Goal: Information Seeking & Learning: Understand process/instructions

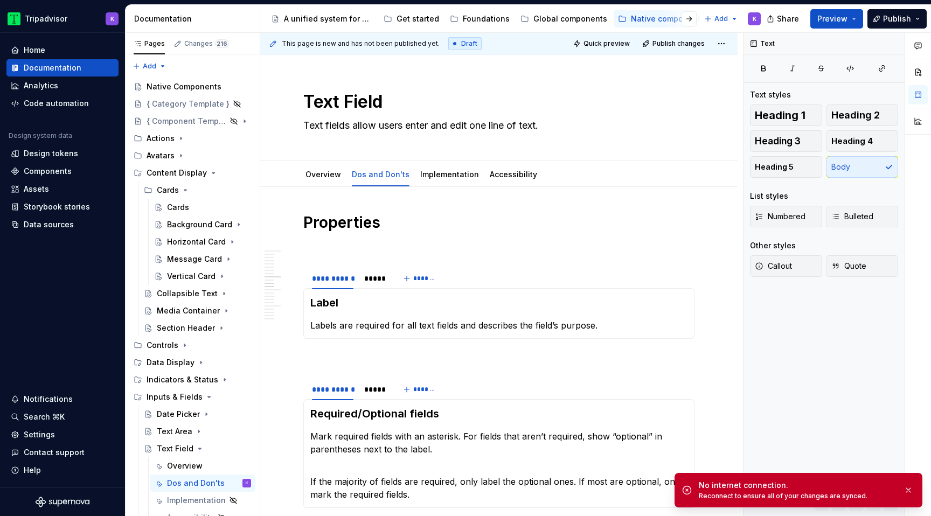
scroll to position [1117, 0]
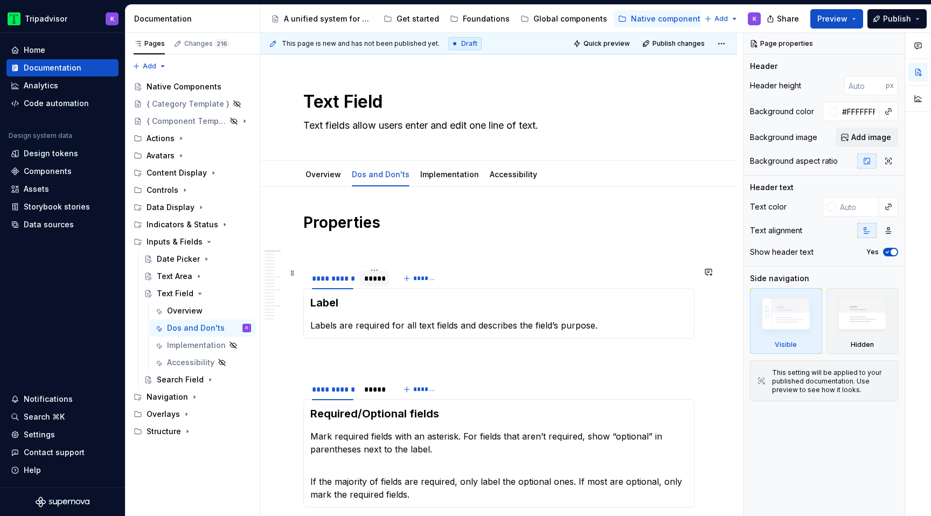
click at [369, 285] on div "*****" at bounding box center [374, 278] width 29 height 15
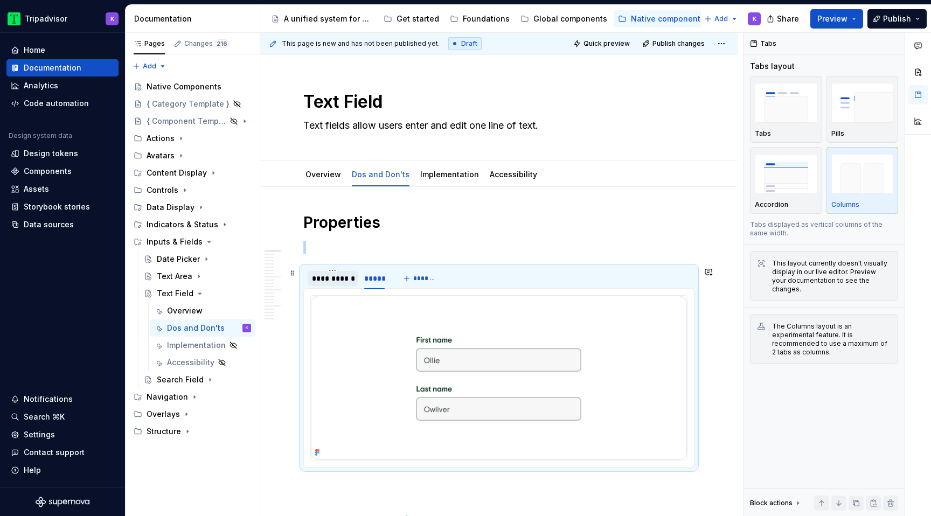
click at [334, 284] on div "**********" at bounding box center [333, 278] width 50 height 15
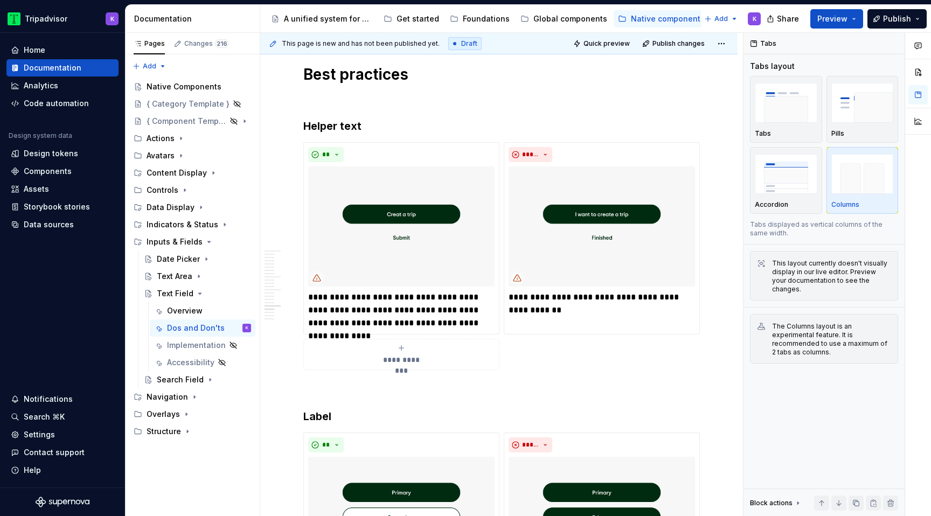
scroll to position [2412, 0]
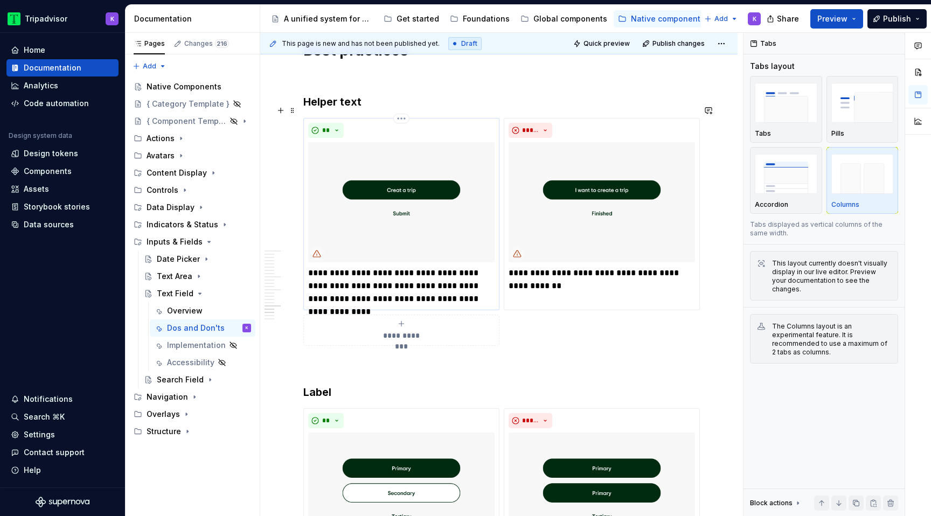
click at [394, 197] on img at bounding box center [401, 202] width 186 height 120
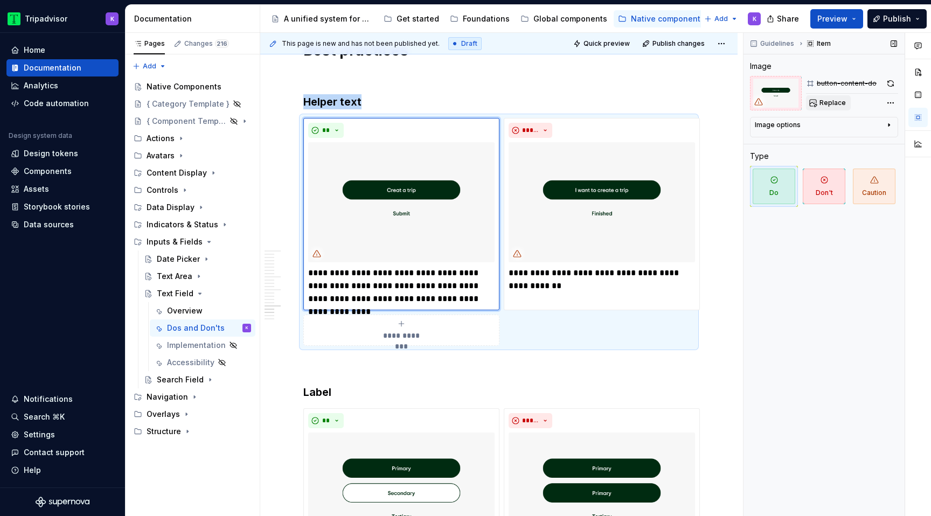
click at [812, 102] on button "Replace" at bounding box center [828, 102] width 45 height 15
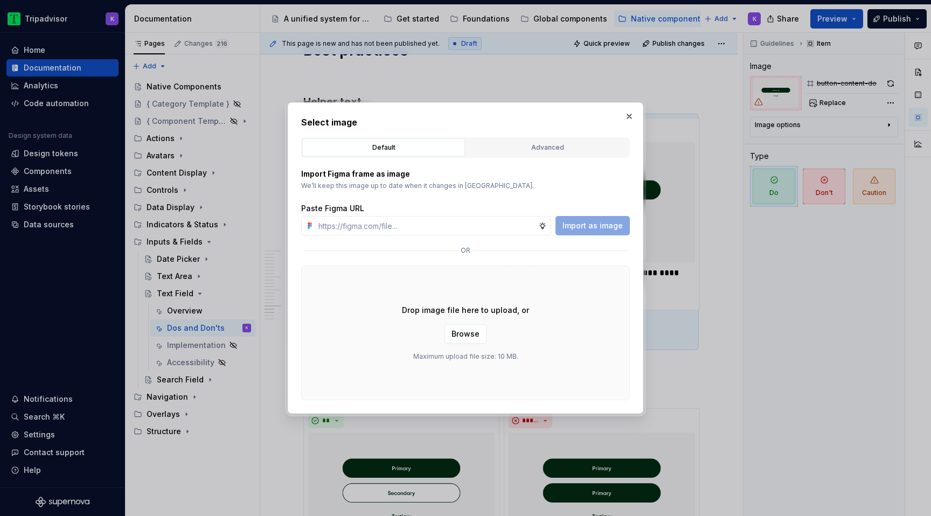
type textarea "*"
type input "[URL][DOMAIN_NAME]"
click at [613, 226] on span "Import as image" at bounding box center [592, 225] width 60 height 11
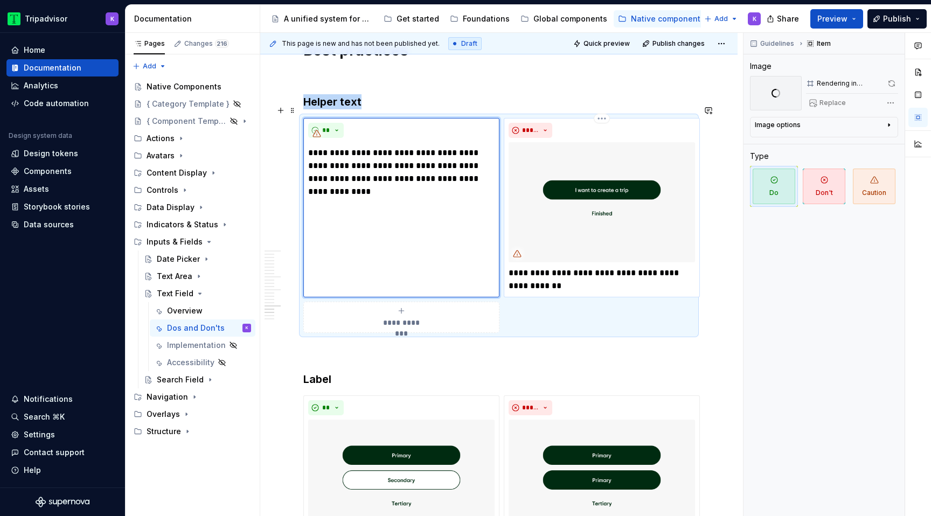
click at [632, 236] on img at bounding box center [601, 202] width 186 height 120
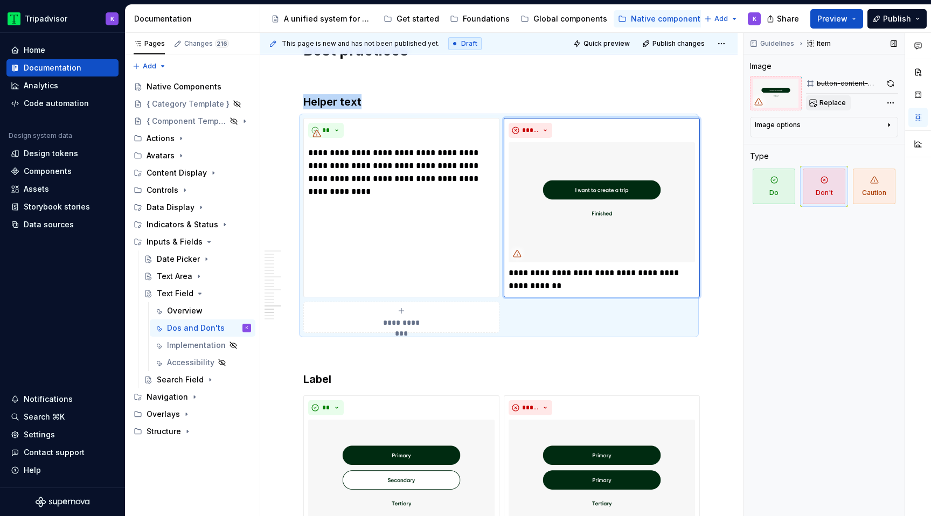
click at [832, 97] on button "Replace" at bounding box center [828, 102] width 45 height 15
type textarea "*"
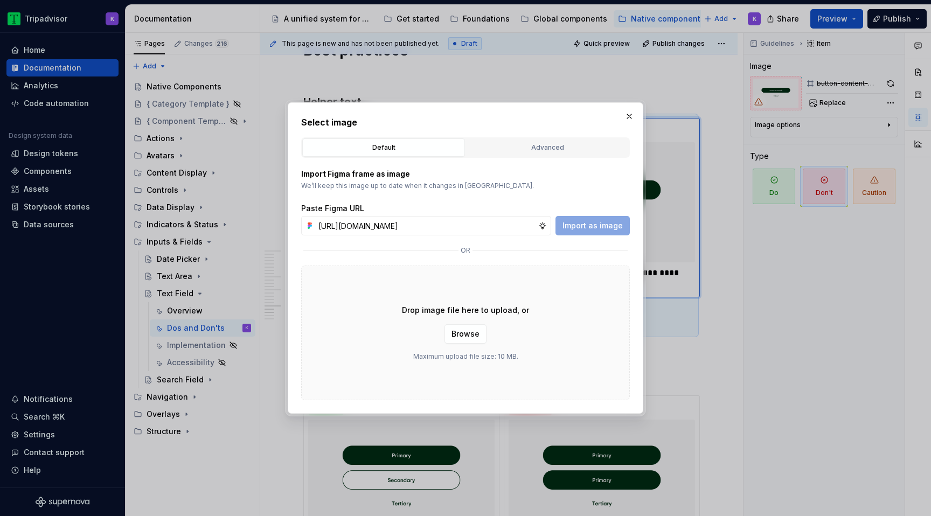
scroll to position [0, 284]
type input "[URL][DOMAIN_NAME]"
click at [595, 223] on span "Import as image" at bounding box center [592, 225] width 60 height 11
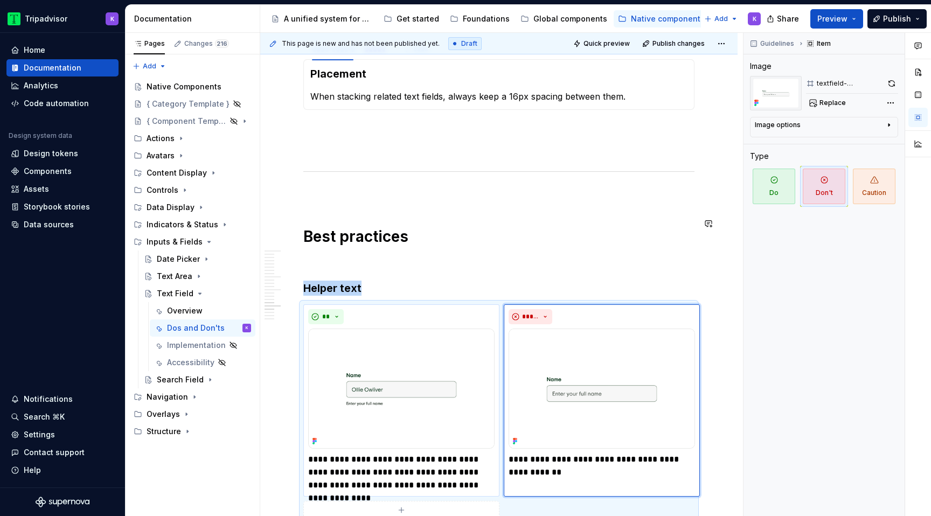
scroll to position [2234, 0]
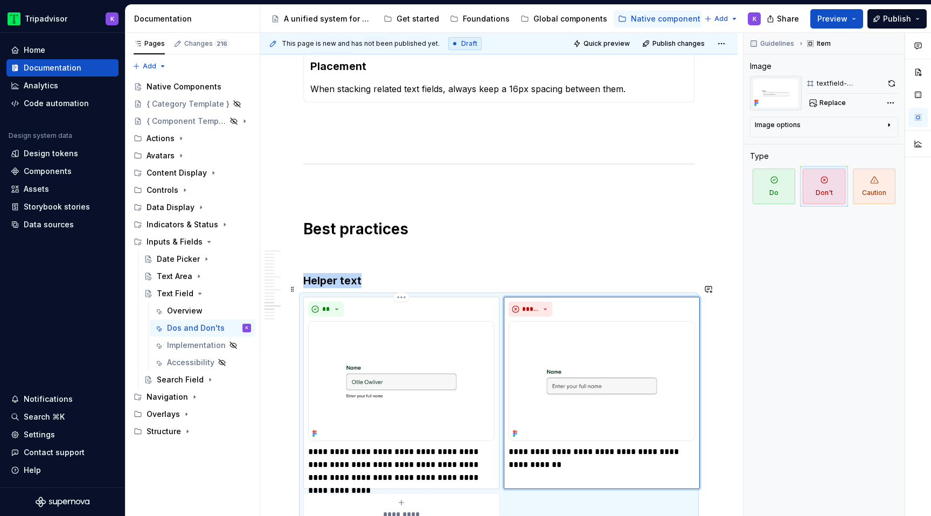
click at [395, 355] on img at bounding box center [401, 381] width 186 height 120
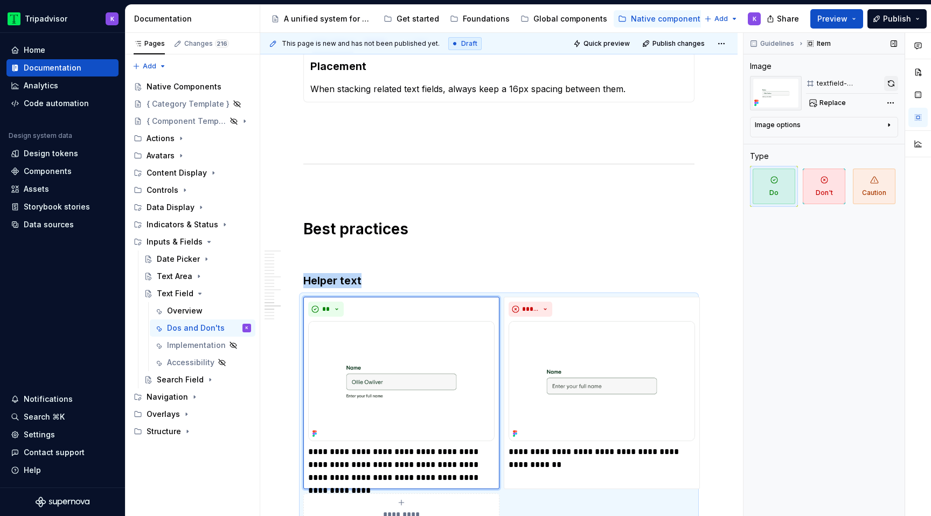
click at [889, 81] on button "button" at bounding box center [891, 83] width 14 height 15
click at [615, 399] on img at bounding box center [601, 381] width 186 height 120
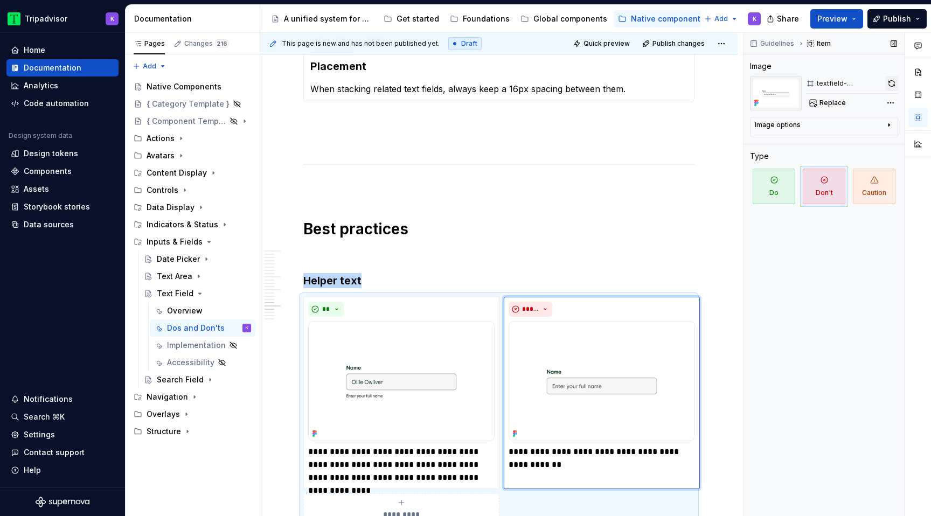
click at [887, 83] on button "button" at bounding box center [891, 83] width 13 height 15
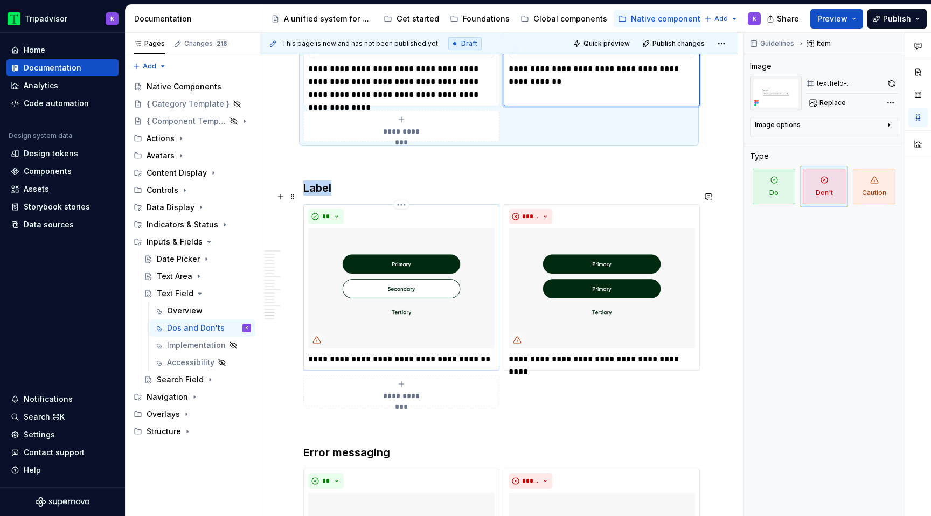
click at [412, 290] on img at bounding box center [401, 288] width 186 height 120
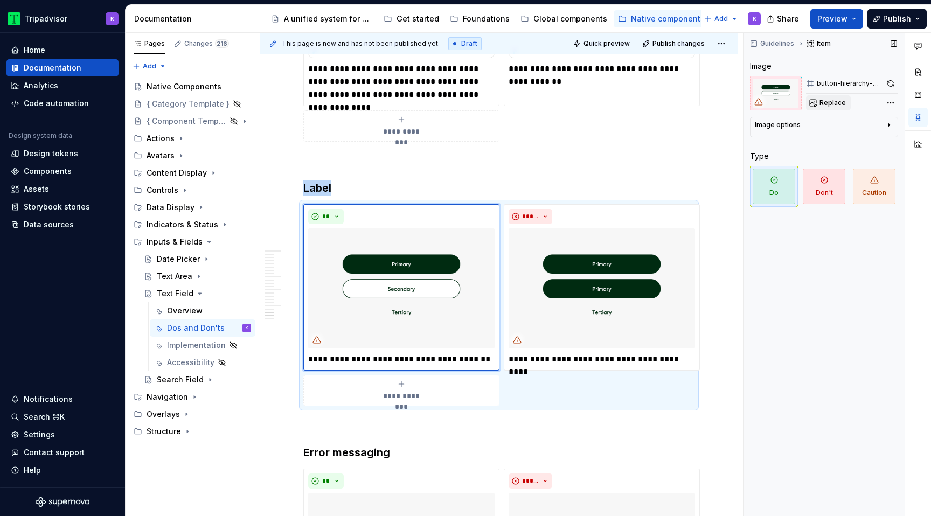
click at [827, 103] on span "Replace" at bounding box center [832, 103] width 26 height 9
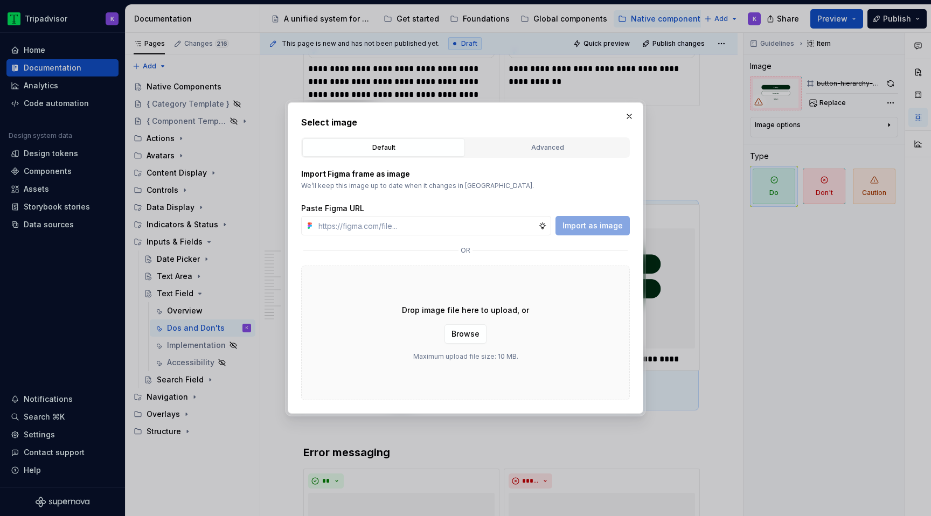
type textarea "*"
type input "[URL][DOMAIN_NAME]"
type textarea "*"
type input "[URL][DOMAIN_NAME]"
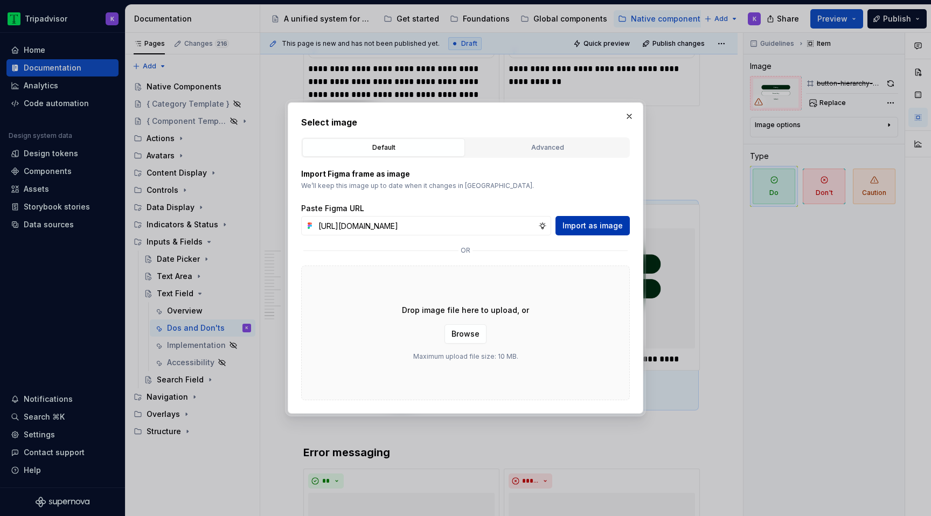
click at [582, 231] on button "Import as image" at bounding box center [592, 225] width 74 height 19
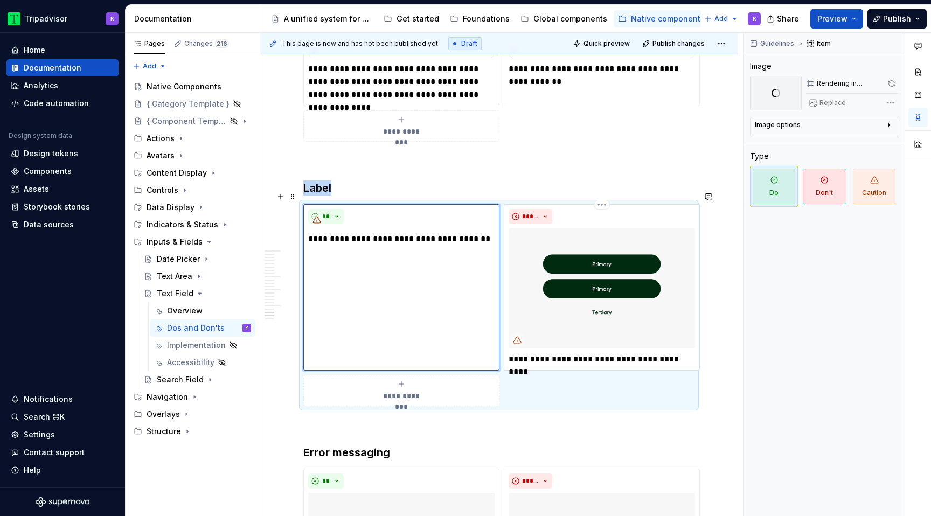
click at [566, 261] on img at bounding box center [601, 288] width 186 height 120
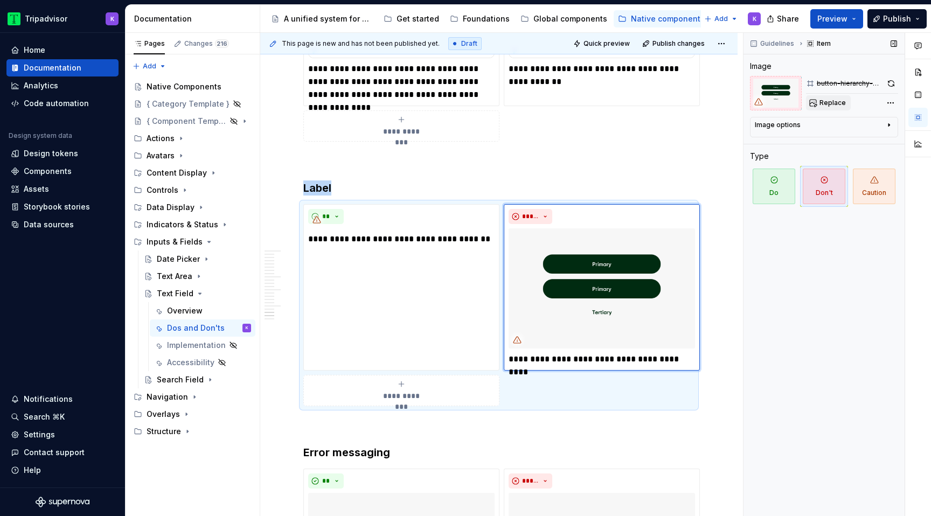
click at [828, 97] on button "Replace" at bounding box center [828, 102] width 45 height 15
type textarea "*"
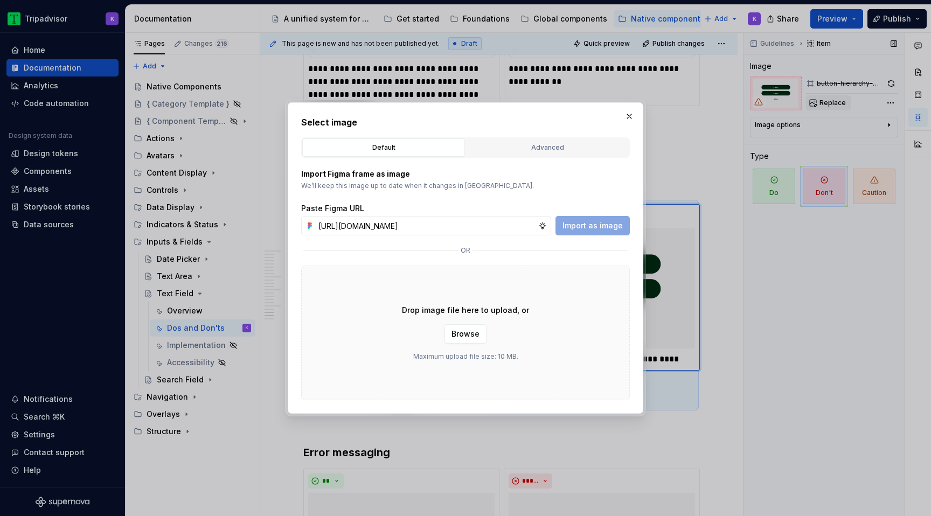
scroll to position [0, 283]
type input "[URL][DOMAIN_NAME]"
click at [615, 221] on span "Import as image" at bounding box center [592, 225] width 60 height 11
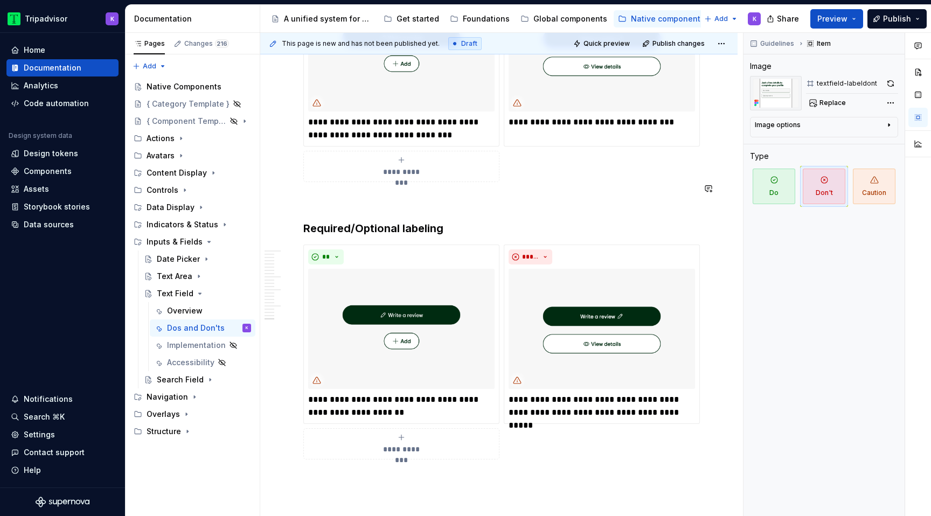
scroll to position [2972, 0]
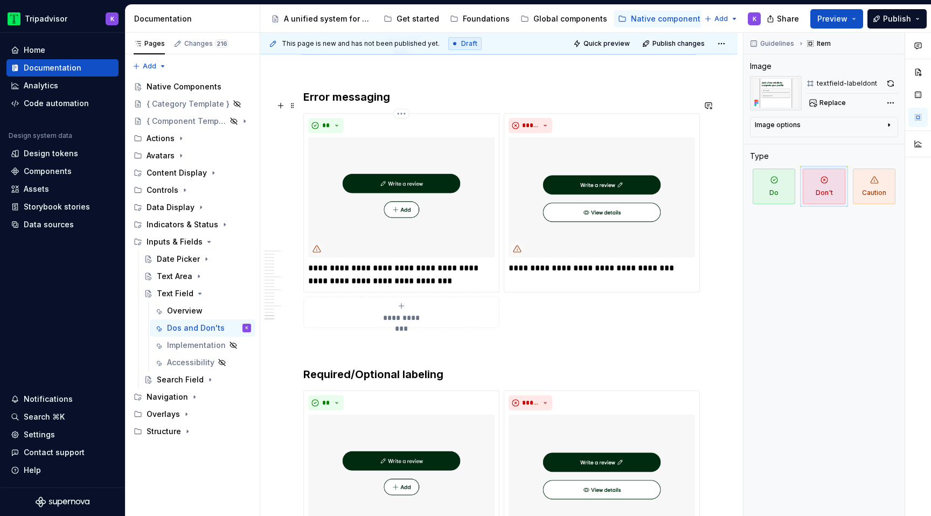
click at [404, 189] on img at bounding box center [401, 197] width 186 height 120
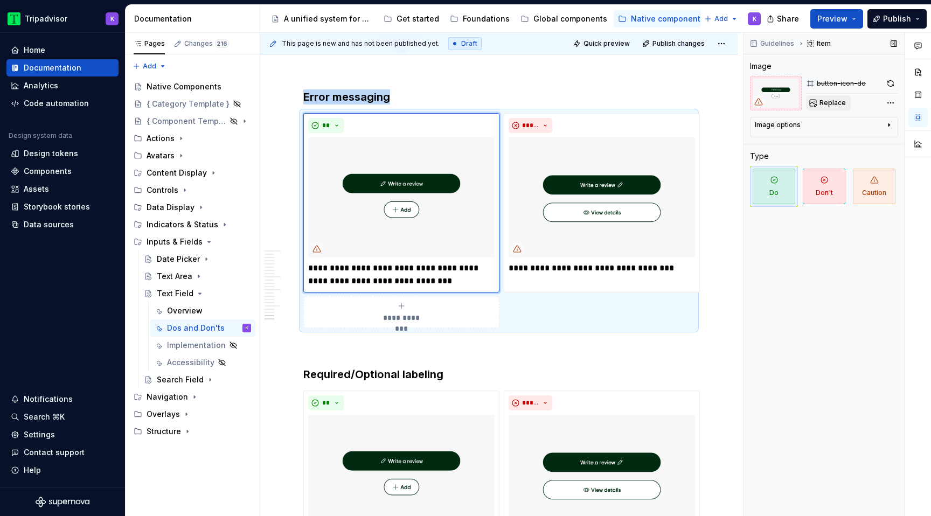
click at [836, 104] on span "Replace" at bounding box center [832, 103] width 26 height 9
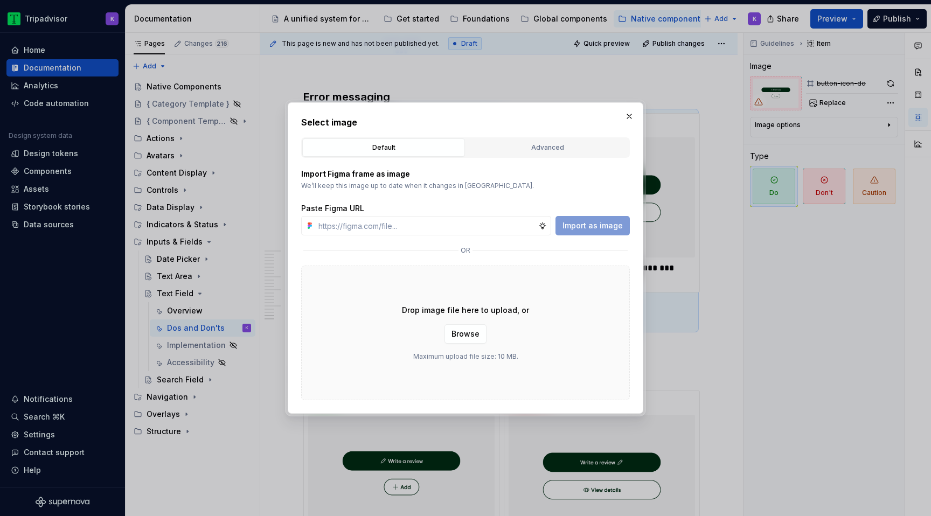
type textarea "*"
type input "[URL][DOMAIN_NAME]"
click at [601, 225] on span "Import as image" at bounding box center [592, 225] width 60 height 11
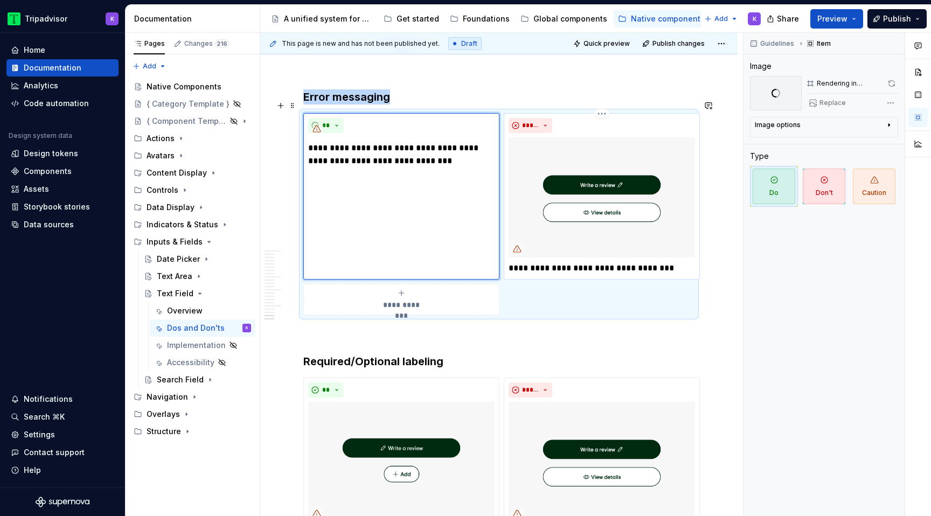
click at [576, 190] on img at bounding box center [601, 197] width 186 height 120
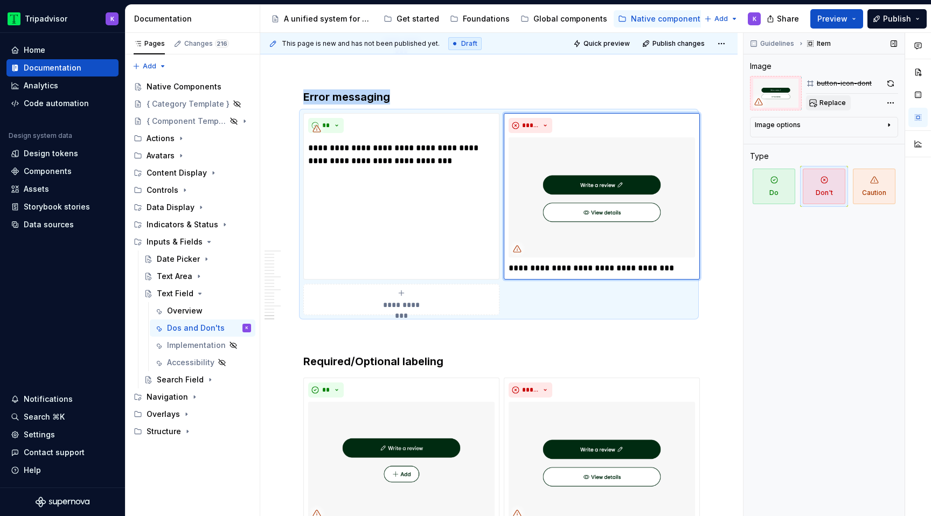
click at [823, 104] on span "Replace" at bounding box center [832, 103] width 26 height 9
type textarea "*"
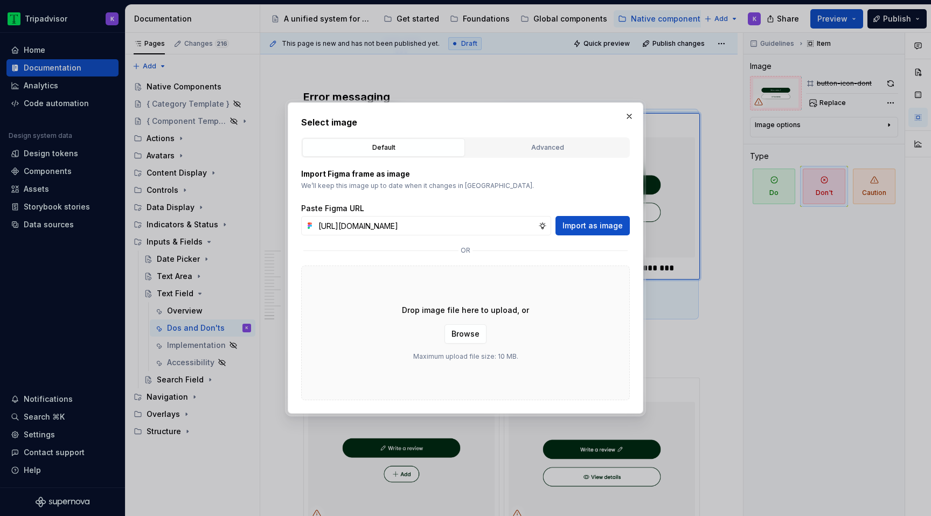
scroll to position [0, 284]
type input "[URL][DOMAIN_NAME]"
click at [611, 228] on span "Import as image" at bounding box center [592, 225] width 60 height 11
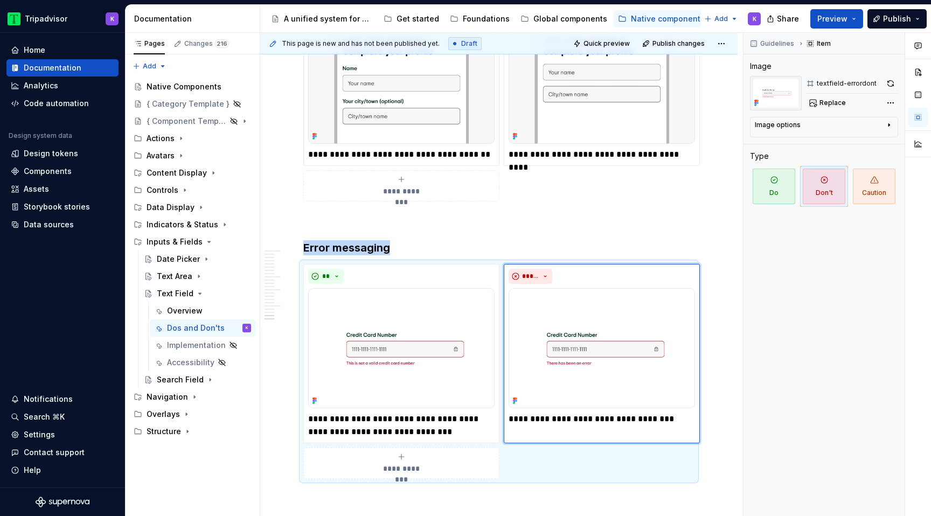
scroll to position [2685, 0]
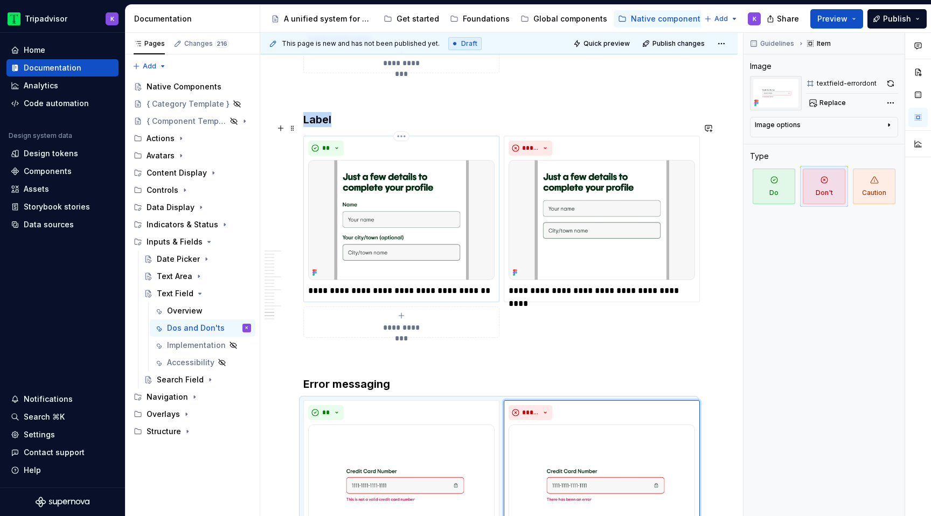
click at [456, 190] on img at bounding box center [401, 220] width 186 height 120
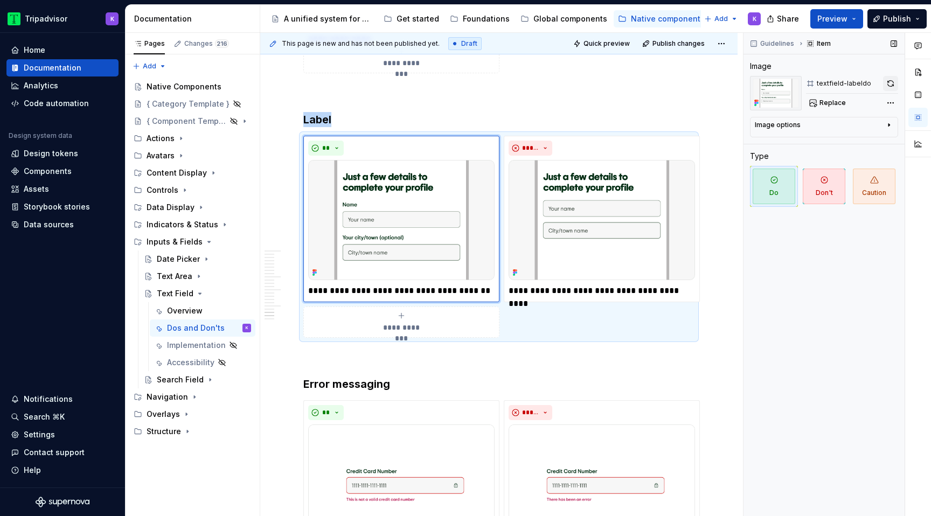
click at [884, 85] on button "button" at bounding box center [890, 83] width 15 height 15
click at [574, 229] on img at bounding box center [601, 220] width 186 height 120
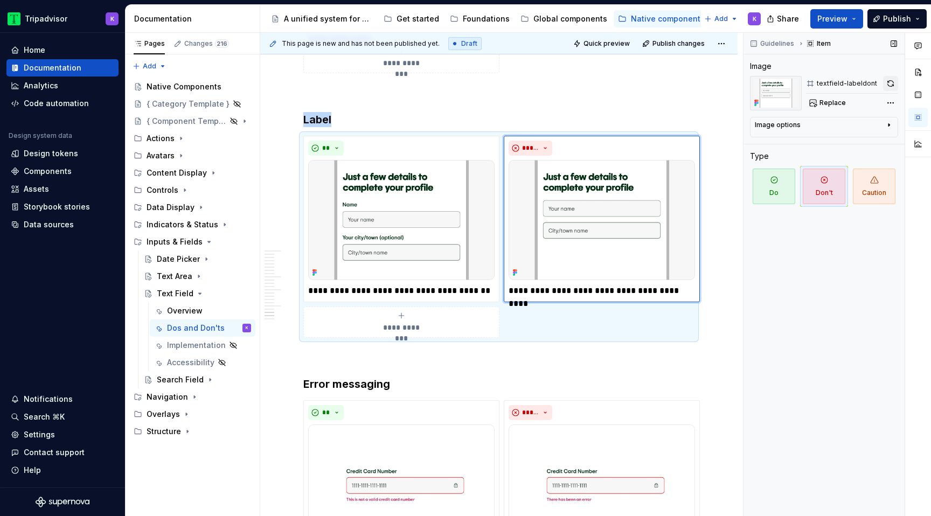
click at [890, 87] on button "button" at bounding box center [890, 83] width 15 height 15
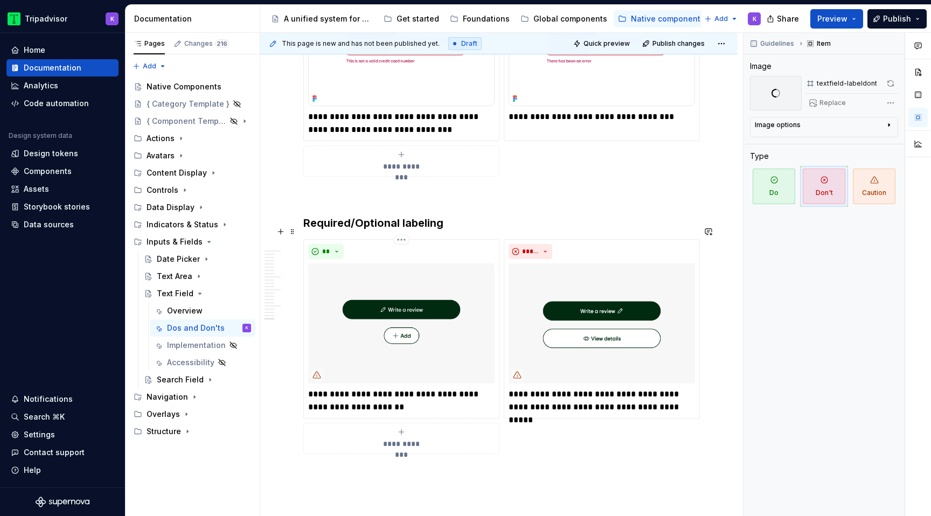
scroll to position [3194, 0]
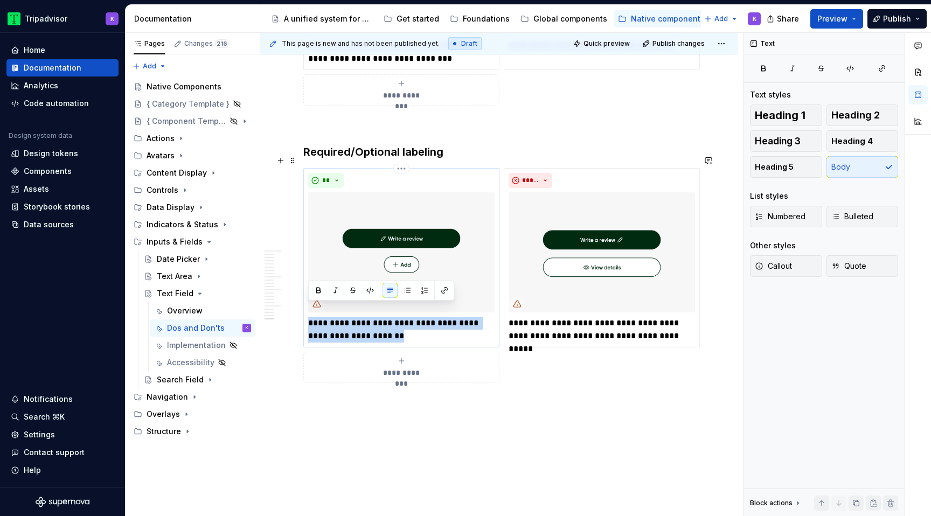
drag, startPoint x: 377, startPoint y: 323, endPoint x: 308, endPoint y: 304, distance: 72.0
click at [308, 317] on p "**********" at bounding box center [401, 330] width 186 height 26
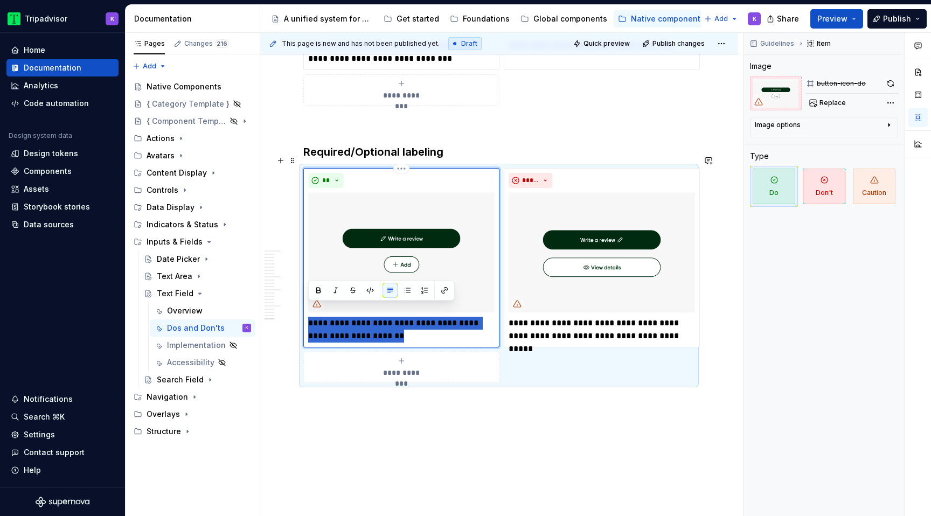
click at [329, 317] on p "**********" at bounding box center [401, 330] width 186 height 26
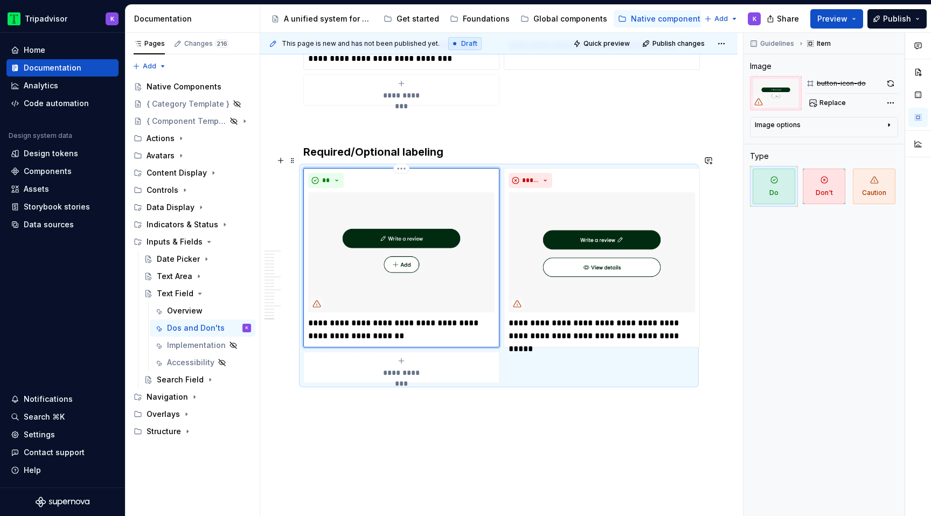
click at [352, 317] on p "**********" at bounding box center [401, 330] width 186 height 26
type textarea "*"
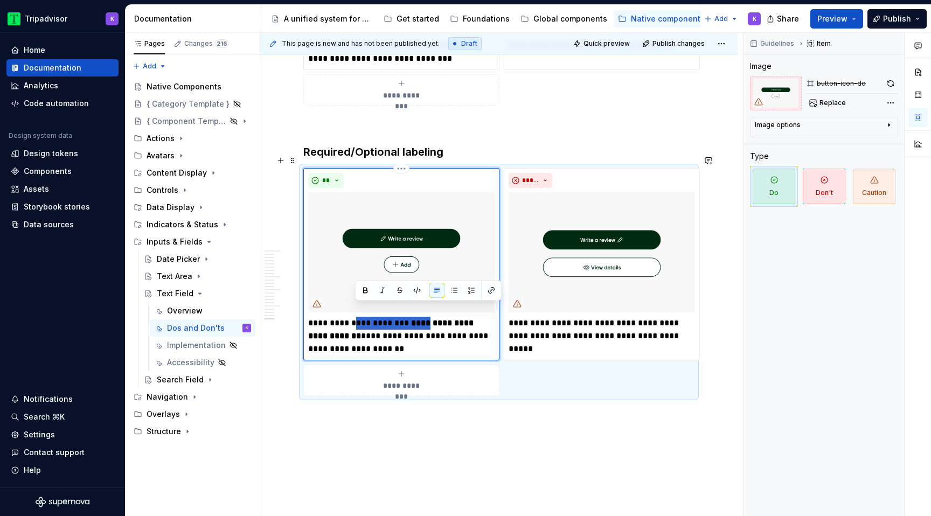
drag, startPoint x: 354, startPoint y: 310, endPoint x: 432, endPoint y: 313, distance: 78.2
click at [432, 317] on p "**********" at bounding box center [401, 336] width 186 height 39
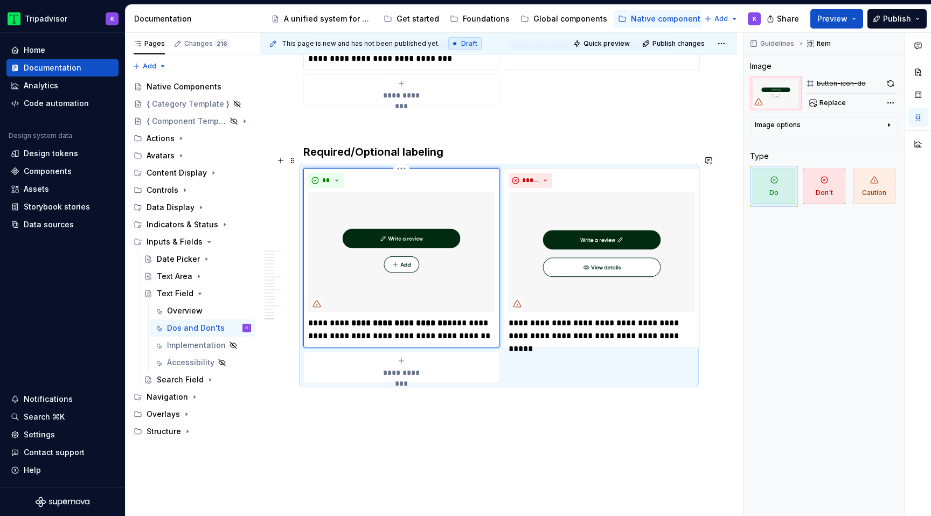
click at [449, 317] on p "**********" at bounding box center [401, 330] width 186 height 26
click at [449, 319] on strong "**********" at bounding box center [401, 323] width 105 height 8
click at [460, 289] on button "button" at bounding box center [458, 290] width 15 height 15
click at [457, 322] on p "**********" at bounding box center [401, 330] width 186 height 26
drag, startPoint x: 452, startPoint y: 307, endPoint x: 484, endPoint y: 319, distance: 34.4
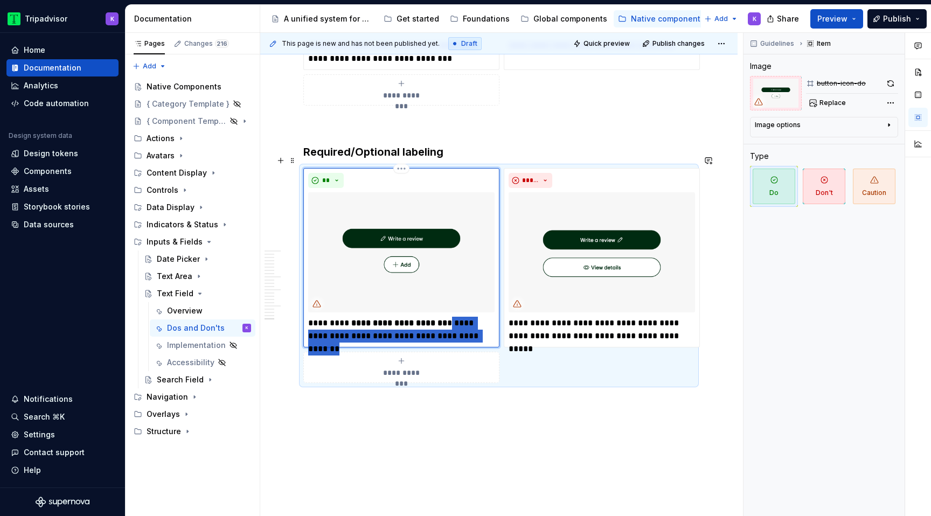
click at [484, 319] on p "**********" at bounding box center [401, 330] width 186 height 26
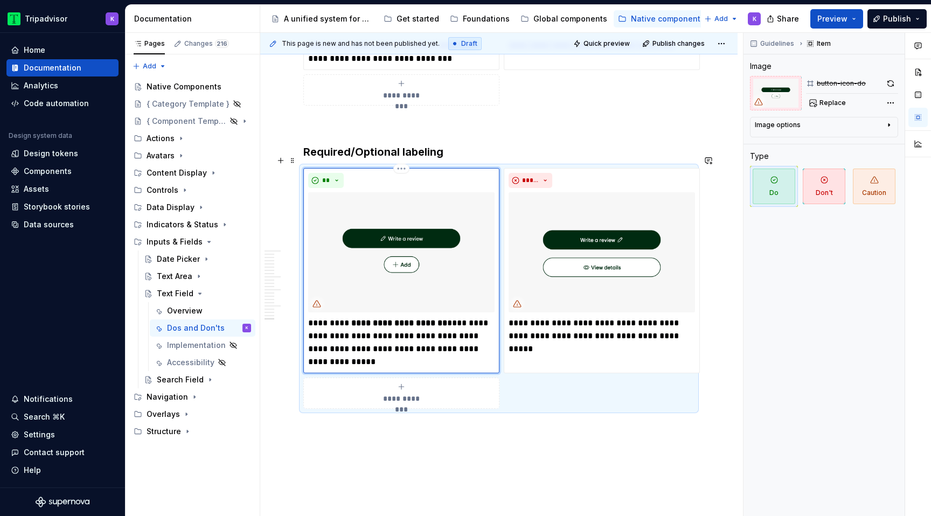
click at [452, 317] on p "**********" at bounding box center [401, 343] width 186 height 52
click at [417, 352] on p "**********" at bounding box center [401, 343] width 186 height 52
click at [479, 278] on img at bounding box center [401, 252] width 186 height 120
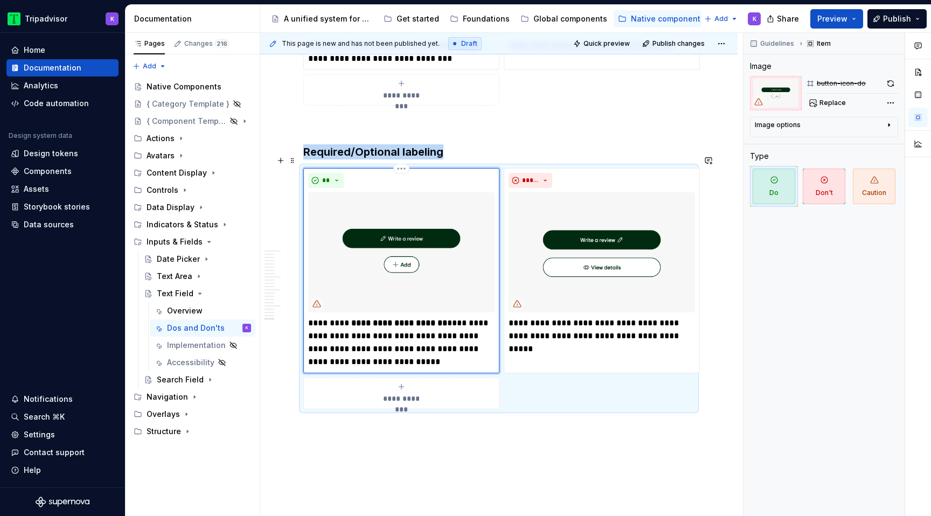
click at [411, 268] on img at bounding box center [401, 252] width 186 height 120
click at [824, 102] on span "Replace" at bounding box center [832, 103] width 26 height 9
type textarea "*"
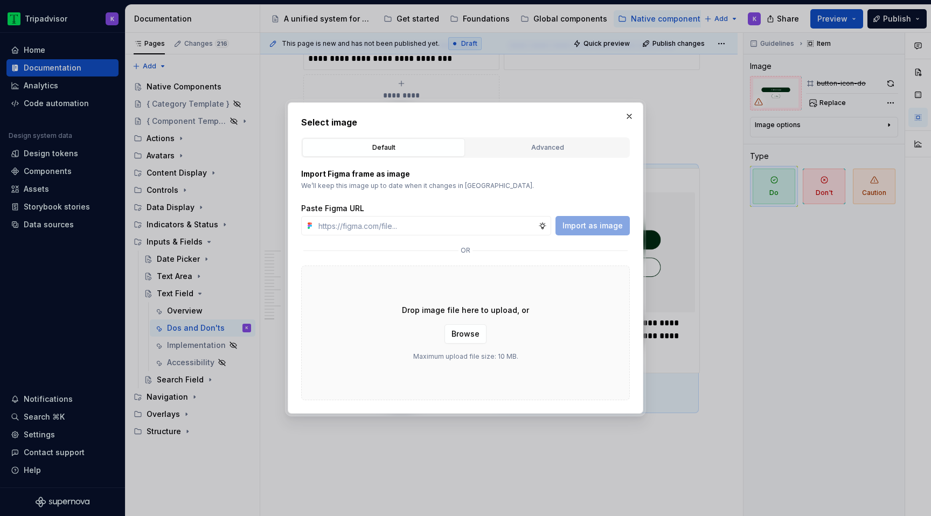
type input "[URL][DOMAIN_NAME]"
type textarea "*"
type input "[URL][DOMAIN_NAME]"
click at [615, 222] on span "Import as image" at bounding box center [592, 225] width 60 height 11
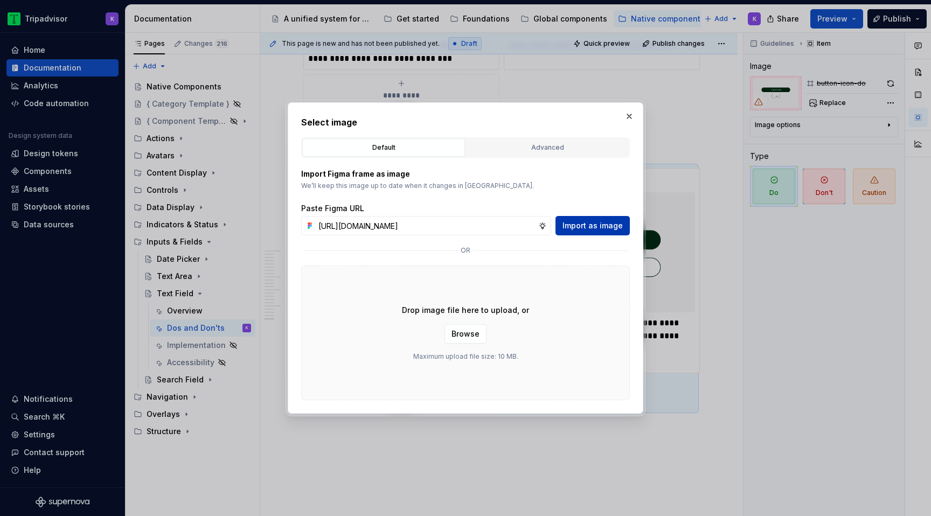
scroll to position [0, 0]
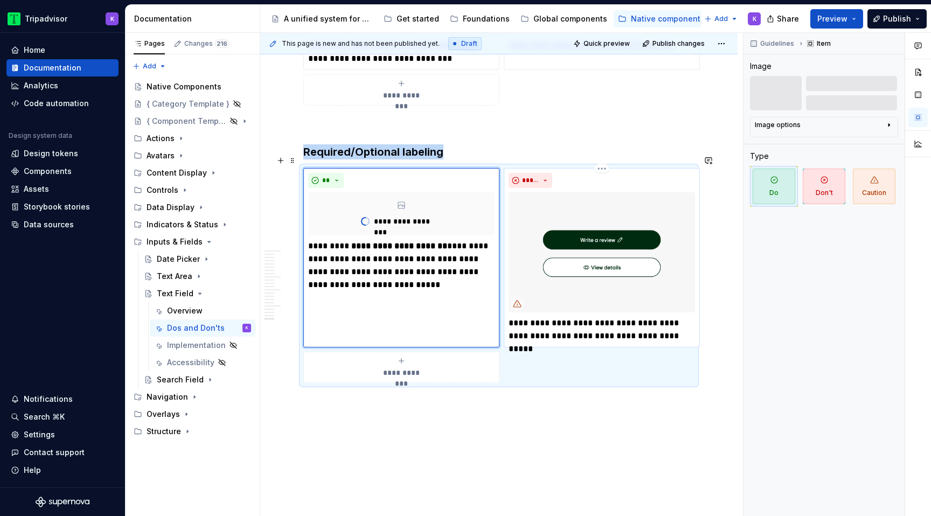
click at [606, 238] on img at bounding box center [601, 252] width 186 height 120
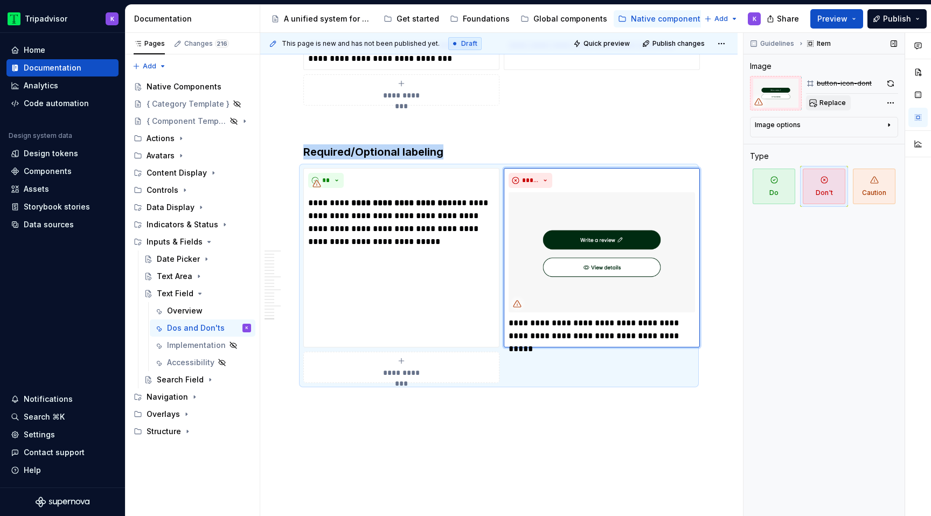
click at [822, 102] on span "Replace" at bounding box center [832, 103] width 26 height 9
type textarea "*"
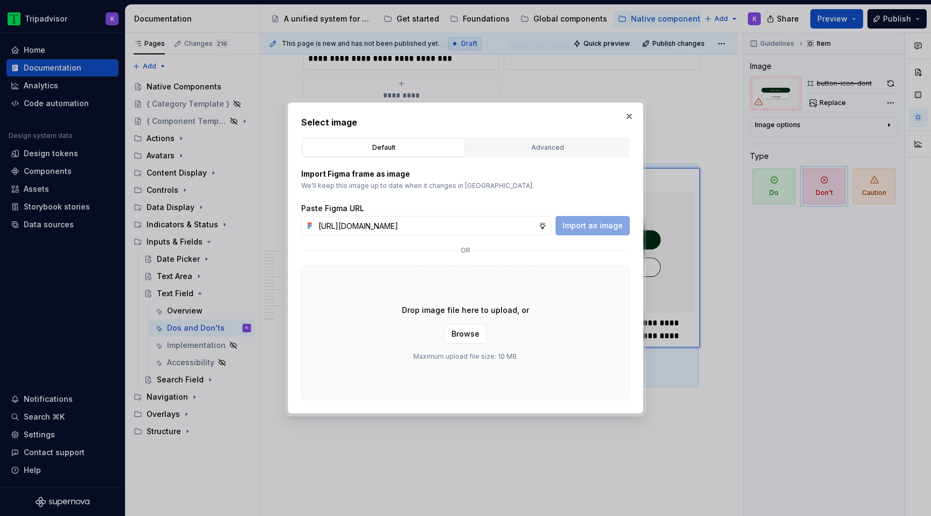
scroll to position [0, 283]
type input "[URL][DOMAIN_NAME]"
click at [584, 227] on span "Import as image" at bounding box center [592, 225] width 60 height 11
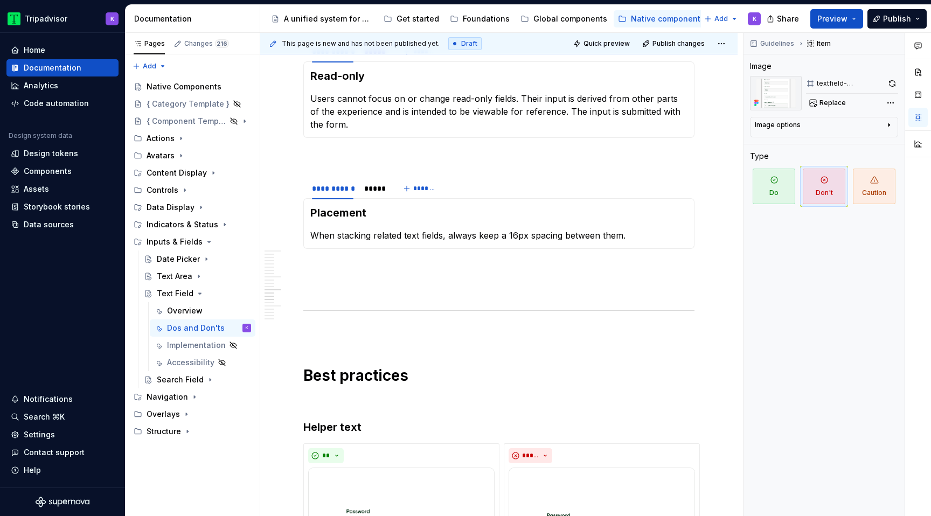
scroll to position [2164, 0]
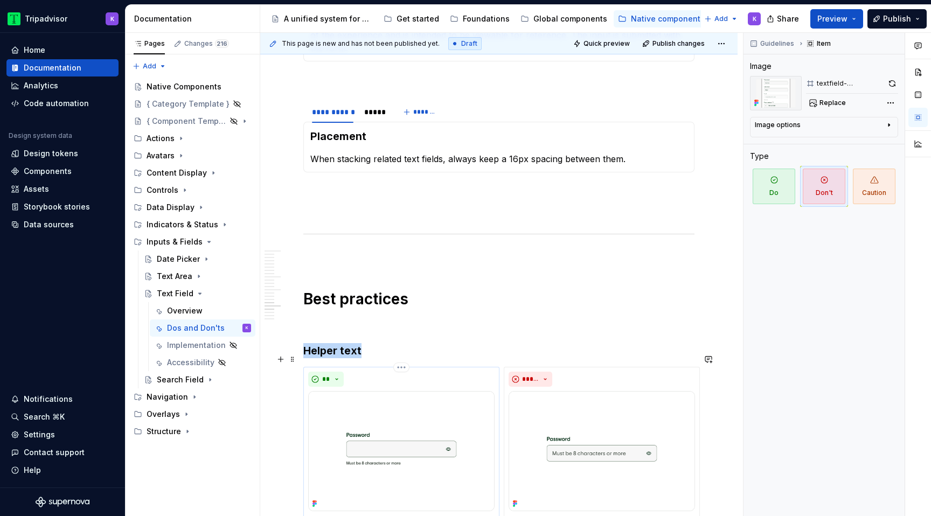
click at [380, 432] on img at bounding box center [401, 451] width 186 height 120
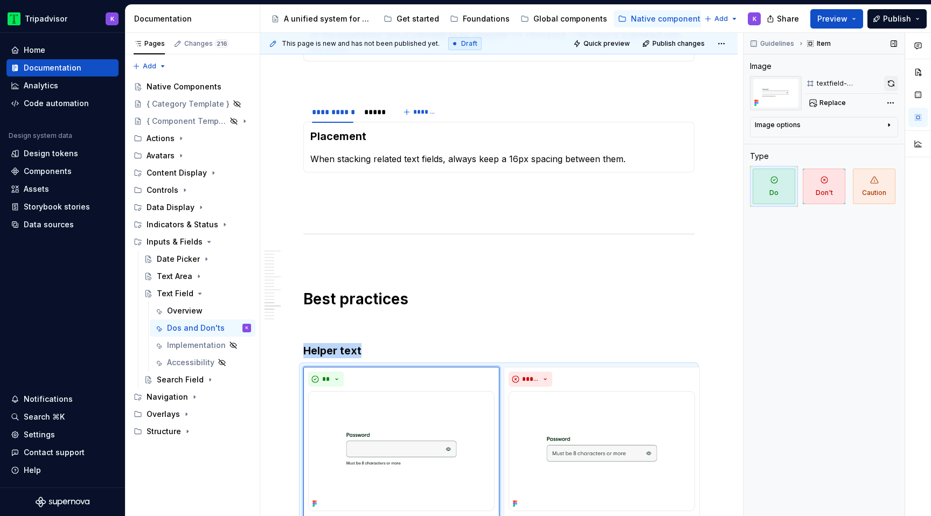
click at [888, 83] on button "button" at bounding box center [891, 83] width 14 height 15
click at [450, 416] on img at bounding box center [401, 451] width 186 height 120
click at [892, 88] on button "button" at bounding box center [891, 83] width 14 height 15
click at [612, 457] on img at bounding box center [601, 451] width 186 height 120
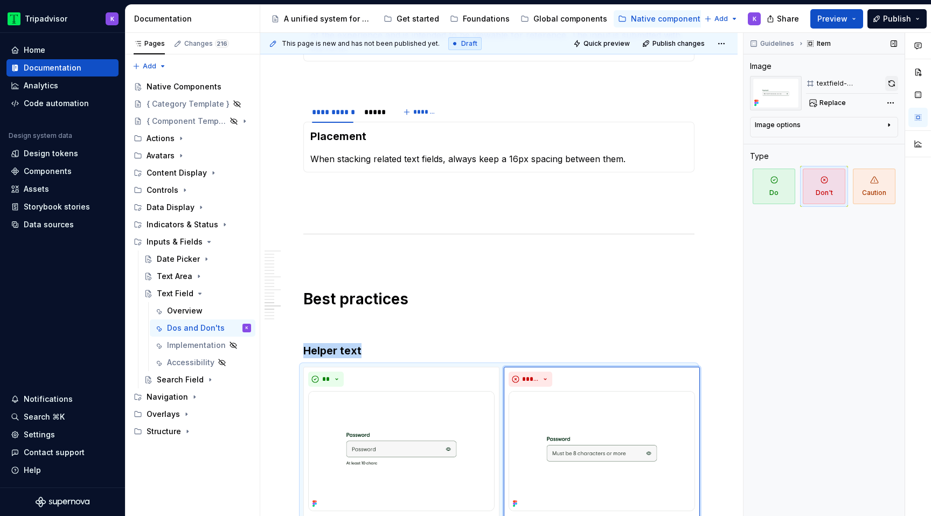
click at [892, 78] on button "button" at bounding box center [891, 83] width 13 height 15
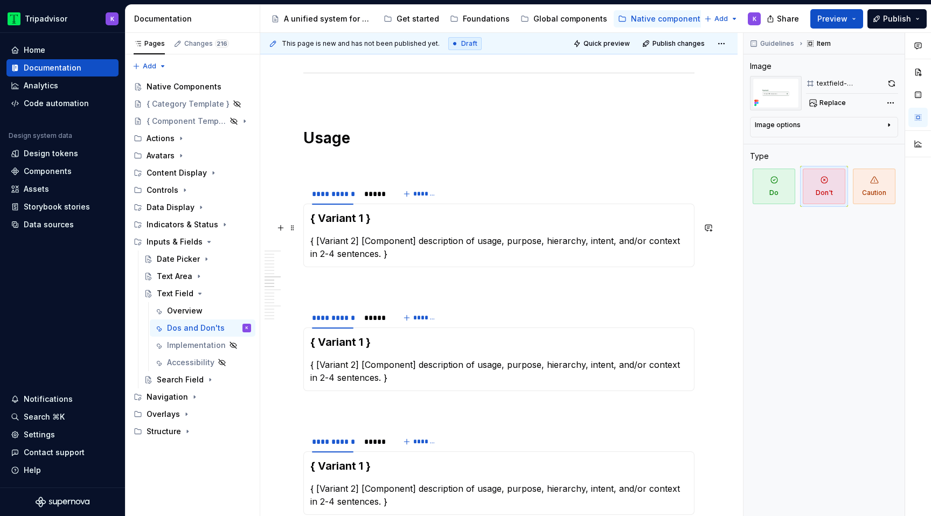
scroll to position [1192, 0]
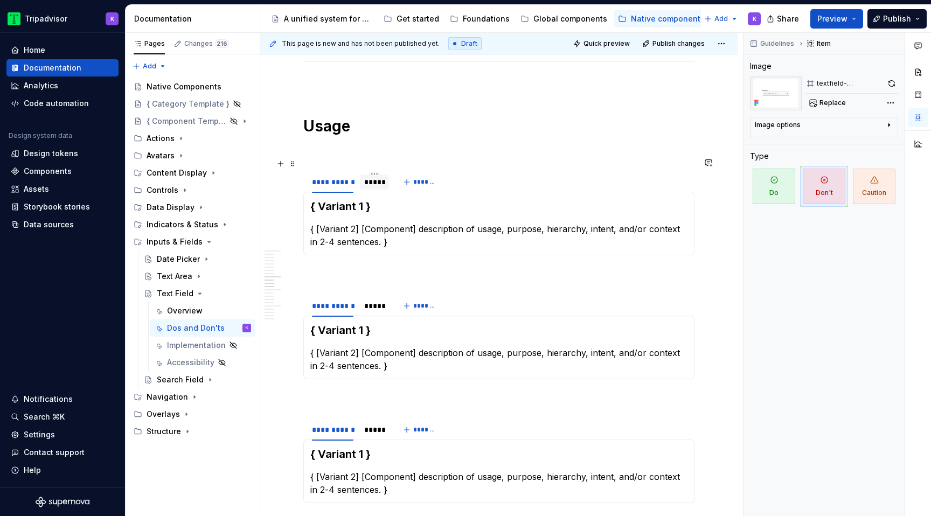
click at [375, 177] on div "*****" at bounding box center [374, 182] width 20 height 11
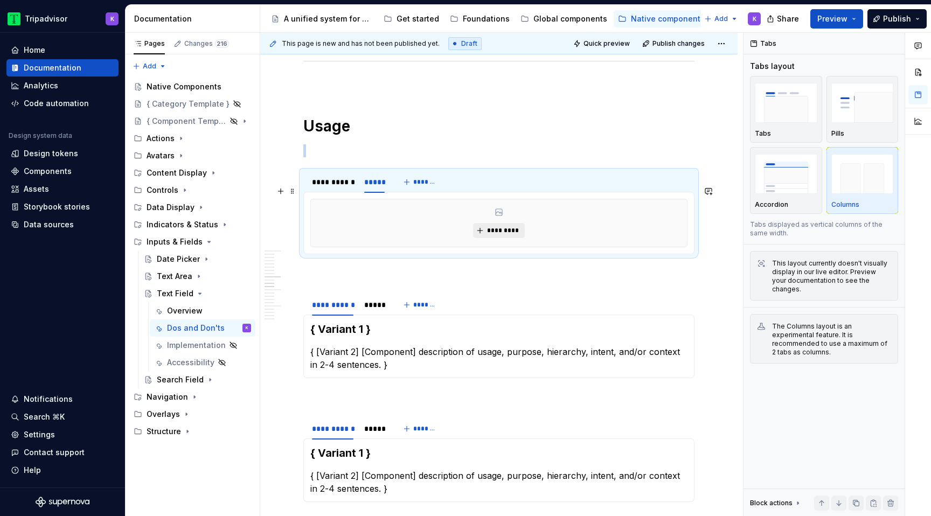
click at [494, 226] on span "*********" at bounding box center [502, 230] width 33 height 9
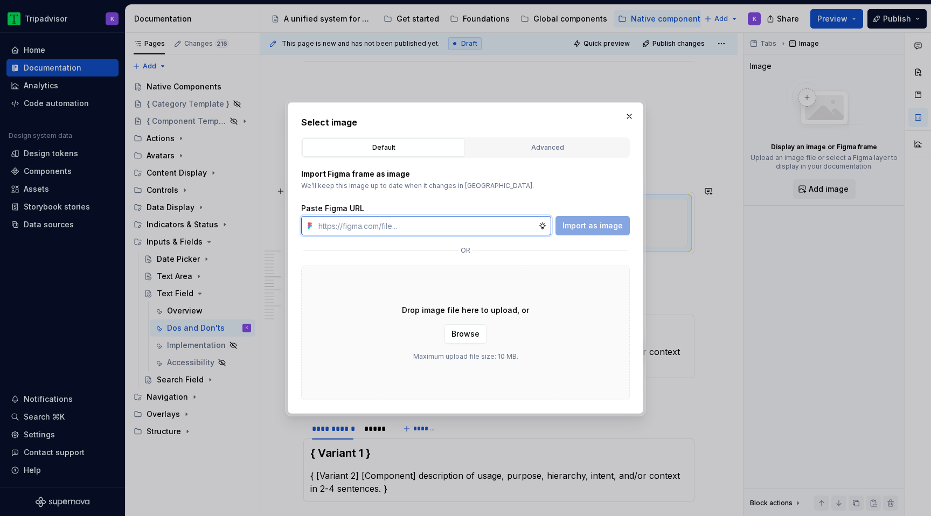
type textarea "*"
paste input "[URL][DOMAIN_NAME]"
type input "[URL][DOMAIN_NAME]"
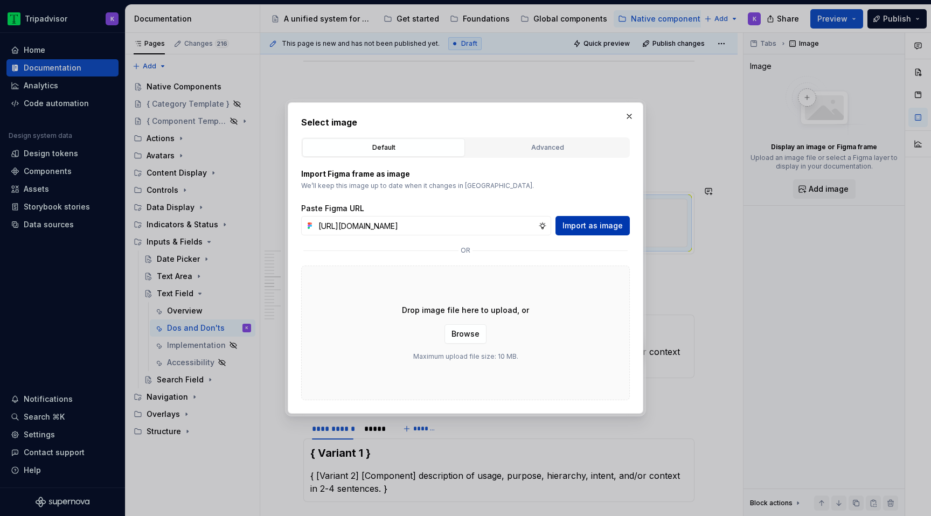
click at [584, 226] on span "Import as image" at bounding box center [592, 225] width 60 height 11
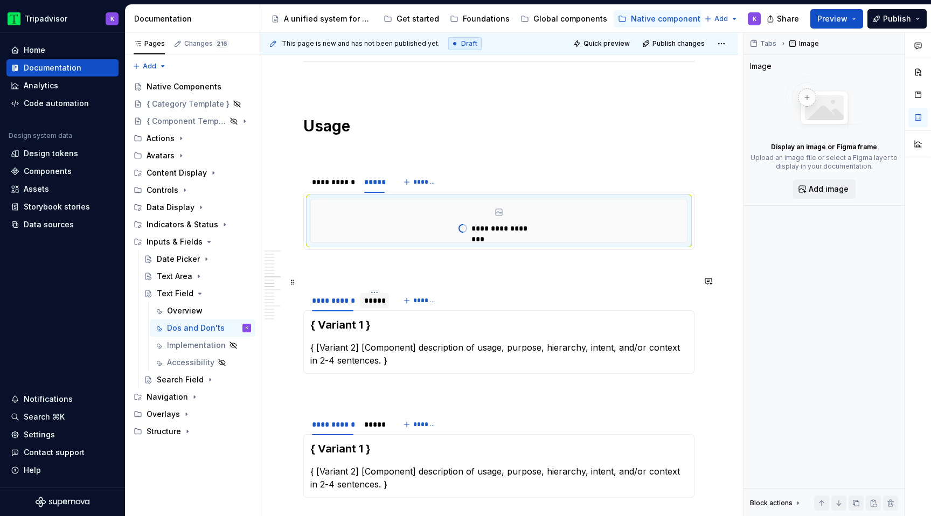
click at [371, 295] on div "*****" at bounding box center [374, 300] width 29 height 17
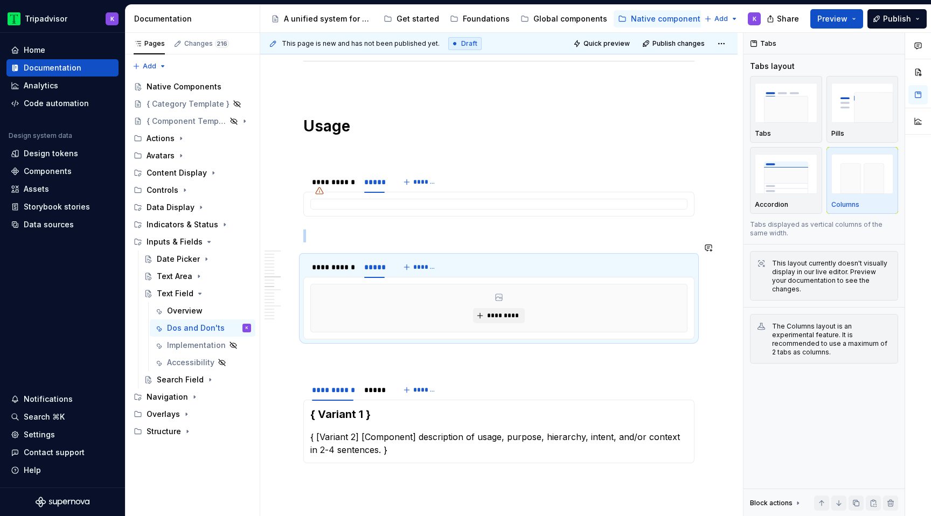
type textarea "*"
click at [478, 308] on button "*********" at bounding box center [498, 315] width 51 height 15
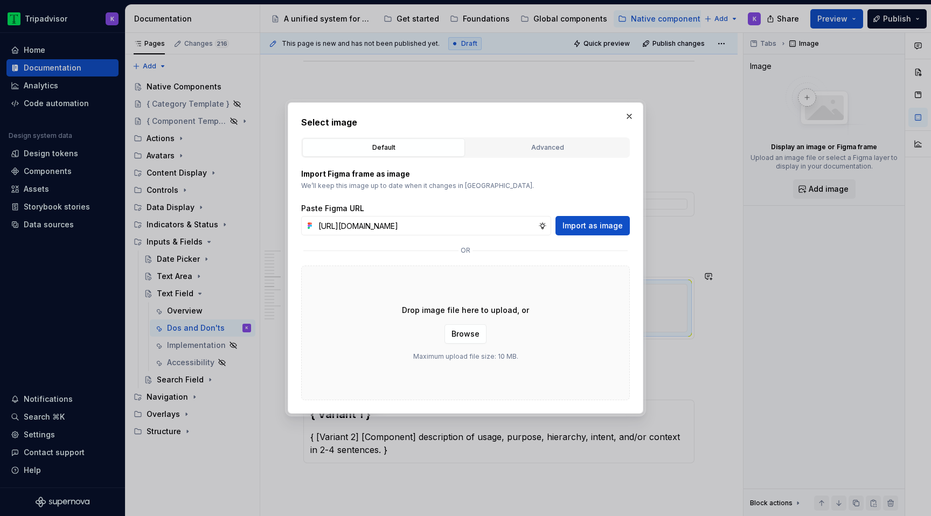
scroll to position [0, 282]
type input "[URL][DOMAIN_NAME]"
click at [570, 219] on button "Import as image" at bounding box center [592, 225] width 74 height 19
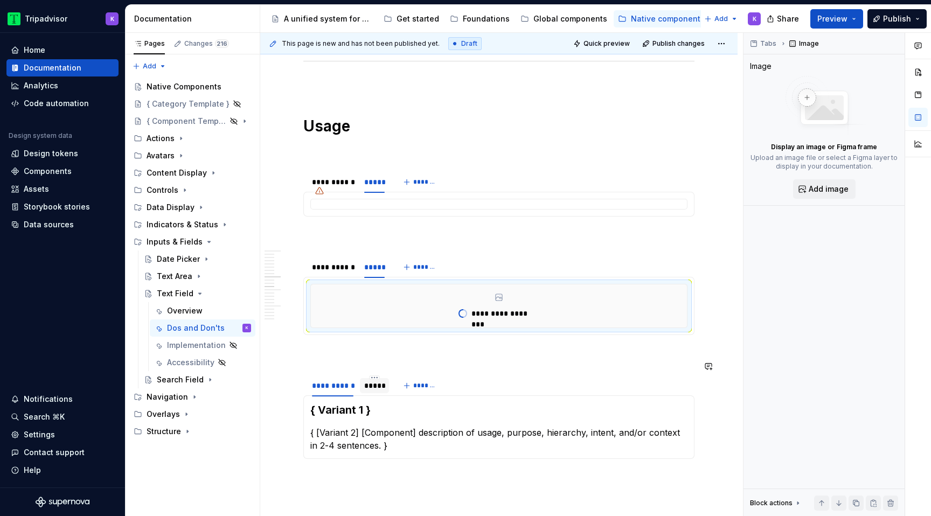
click at [360, 378] on div "*****" at bounding box center [374, 385] width 29 height 15
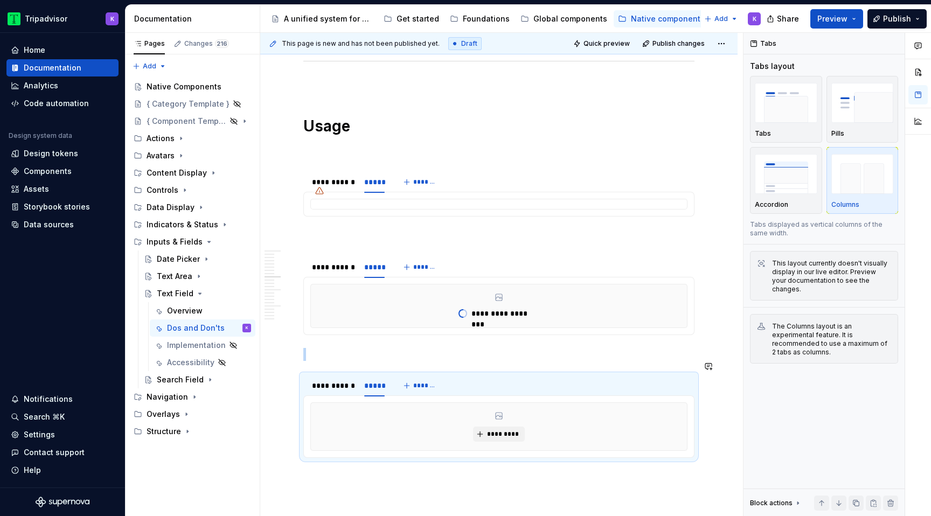
type textarea "*"
click at [483, 427] on button "*********" at bounding box center [498, 434] width 51 height 15
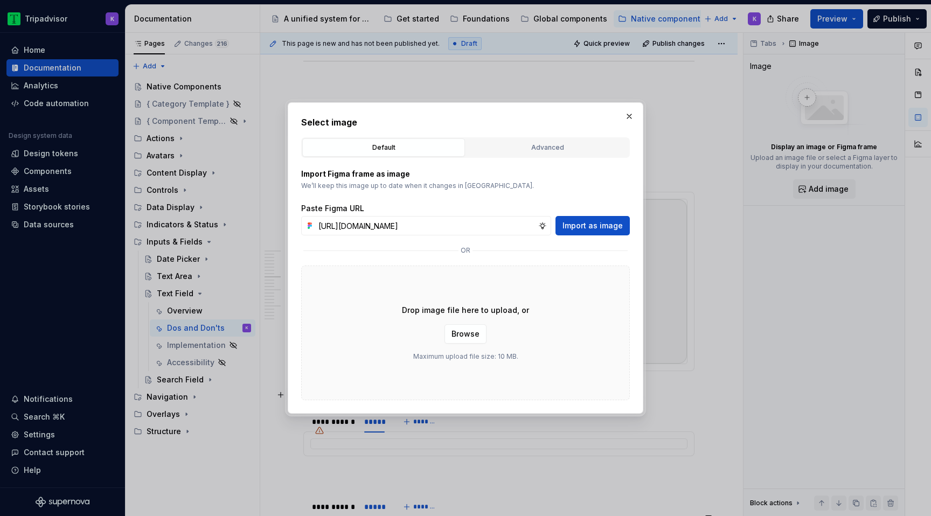
scroll to position [0, 282]
type input "[URL][DOMAIN_NAME]"
click at [611, 224] on span "Import as image" at bounding box center [592, 225] width 60 height 11
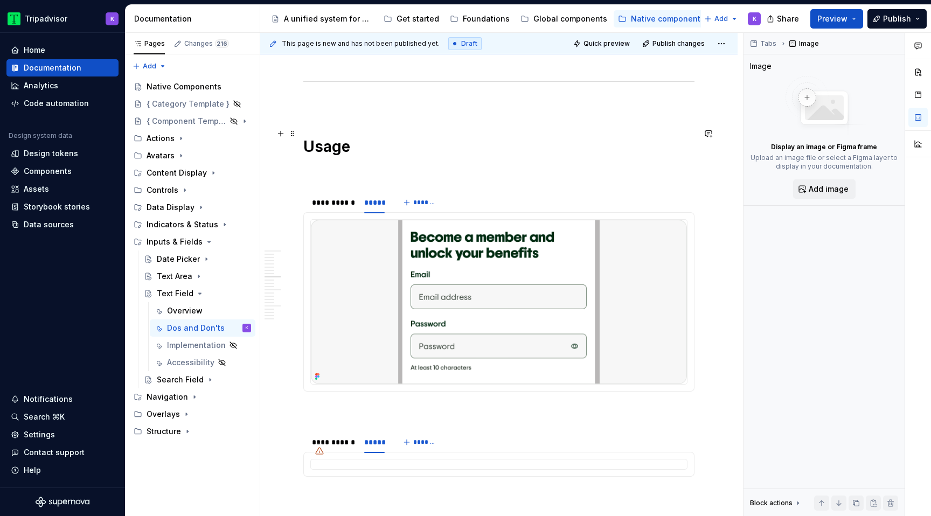
type textarea "*"
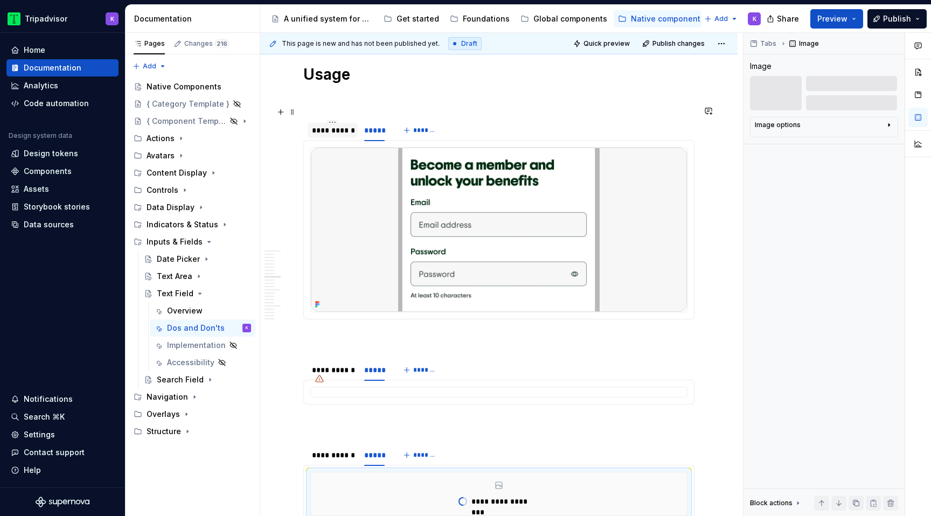
scroll to position [1244, 0]
click at [331, 125] on div "**********" at bounding box center [332, 130] width 41 height 11
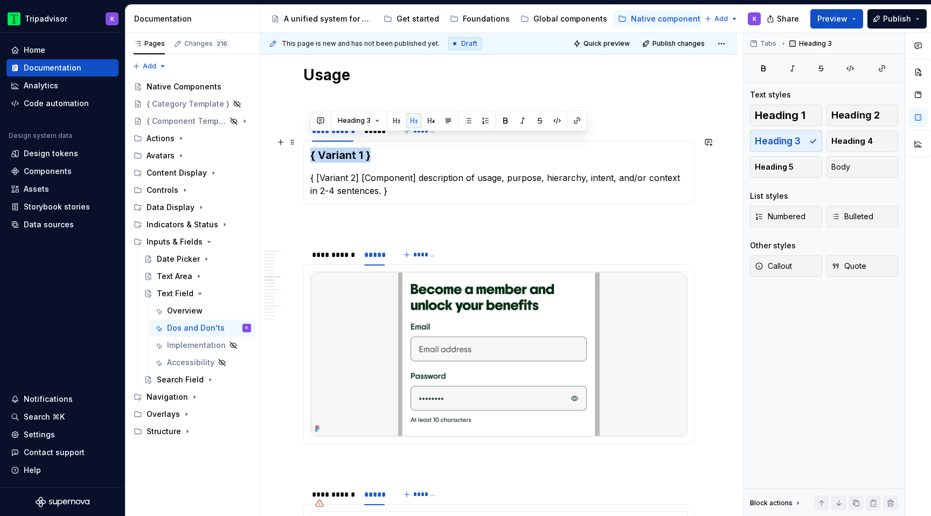
drag, startPoint x: 370, startPoint y: 149, endPoint x: 308, endPoint y: 149, distance: 62.5
click at [308, 149] on div "{ Variant 1 } { [Variant 2] [Component] description of usage, purpose, hierarch…" at bounding box center [498, 173] width 391 height 64
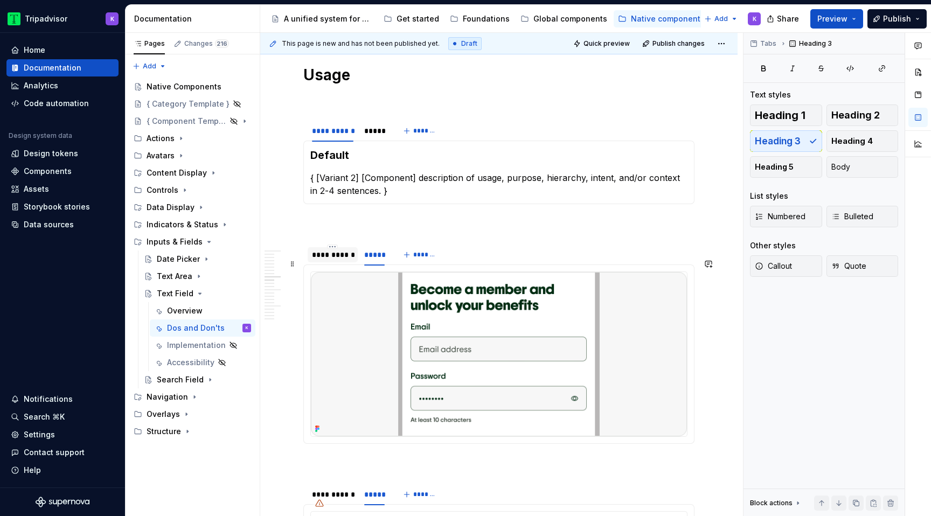
click at [331, 249] on div "**********" at bounding box center [332, 254] width 41 height 11
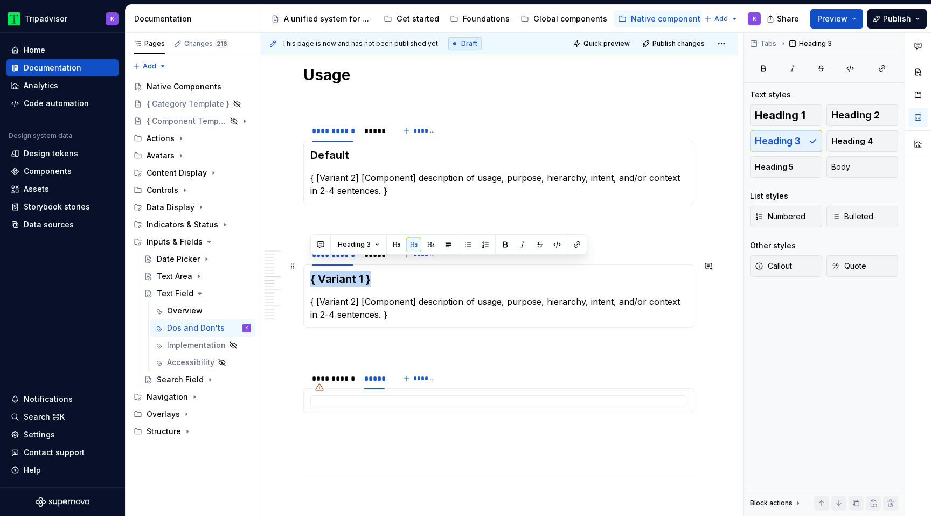
drag, startPoint x: 380, startPoint y: 273, endPoint x: 310, endPoint y: 272, distance: 70.0
click at [310, 272] on h3 "{ Variant 1 }" at bounding box center [498, 278] width 377 height 15
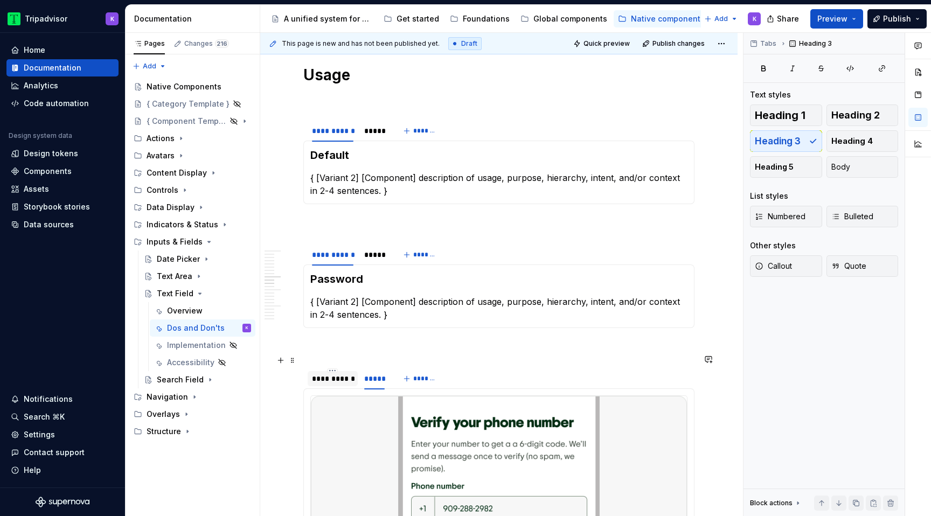
click at [338, 371] on div "**********" at bounding box center [333, 378] width 50 height 15
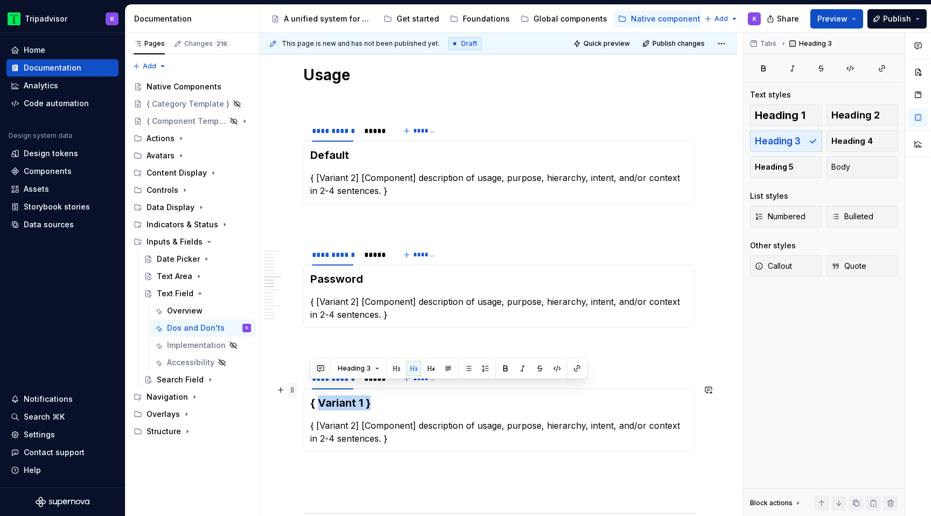
drag, startPoint x: 387, startPoint y: 388, endPoint x: 293, endPoint y: 388, distance: 93.7
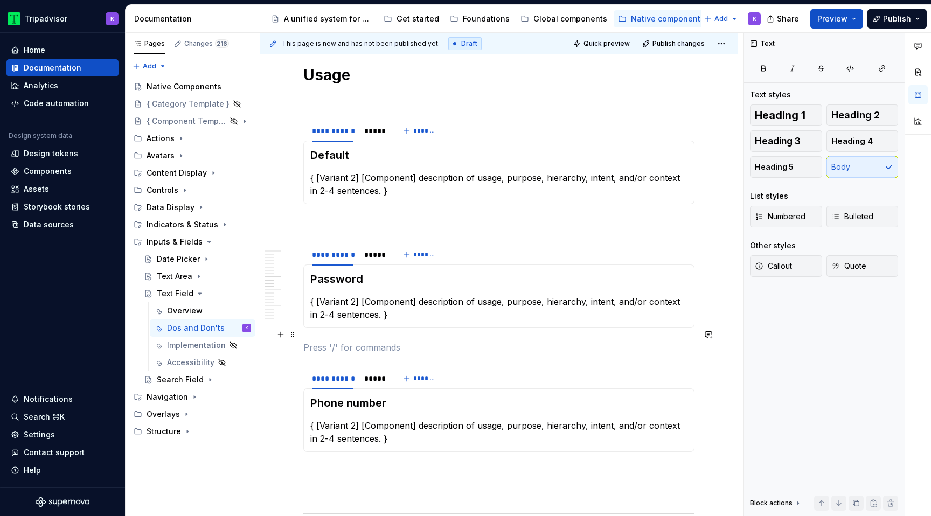
click at [403, 341] on p at bounding box center [498, 347] width 391 height 13
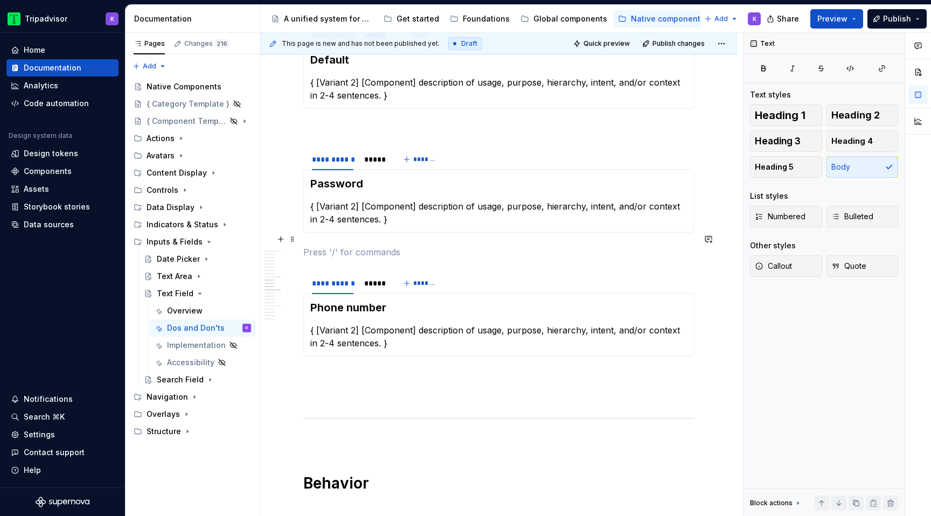
click at [433, 246] on p at bounding box center [498, 252] width 391 height 13
click at [296, 266] on span at bounding box center [292, 264] width 9 height 15
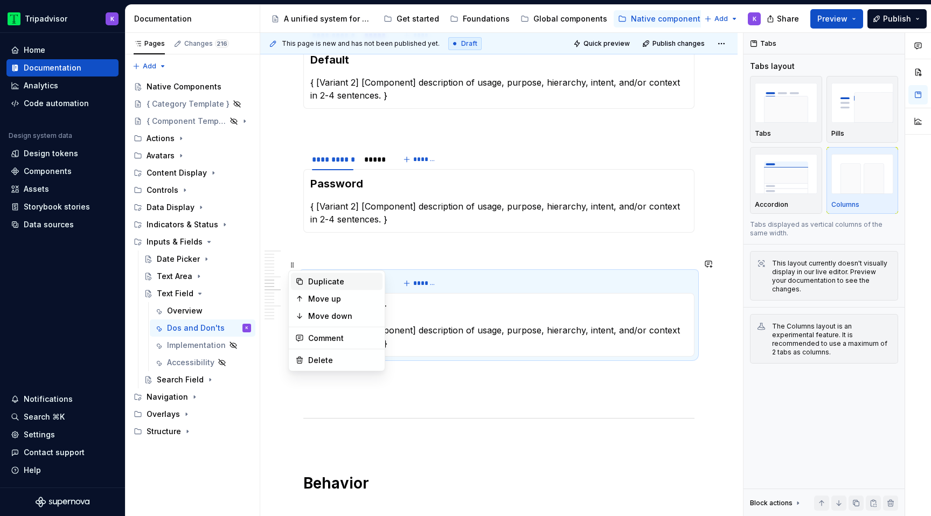
click at [328, 281] on div "Duplicate" at bounding box center [343, 281] width 70 height 11
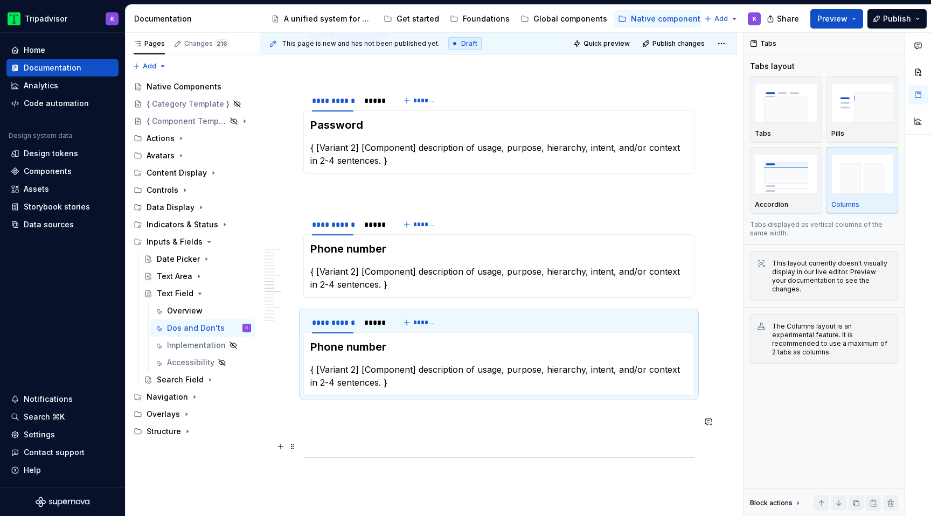
scroll to position [1524, 0]
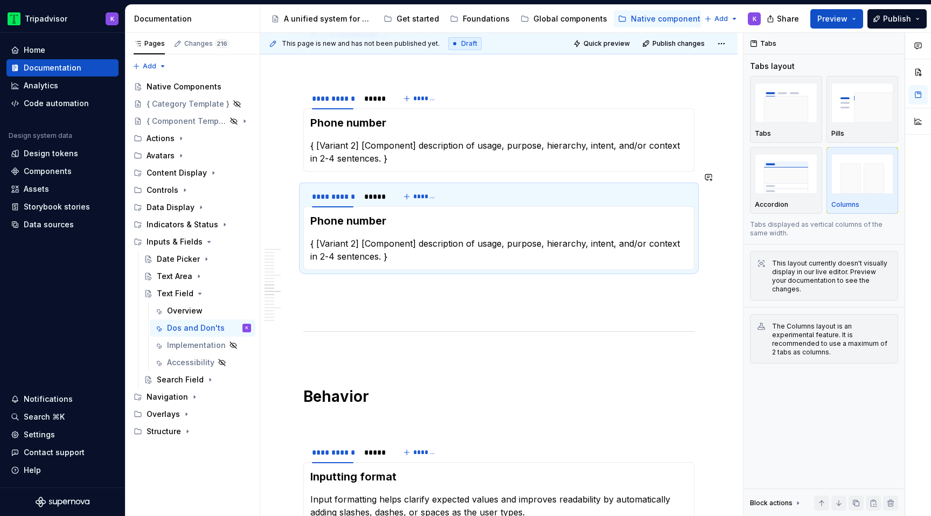
click at [327, 286] on div "**********" at bounding box center [498, 455] width 391 height 3532
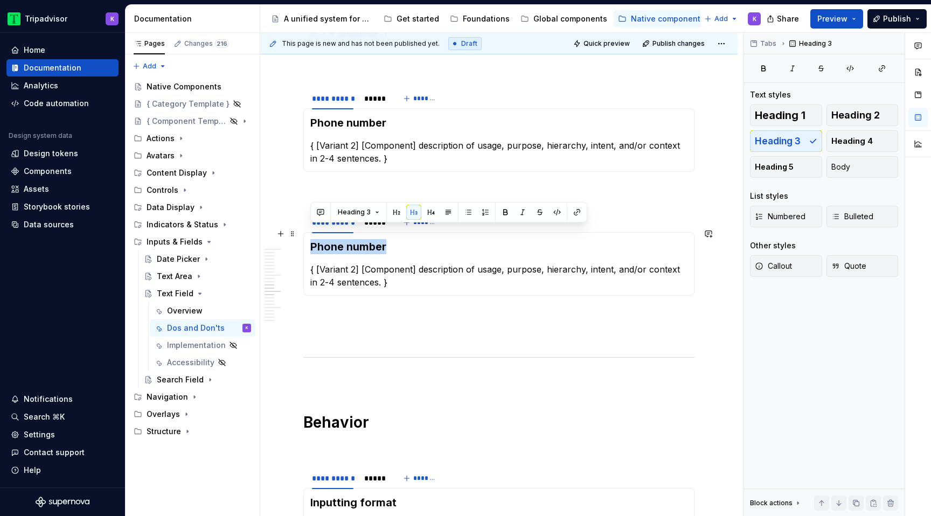
drag, startPoint x: 393, startPoint y: 235, endPoint x: 309, endPoint y: 235, distance: 84.0
click at [309, 235] on div "Phone number { [Variant 2] [Component] description of usage, purpose, hierarchy…" at bounding box center [498, 264] width 391 height 64
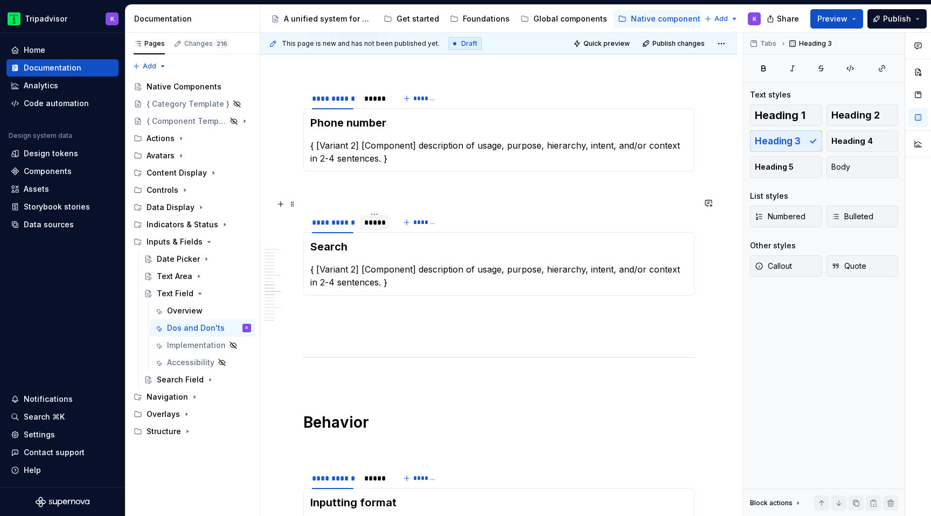
click at [380, 216] on div "*****" at bounding box center [374, 222] width 29 height 15
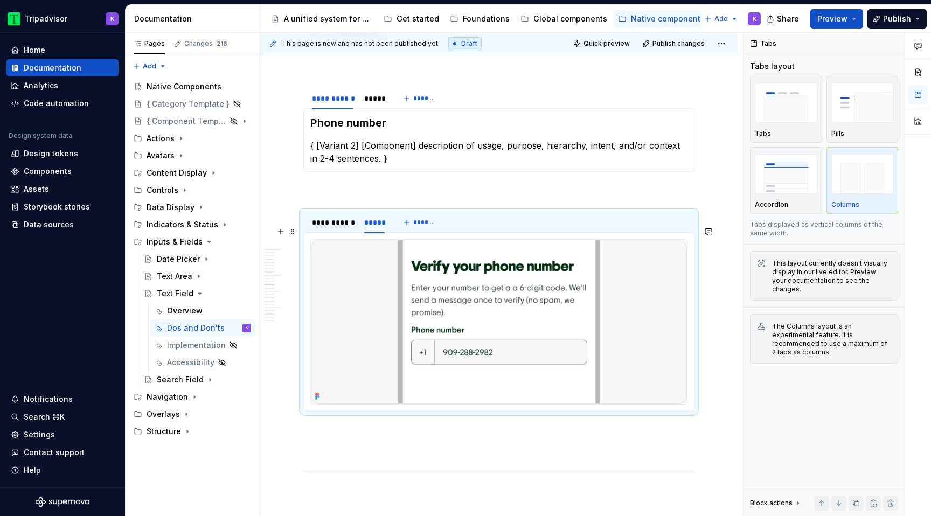
click at [500, 269] on img at bounding box center [499, 322] width 376 height 164
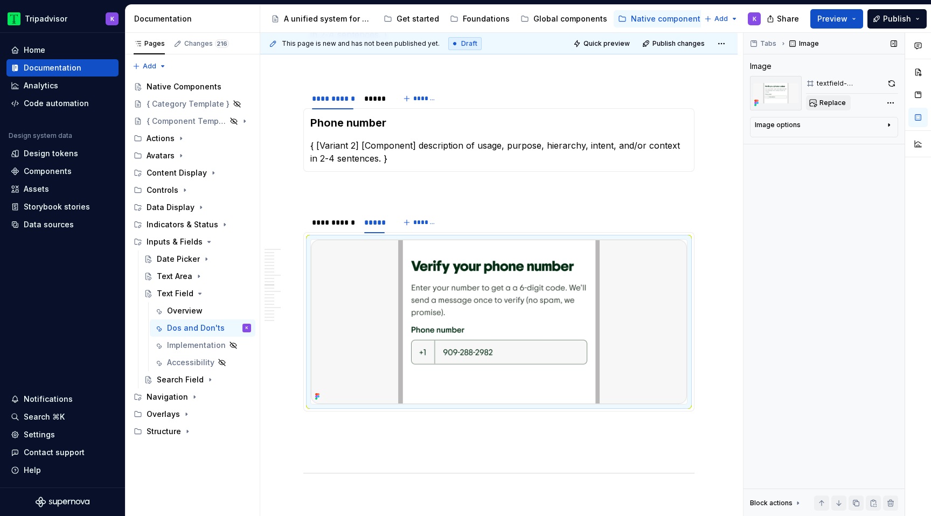
click at [828, 98] on button "Replace" at bounding box center [828, 102] width 45 height 15
type textarea "*"
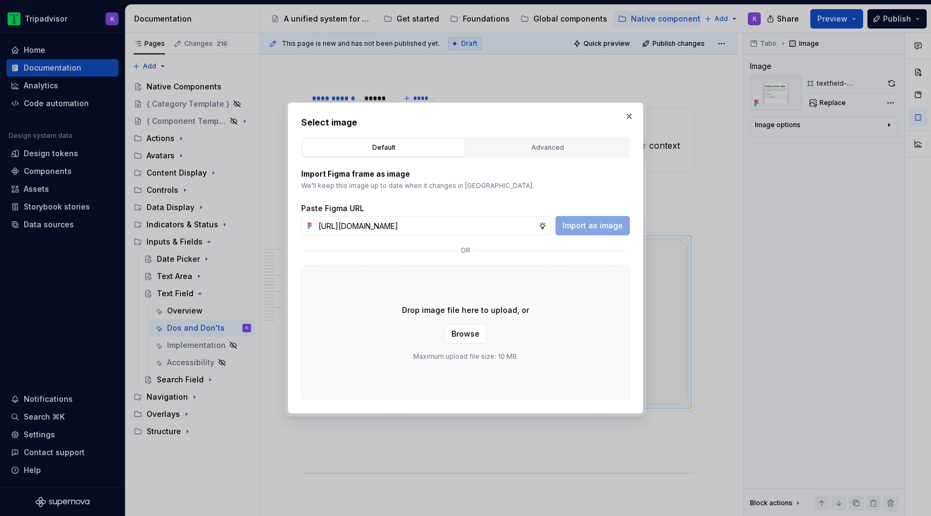
scroll to position [0, 282]
type input "[URL][DOMAIN_NAME]"
click at [596, 229] on span "Import as image" at bounding box center [592, 225] width 60 height 11
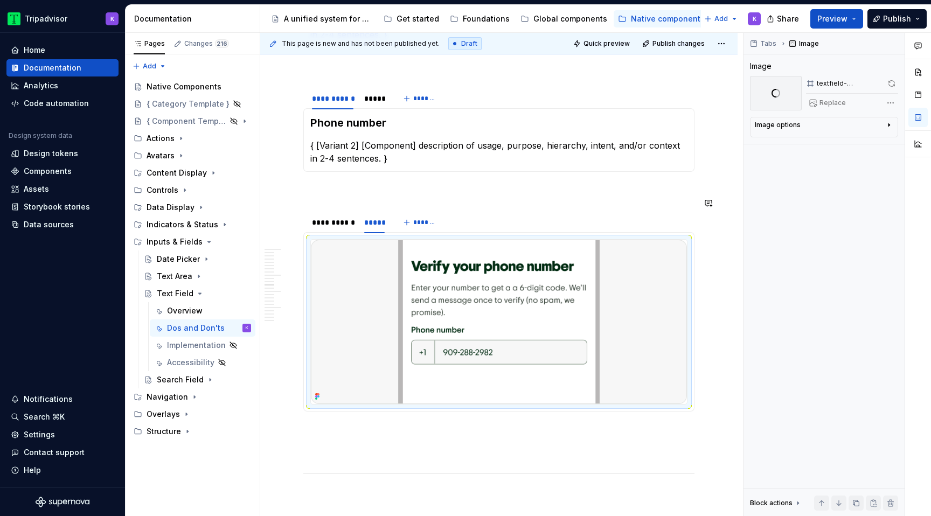
click at [310, 407] on div "**********" at bounding box center [498, 525] width 391 height 3673
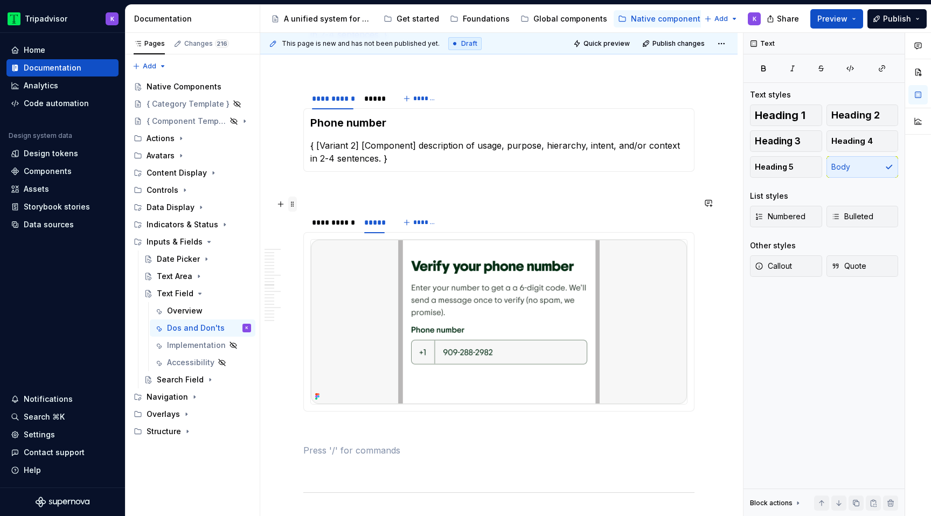
click at [294, 210] on span at bounding box center [292, 204] width 9 height 15
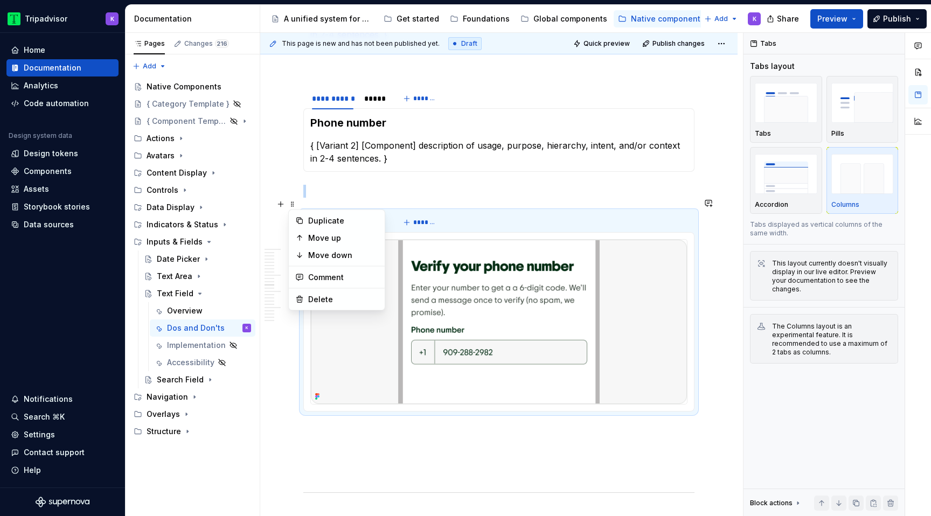
click at [321, 239] on div at bounding box center [498, 321] width 377 height 165
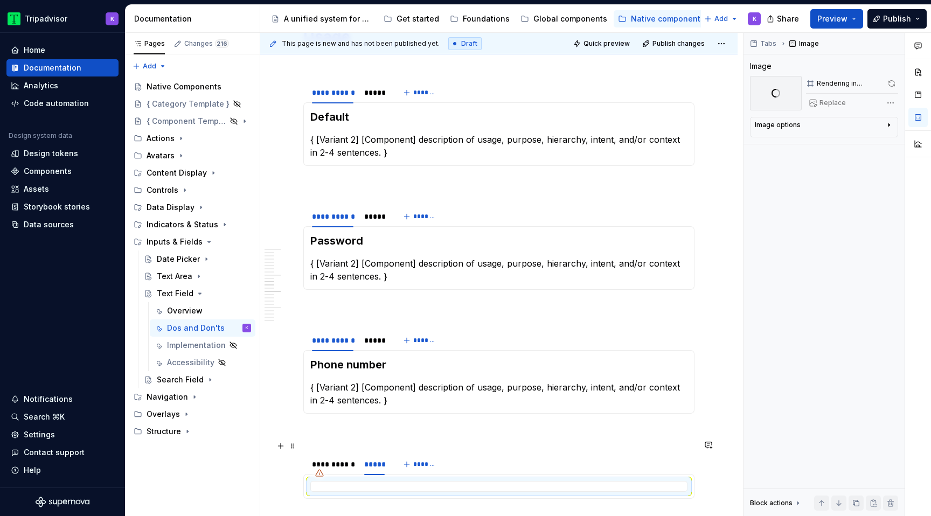
scroll to position [1501, 0]
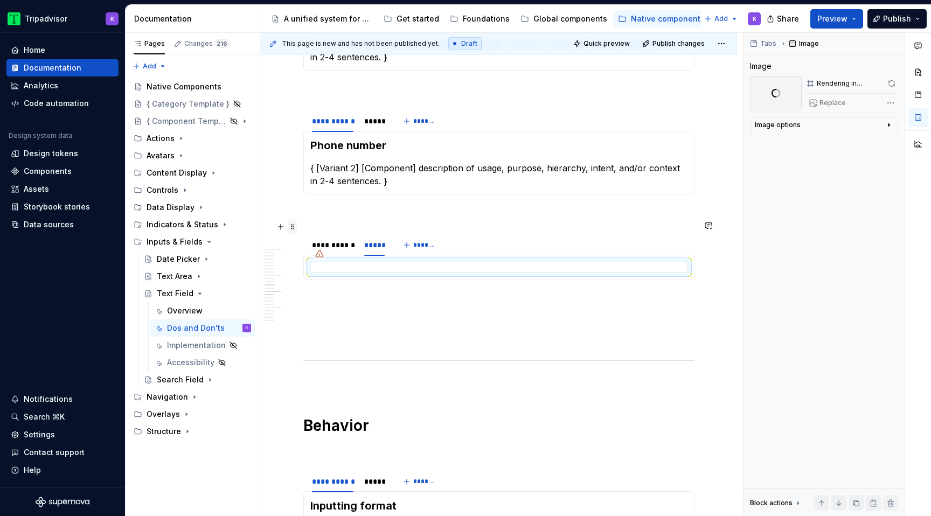
click at [295, 225] on span at bounding box center [292, 226] width 9 height 15
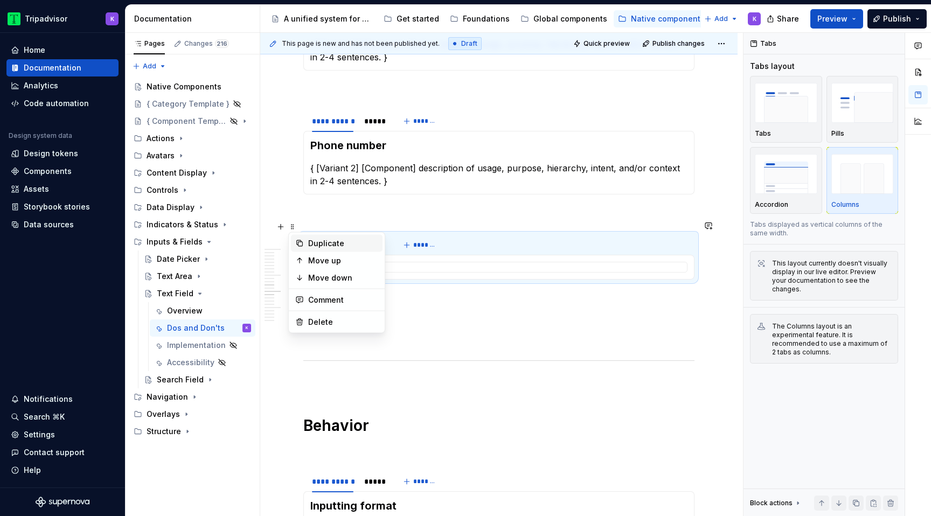
click at [315, 245] on div "Duplicate" at bounding box center [343, 243] width 70 height 11
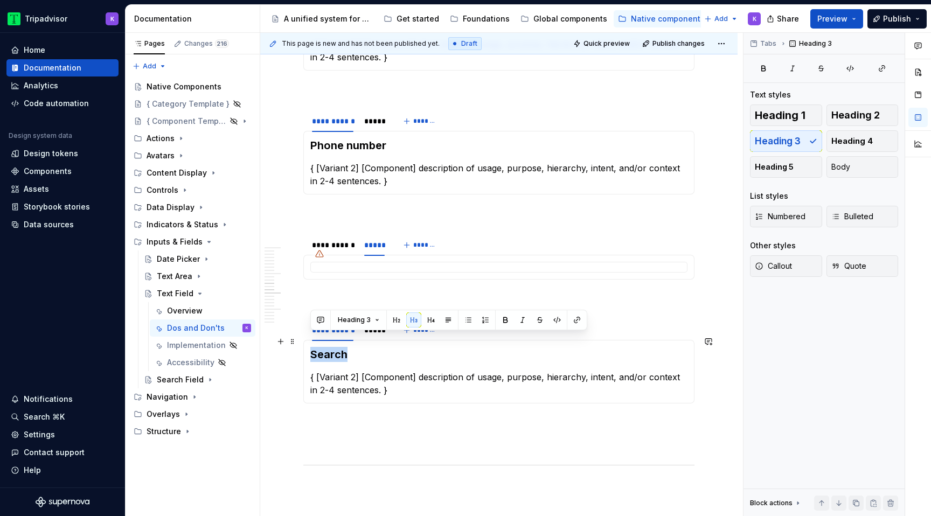
drag, startPoint x: 353, startPoint y: 341, endPoint x: 310, endPoint y: 341, distance: 43.1
click at [310, 347] on h3 "Search" at bounding box center [498, 354] width 377 height 15
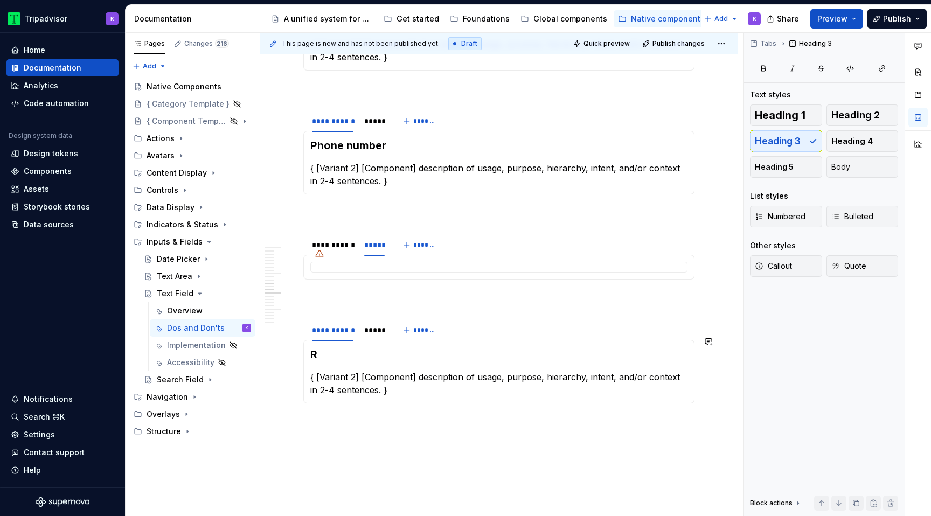
scroll to position [1544, 0]
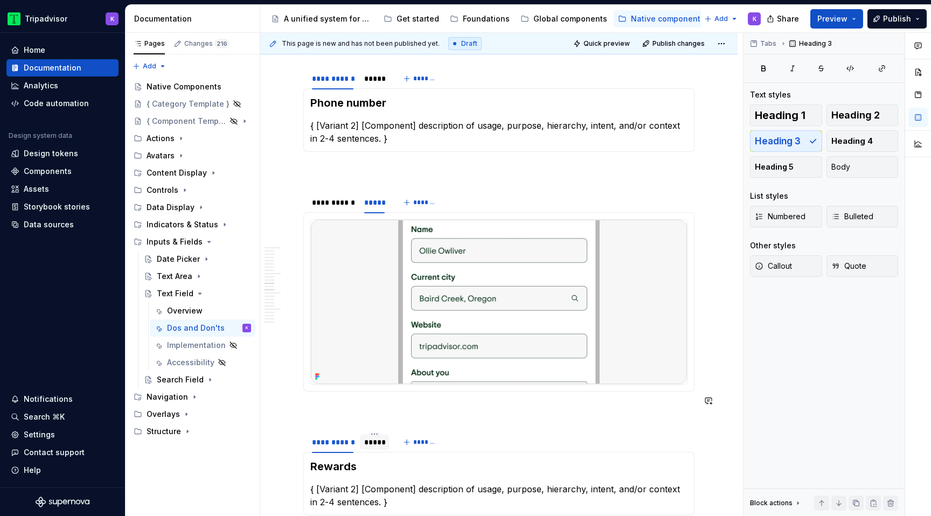
click at [369, 437] on div "*****" at bounding box center [374, 442] width 20 height 11
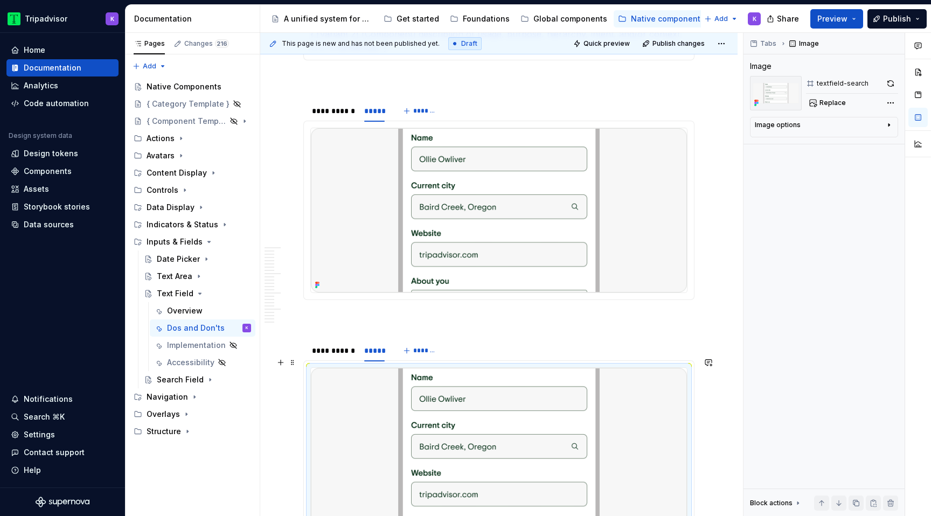
scroll to position [1748, 0]
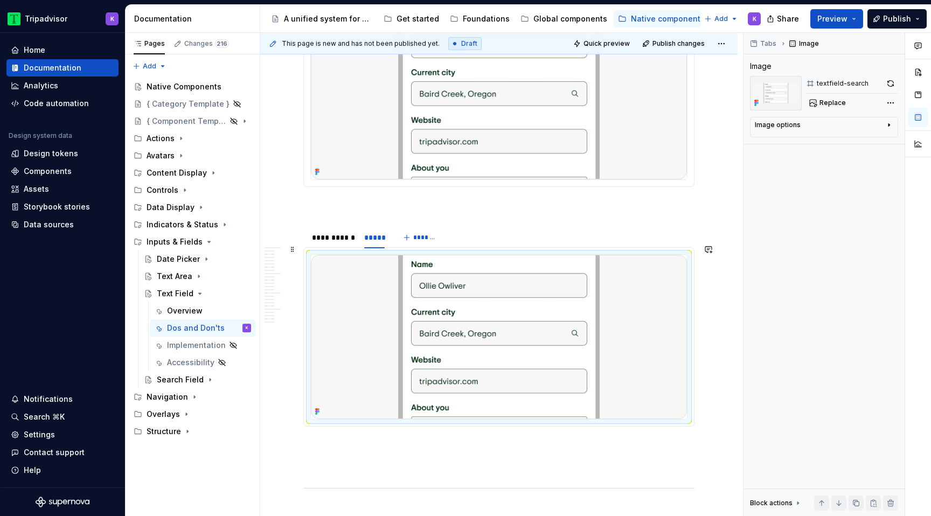
click at [487, 318] on img at bounding box center [499, 337] width 376 height 164
click at [814, 107] on button "Replace" at bounding box center [828, 102] width 45 height 15
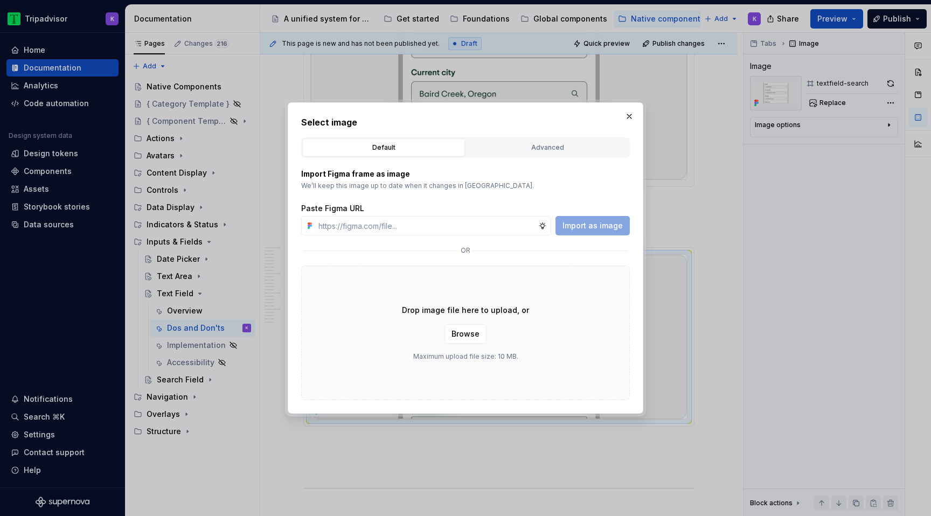
type textarea "*"
type input "[URL][DOMAIN_NAME]"
type textarea "*"
type input "[URL][DOMAIN_NAME]"
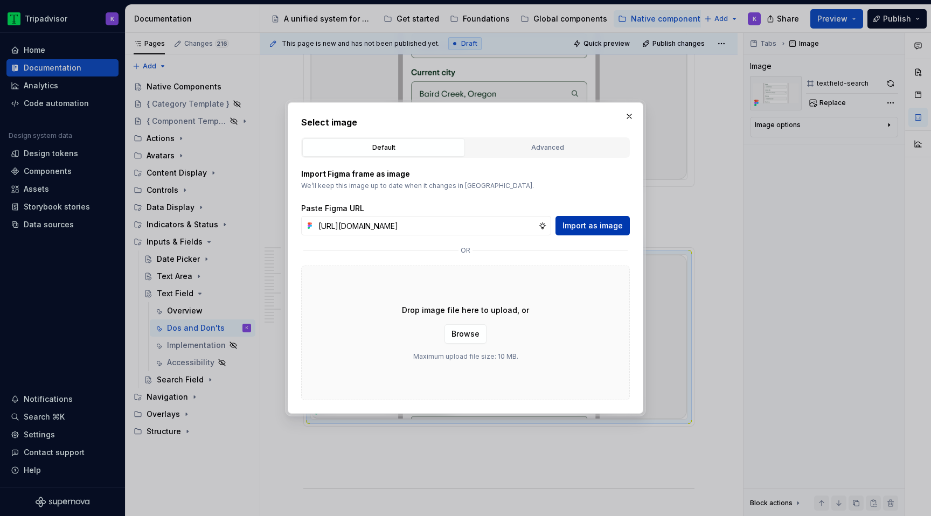
click at [578, 221] on span "Import as image" at bounding box center [592, 225] width 60 height 11
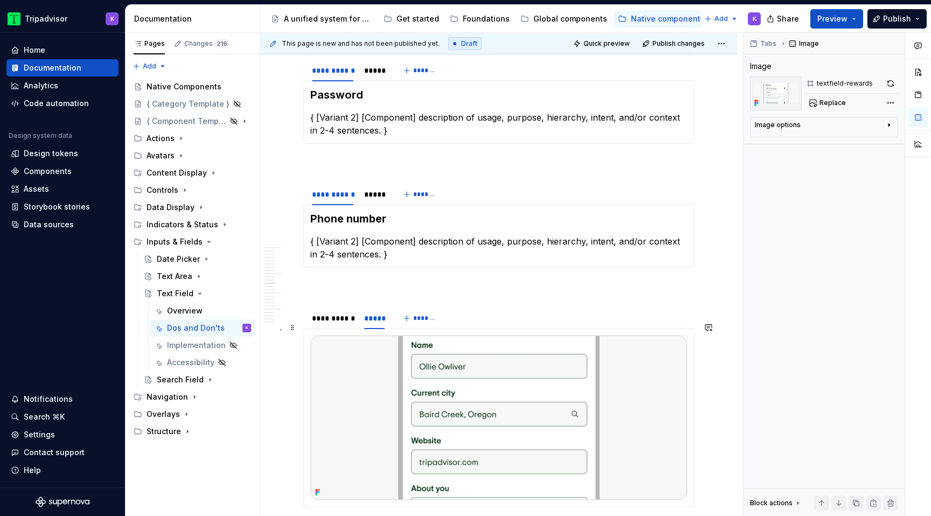
scroll to position [1375, 0]
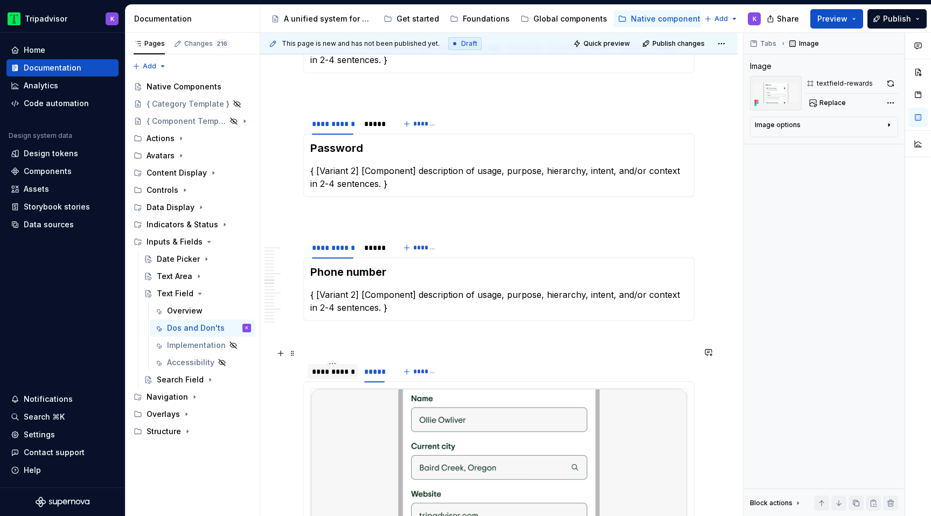
click at [327, 366] on div "**********" at bounding box center [332, 371] width 41 height 11
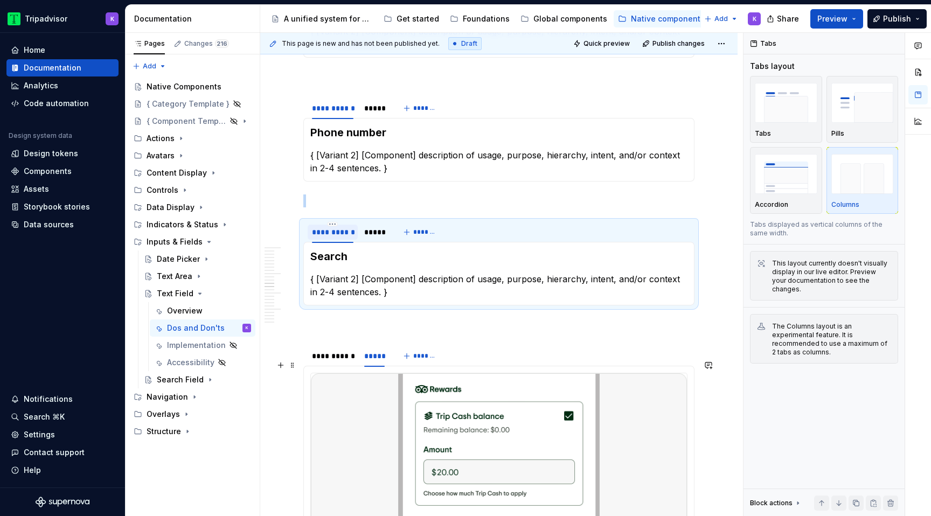
scroll to position [1533, 0]
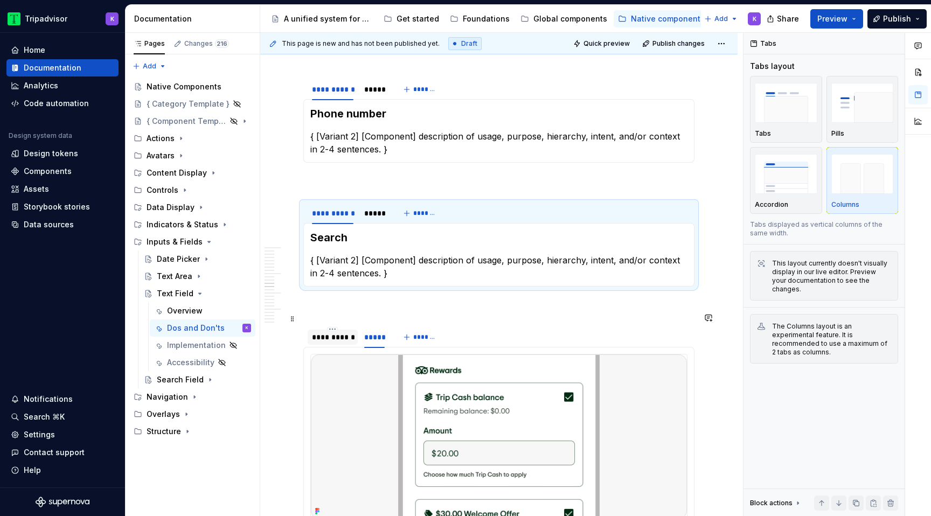
click at [334, 332] on div "**********" at bounding box center [332, 337] width 41 height 11
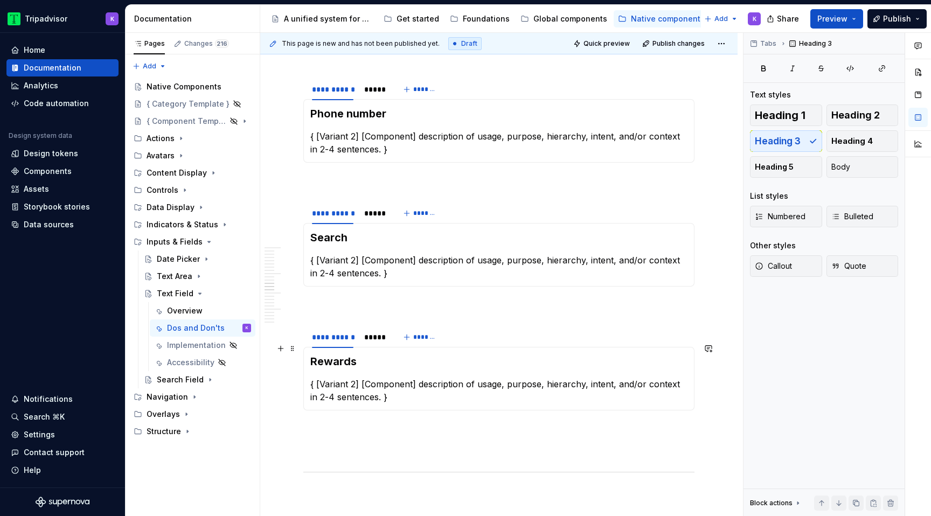
click at [356, 354] on h3 "Rewards" at bounding box center [498, 361] width 377 height 15
click at [389, 299] on p at bounding box center [498, 305] width 391 height 13
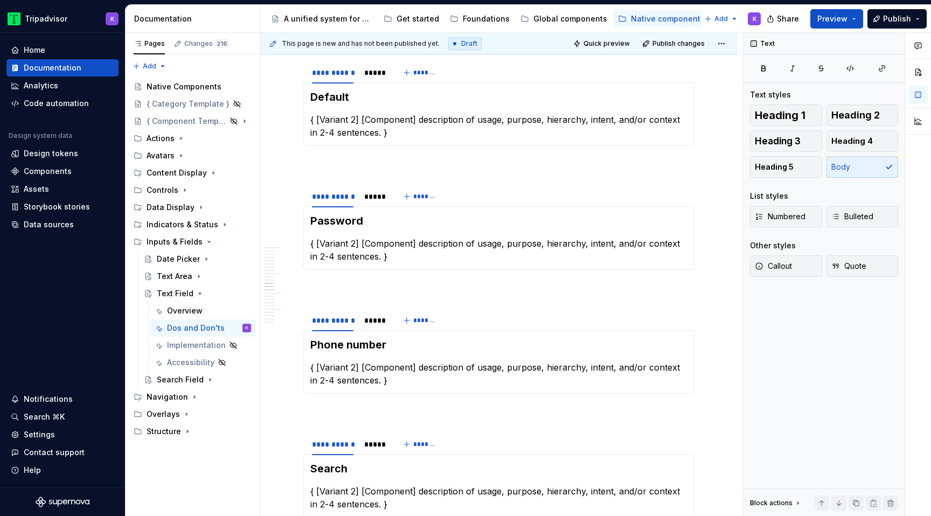
scroll to position [1249, 0]
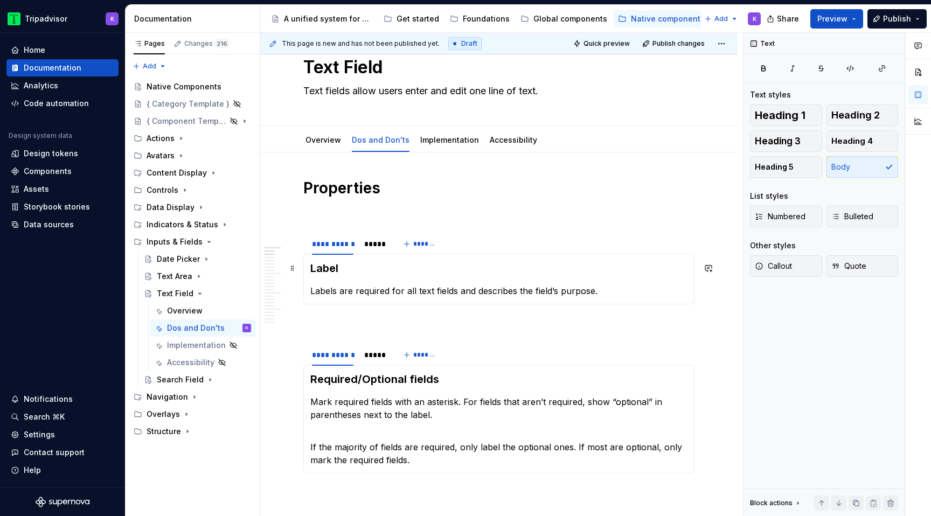
scroll to position [0, 0]
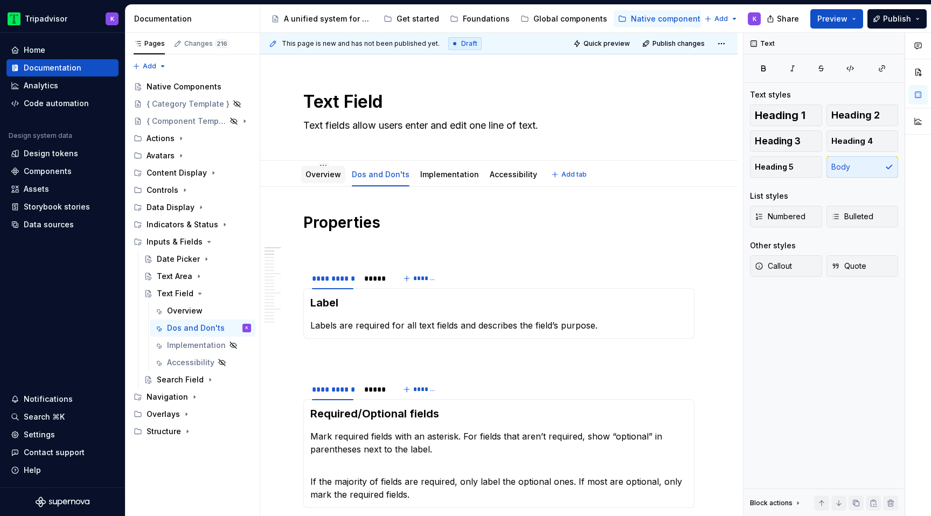
click at [331, 180] on div "Overview" at bounding box center [323, 174] width 36 height 13
click at [205, 310] on div "Overview" at bounding box center [209, 310] width 84 height 15
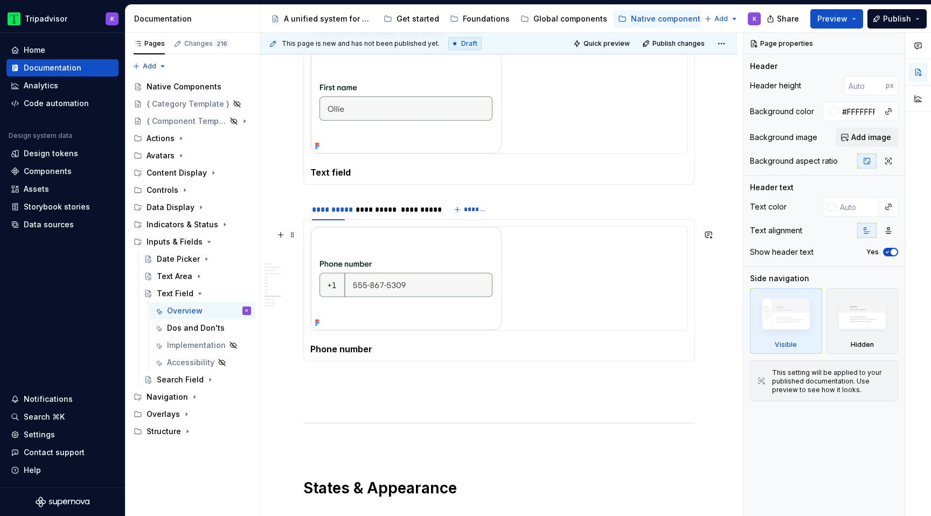
scroll to position [1192, 0]
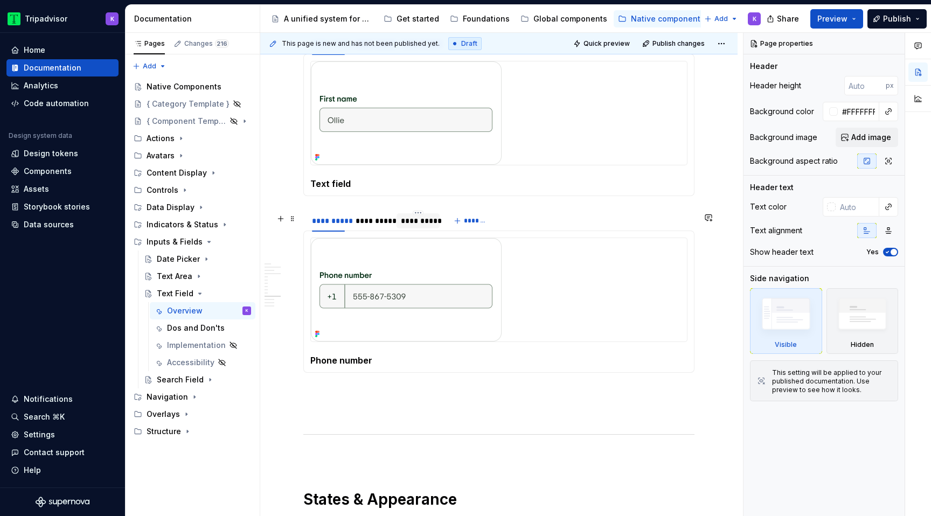
click at [424, 228] on div "**********" at bounding box center [417, 220] width 43 height 15
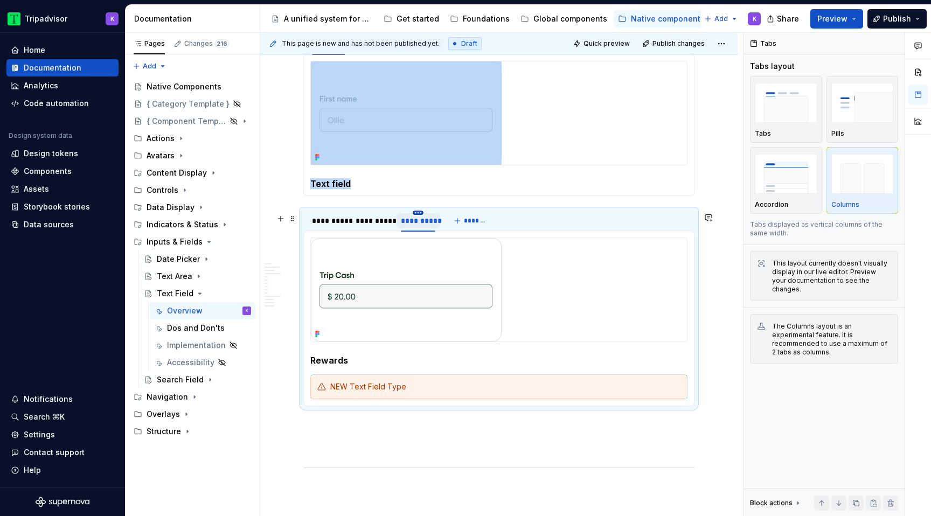
click at [415, 217] on html "Tripadvisor K Home Documentation Analytics Code automation Design system data D…" at bounding box center [465, 258] width 931 height 516
click at [443, 308] on div "Delete tab" at bounding box center [467, 305] width 70 height 11
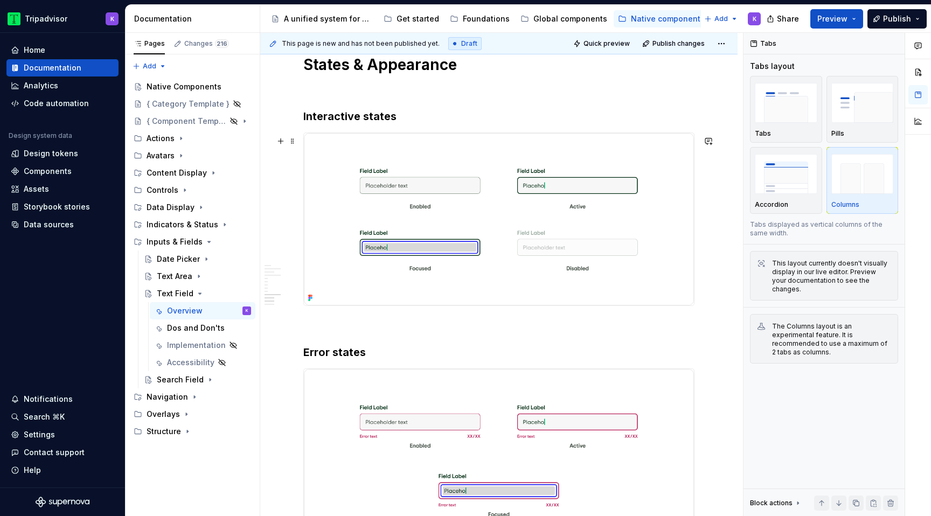
scroll to position [2065, 0]
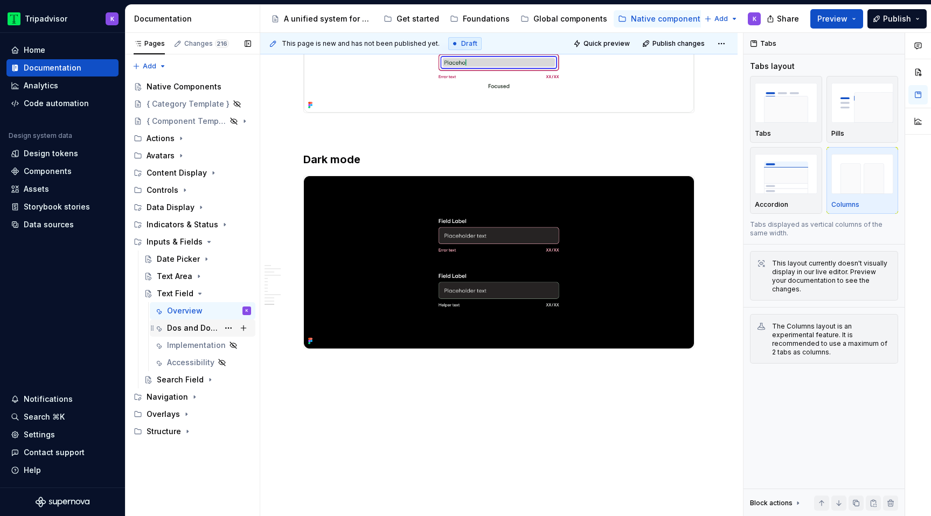
click at [203, 332] on div "Dos and Don'ts" at bounding box center [193, 328] width 52 height 11
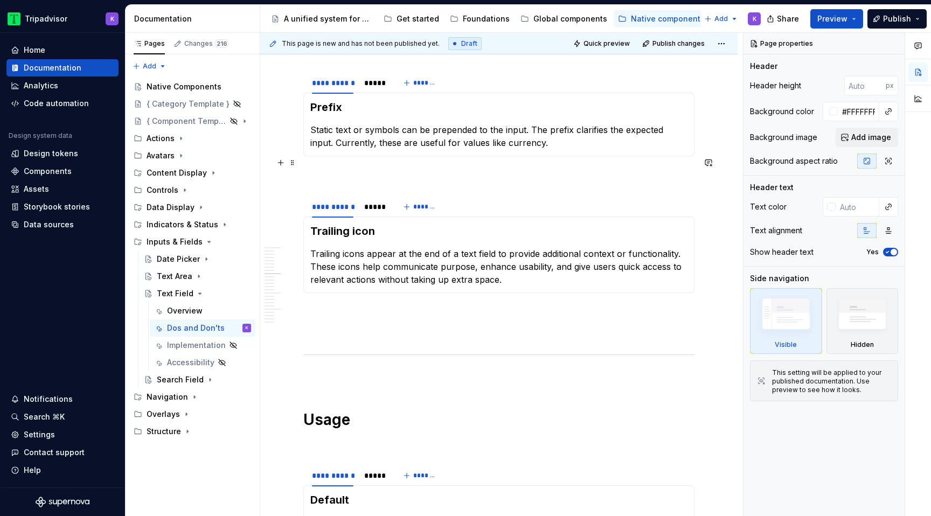
scroll to position [857, 0]
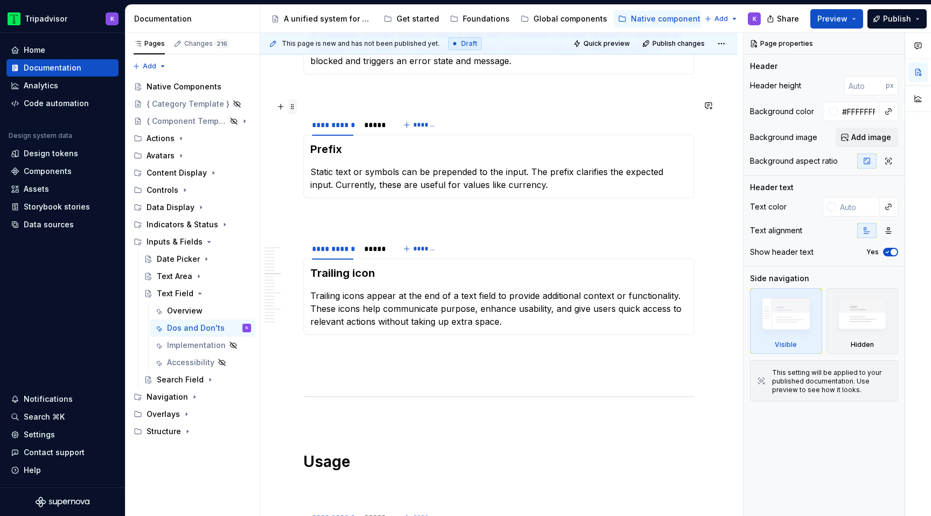
click at [295, 104] on span at bounding box center [292, 106] width 9 height 15
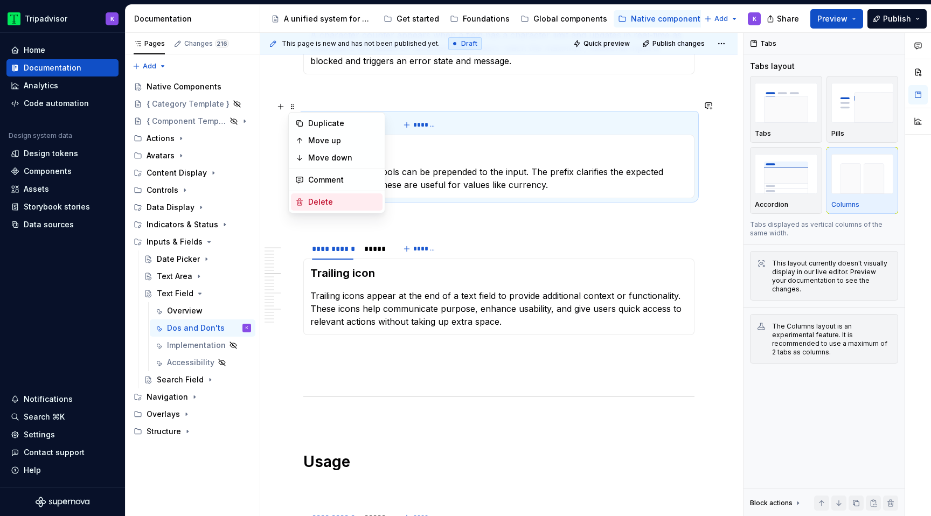
click at [347, 200] on div "Delete" at bounding box center [343, 202] width 70 height 11
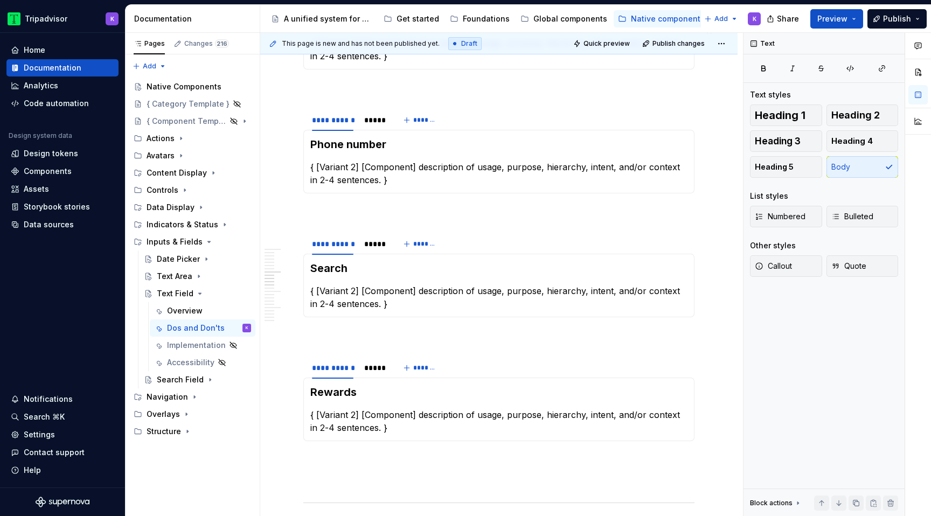
scroll to position [1459, 0]
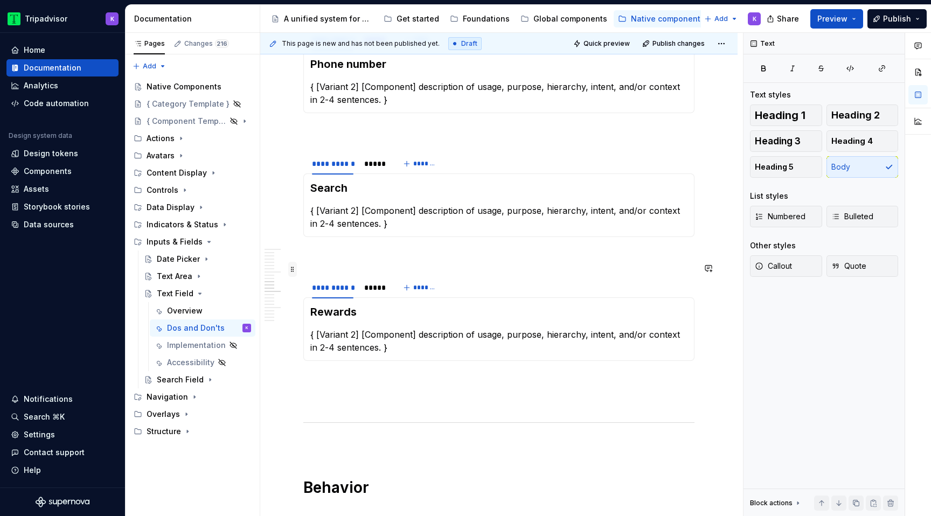
click at [295, 270] on span at bounding box center [292, 269] width 9 height 15
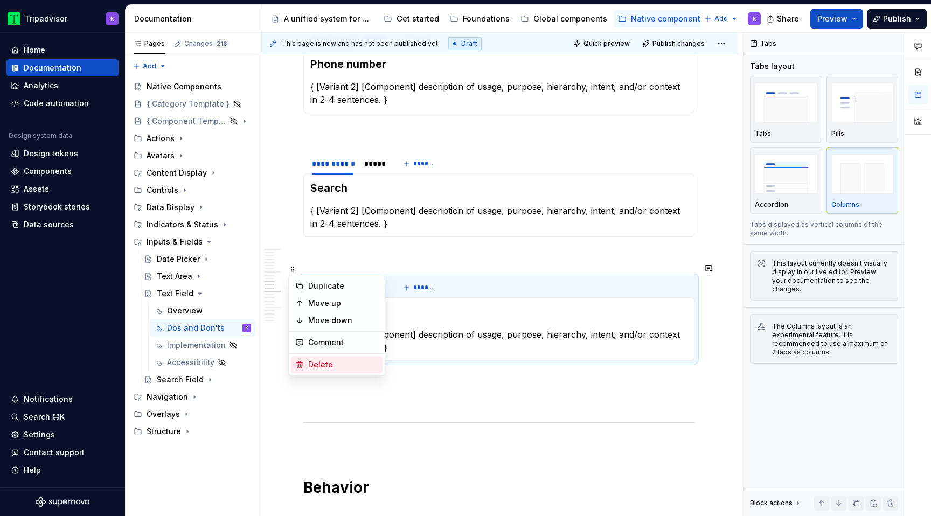
click at [332, 361] on div "Delete" at bounding box center [343, 364] width 70 height 11
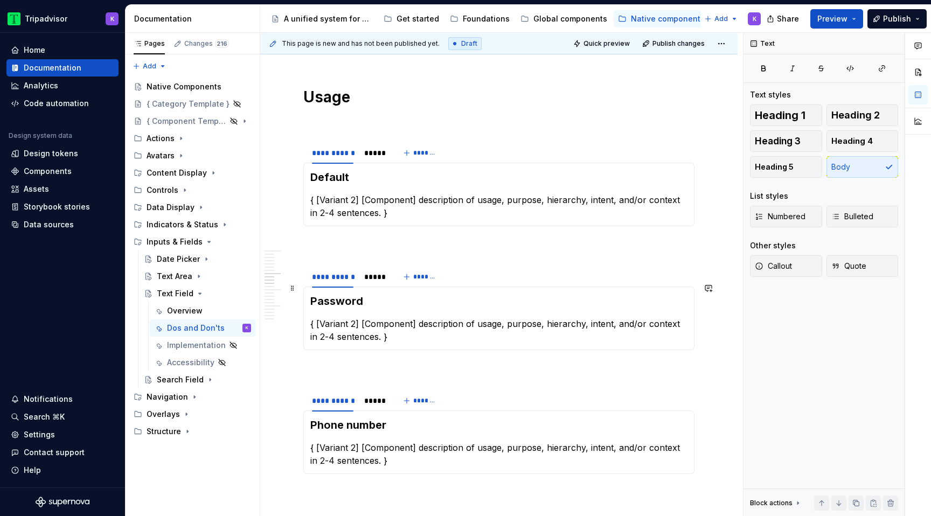
scroll to position [1245, 0]
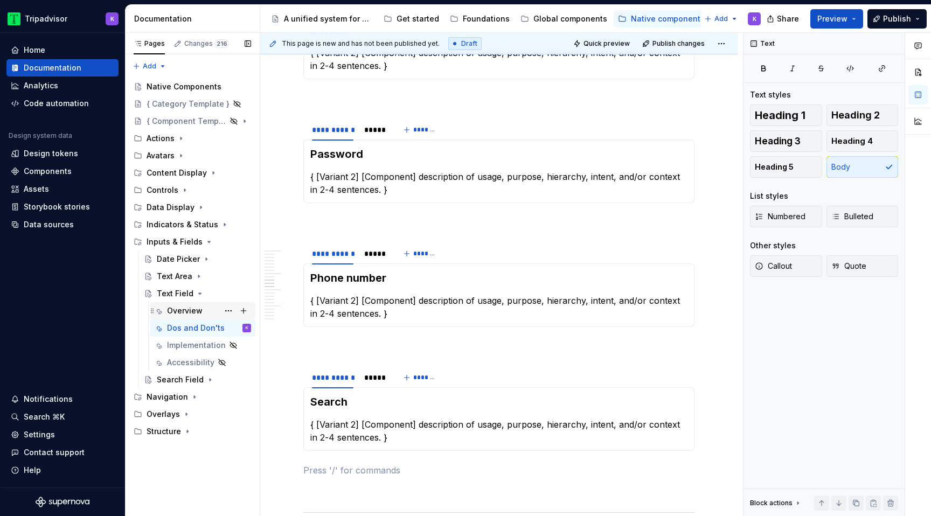
click at [191, 308] on div "Overview" at bounding box center [185, 310] width 36 height 11
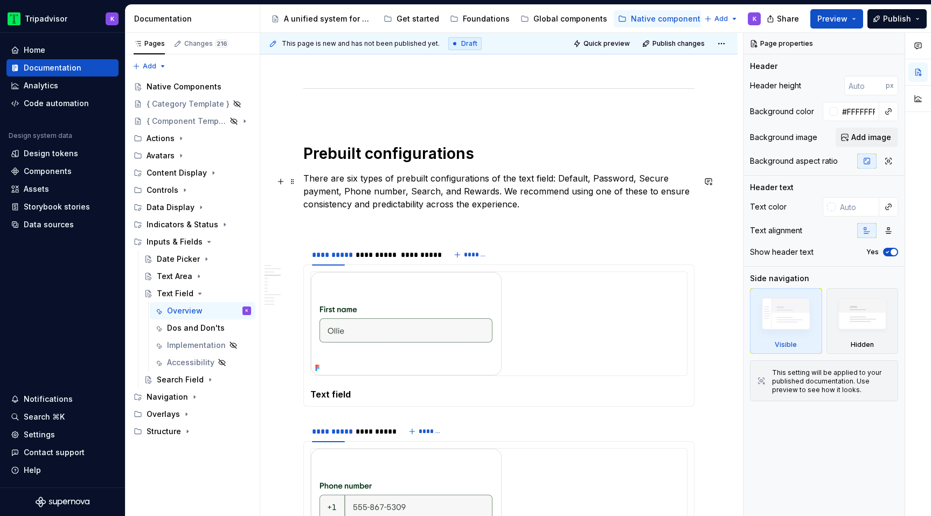
scroll to position [1015, 0]
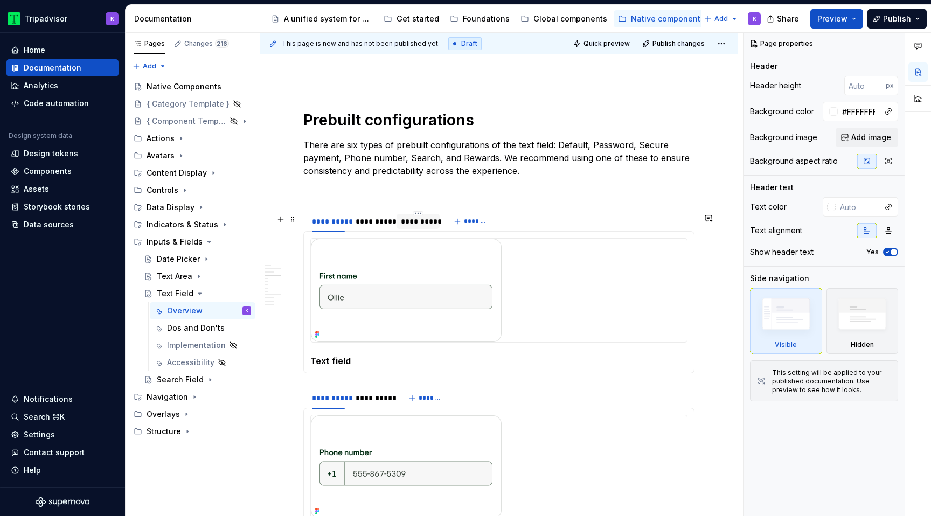
click at [408, 229] on div "**********" at bounding box center [417, 221] width 43 height 15
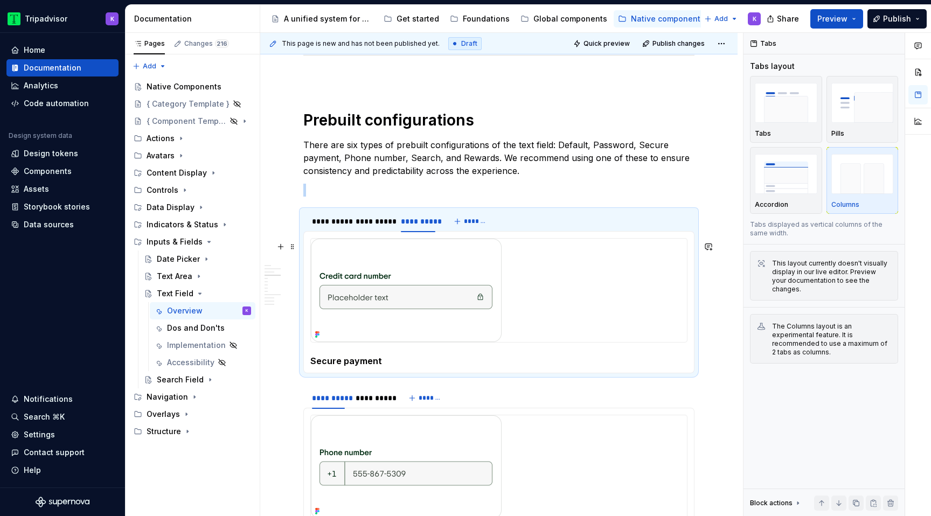
click at [473, 292] on img at bounding box center [406, 290] width 191 height 103
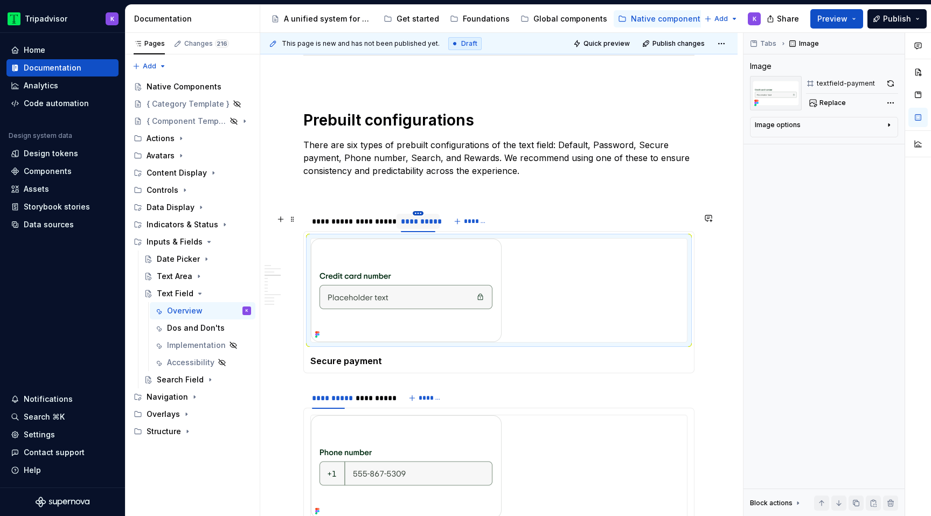
click at [419, 217] on html "Tripadvisor K Home Documentation Analytics Code automation Design system data D…" at bounding box center [465, 258] width 931 height 516
type textarea "*"
click at [449, 306] on div "Delete tab" at bounding box center [467, 306] width 70 height 11
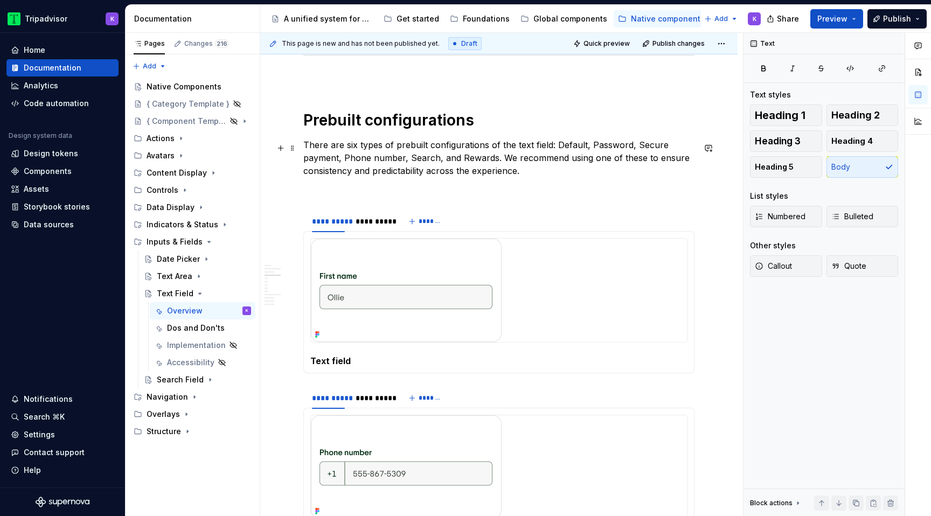
click at [355, 147] on p "There are six types of prebuilt configurations of the text field: Default, Pass…" at bounding box center [498, 157] width 391 height 39
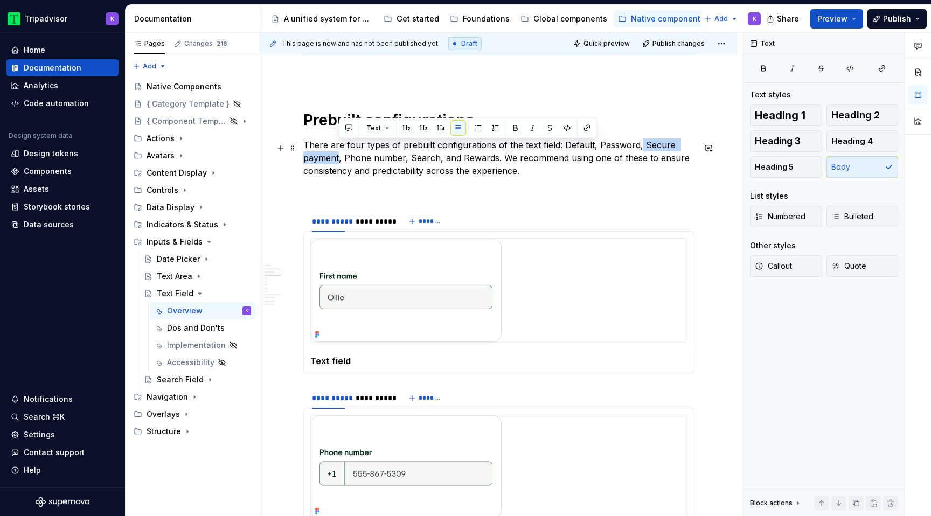
drag, startPoint x: 637, startPoint y: 143, endPoint x: 338, endPoint y: 156, distance: 299.2
click at [338, 156] on p "There are four types of prebuilt configurations of the text field: Default, Pas…" at bounding box center [498, 157] width 391 height 39
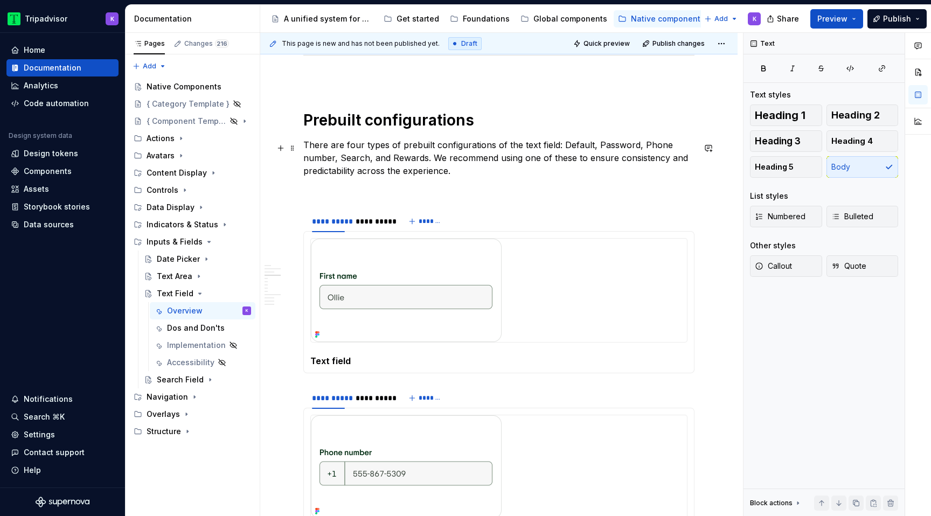
click at [338, 161] on p "There are four types of prebuilt configurations of the text field: Default, Pas…" at bounding box center [498, 157] width 391 height 39
drag, startPoint x: 384, startPoint y: 161, endPoint x: 441, endPoint y: 159, distance: 57.1
click at [441, 159] on p "There are four types of prebuilt configurations of the text field: Default, Pas…" at bounding box center [498, 157] width 391 height 39
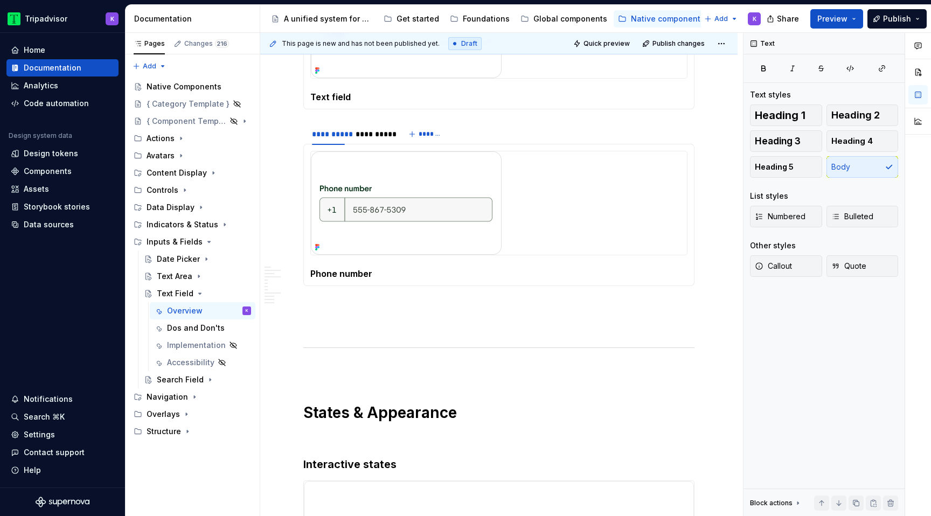
scroll to position [1296, 0]
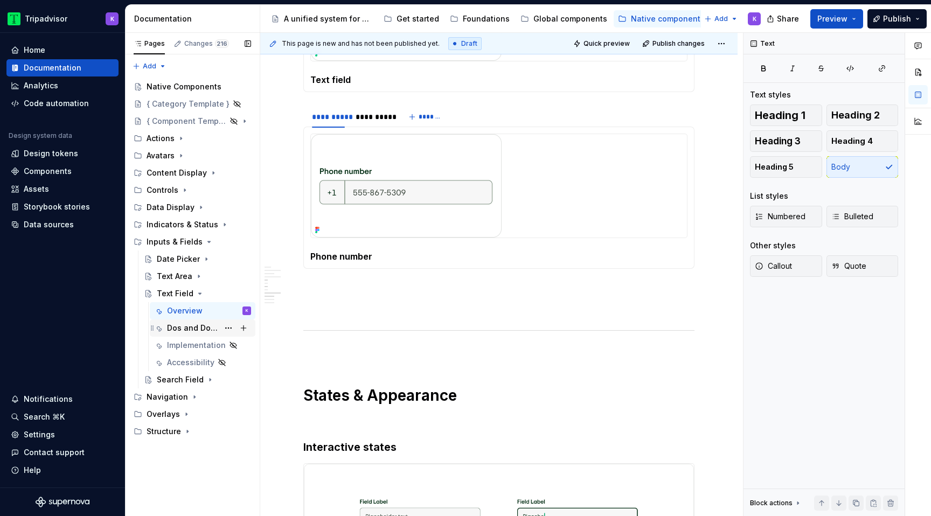
click at [188, 326] on div "Dos and Don'ts" at bounding box center [193, 328] width 52 height 11
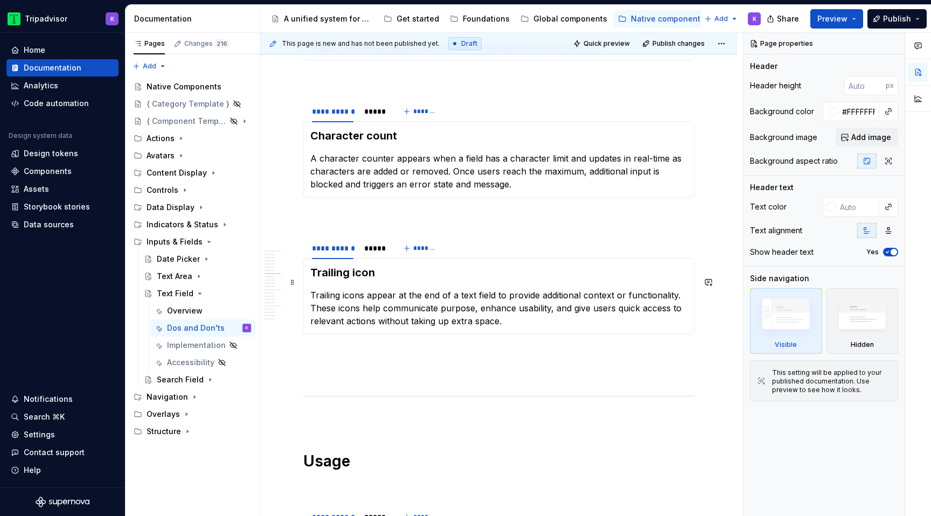
scroll to position [743, 0]
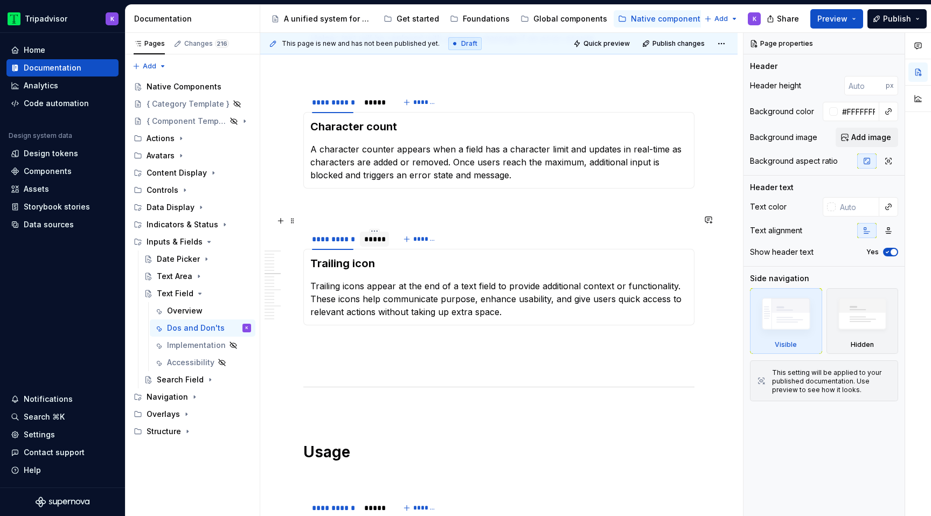
click at [376, 234] on div "*****" at bounding box center [374, 239] width 29 height 17
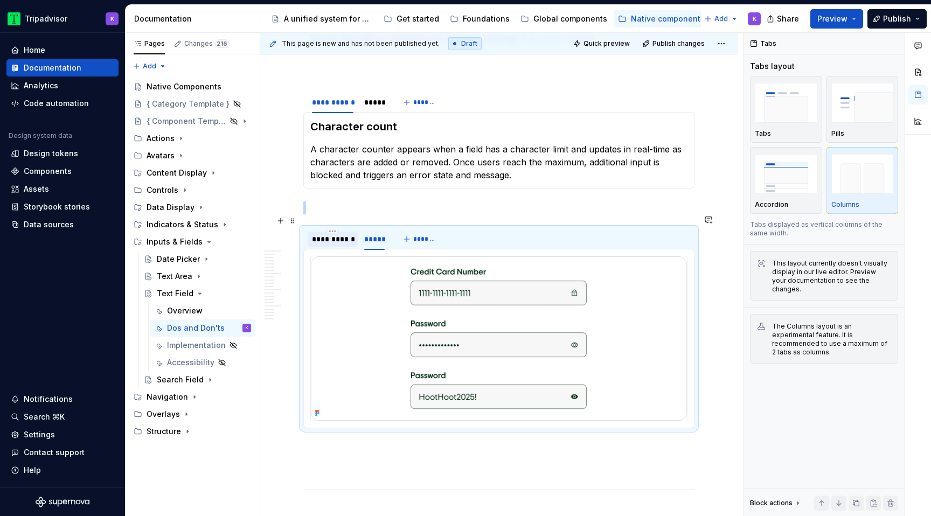
scroll to position [669, 0]
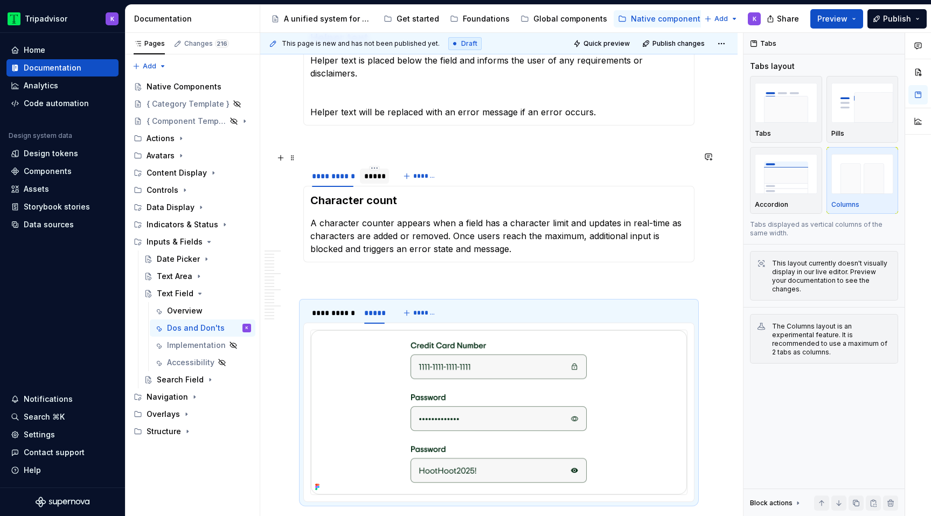
click at [371, 171] on div "*****" at bounding box center [374, 176] width 20 height 11
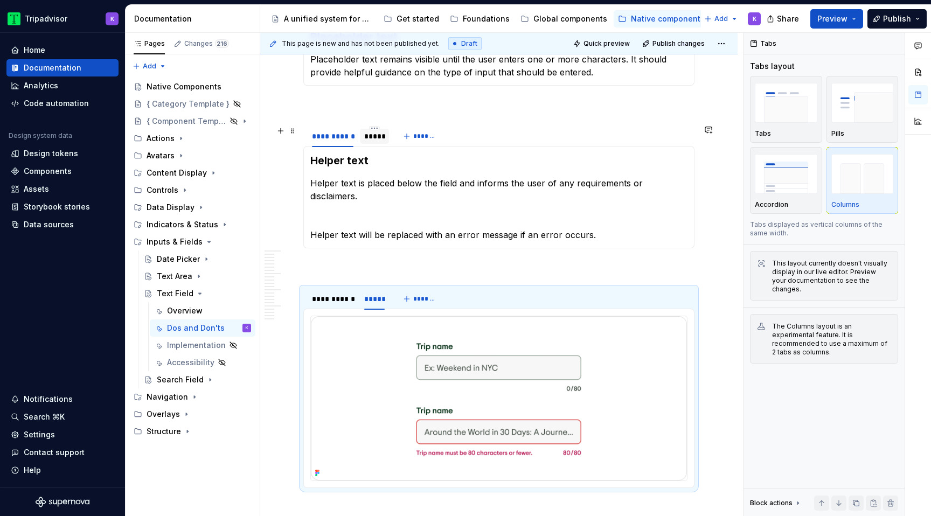
click at [376, 136] on div "*****" at bounding box center [374, 136] width 20 height 11
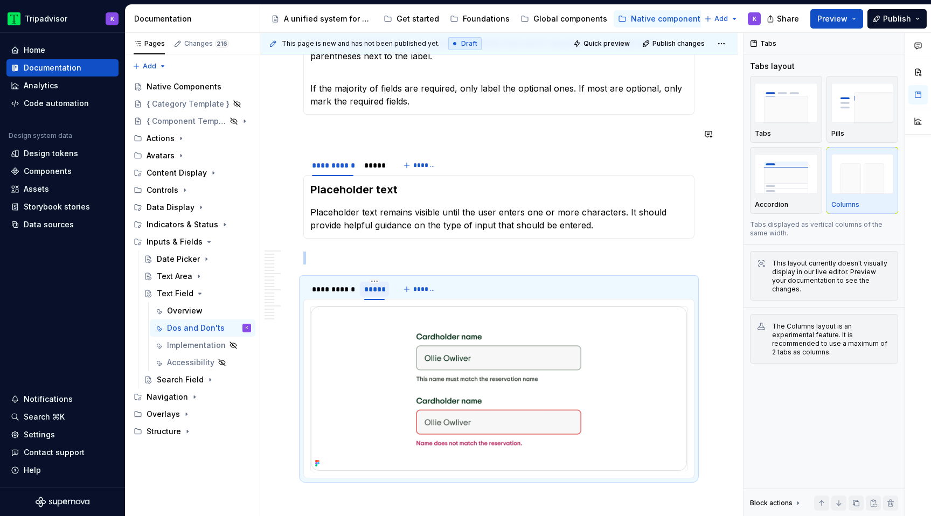
scroll to position [369, 0]
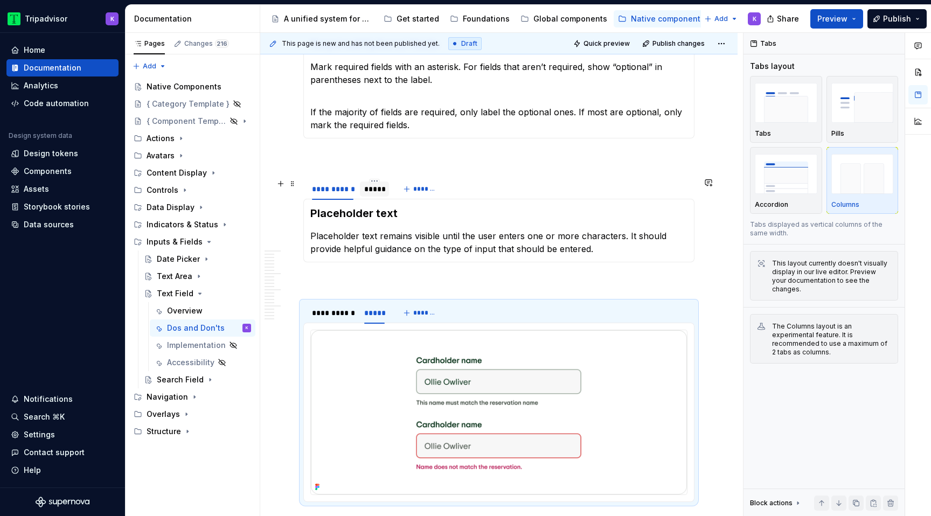
click at [372, 192] on div "*****" at bounding box center [374, 189] width 20 height 11
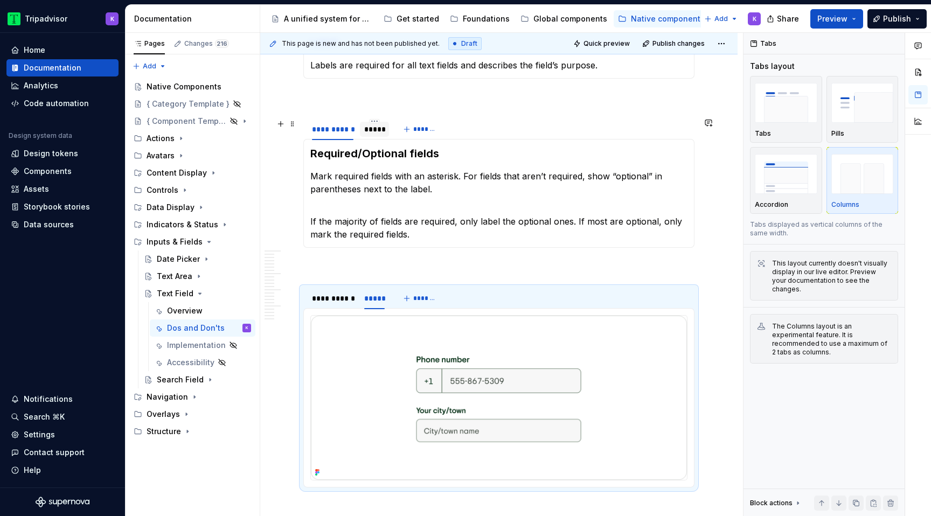
click at [374, 130] on div "*****" at bounding box center [374, 129] width 20 height 11
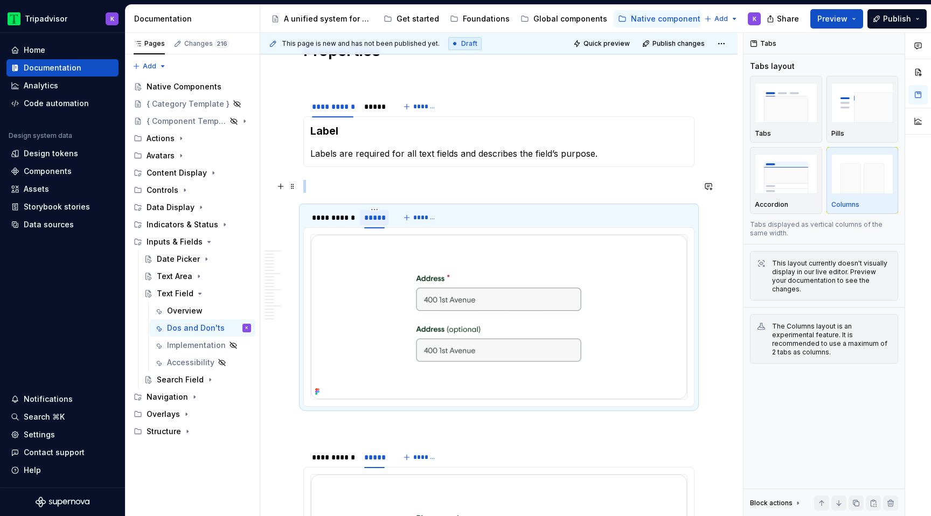
scroll to position [79, 0]
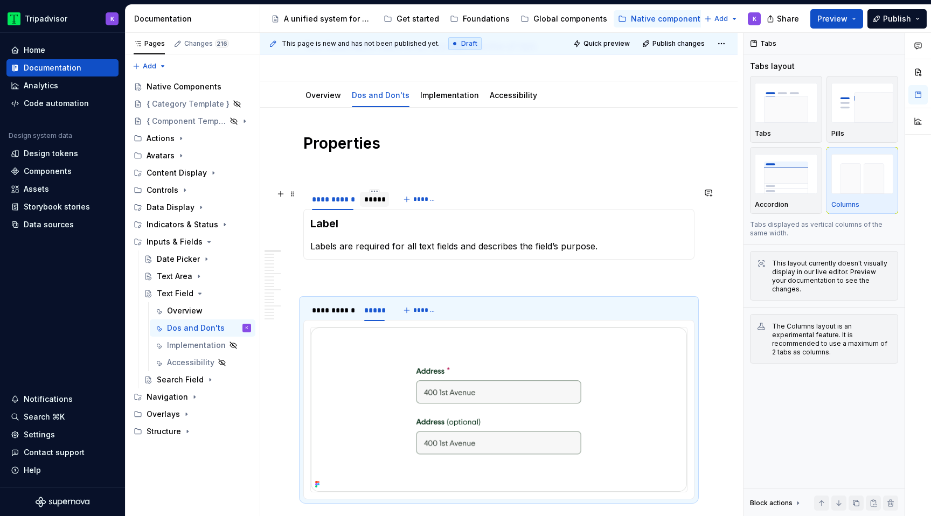
click at [367, 200] on div "*****" at bounding box center [374, 199] width 20 height 11
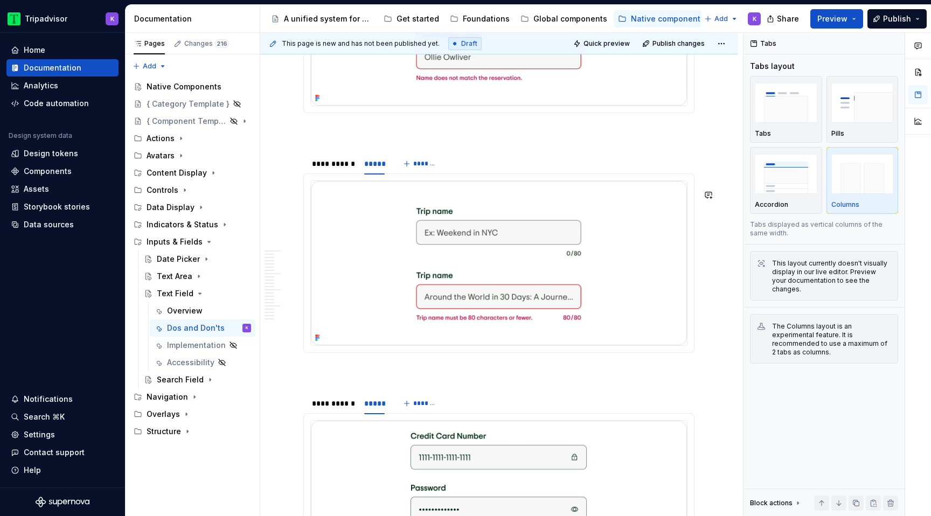
scroll to position [1308, 0]
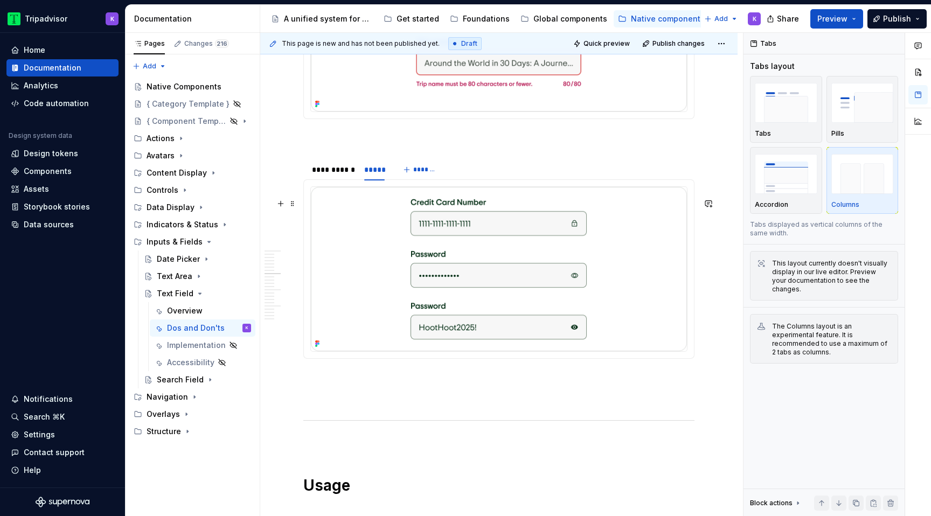
click at [464, 292] on img at bounding box center [499, 269] width 376 height 164
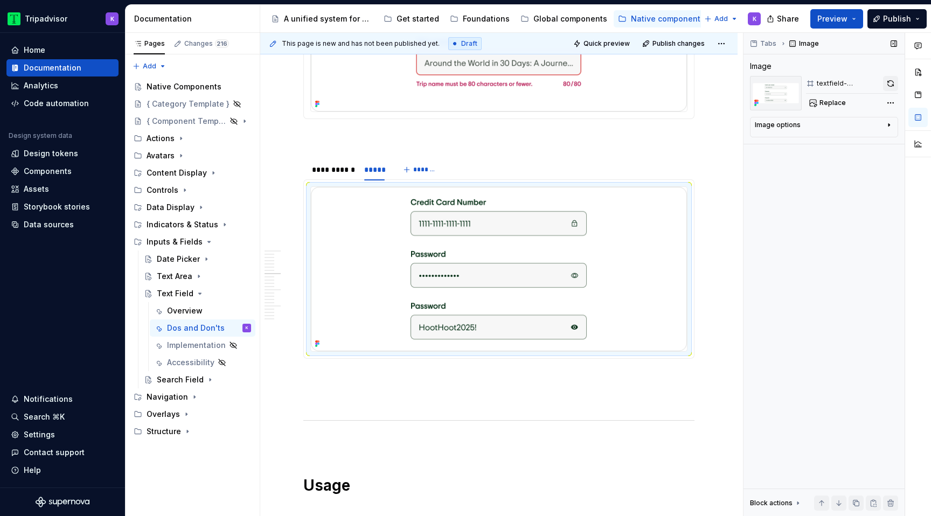
click at [889, 85] on button "button" at bounding box center [890, 83] width 15 height 15
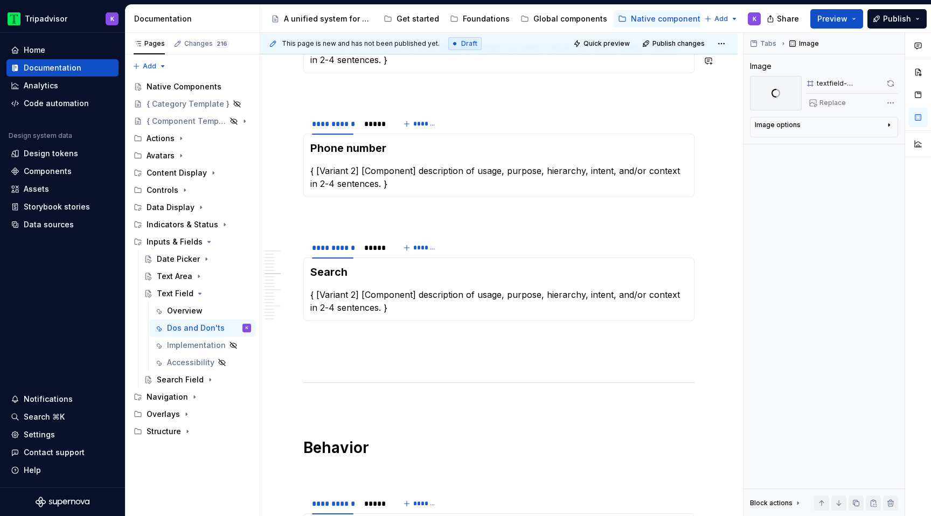
scroll to position [2251, 0]
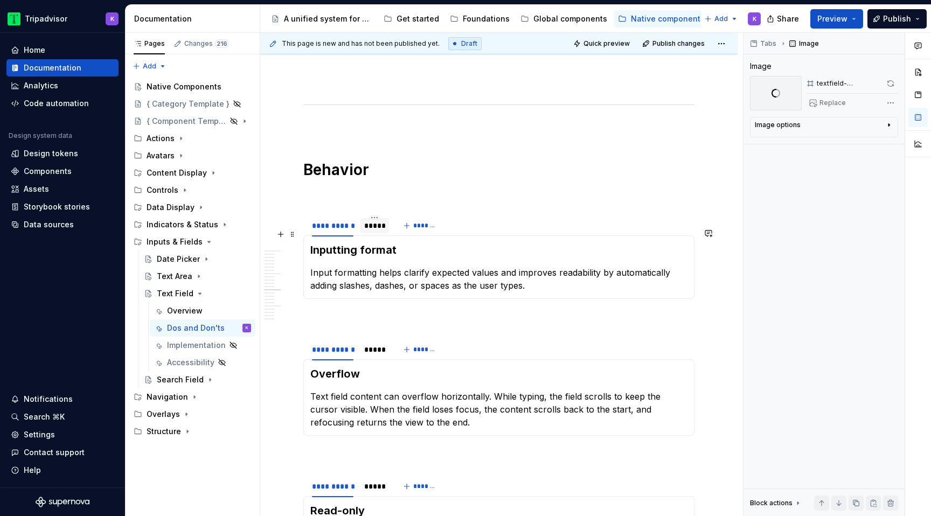
click at [372, 231] on div "*****" at bounding box center [374, 225] width 20 height 11
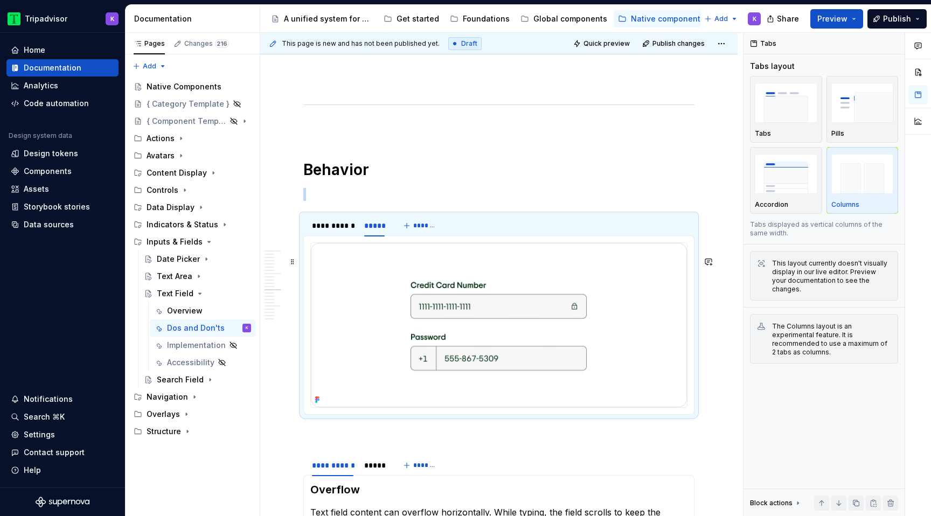
click at [455, 339] on img at bounding box center [499, 325] width 376 height 164
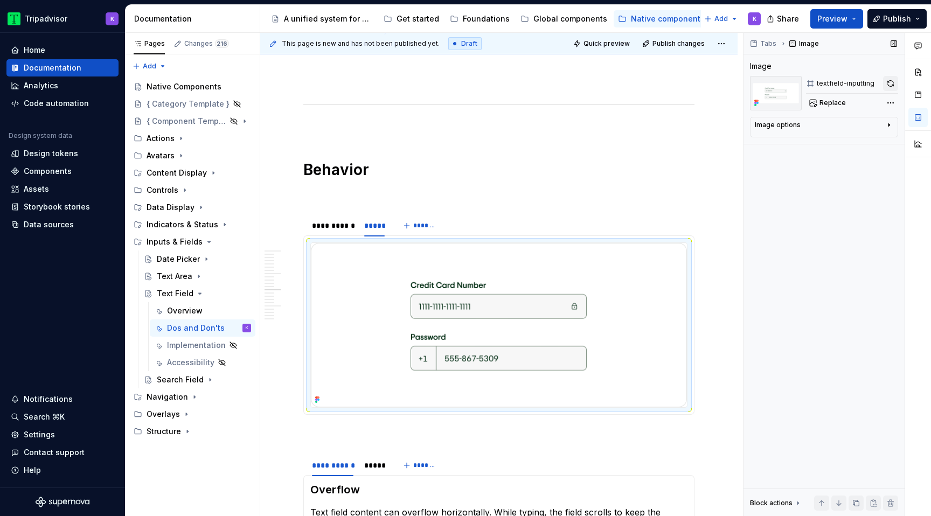
click at [890, 85] on button "button" at bounding box center [890, 83] width 15 height 15
click at [335, 231] on div "**********" at bounding box center [332, 225] width 41 height 11
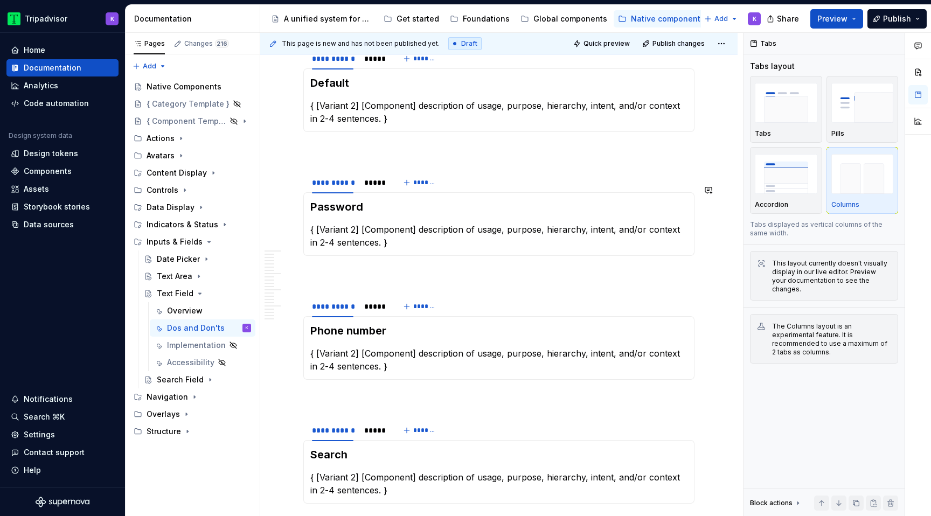
scroll to position [1791, 0]
type textarea "*"
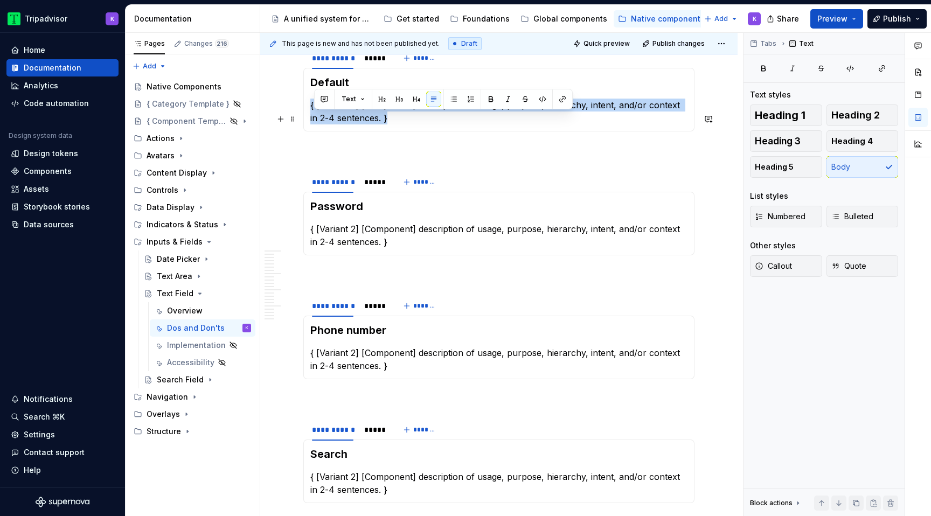
drag, startPoint x: 386, startPoint y: 135, endPoint x: 311, endPoint y: 121, distance: 75.6
click at [311, 121] on p "{ [Variant 2] [Component] description of usage, purpose, hierarchy, intent, and…" at bounding box center [498, 112] width 377 height 26
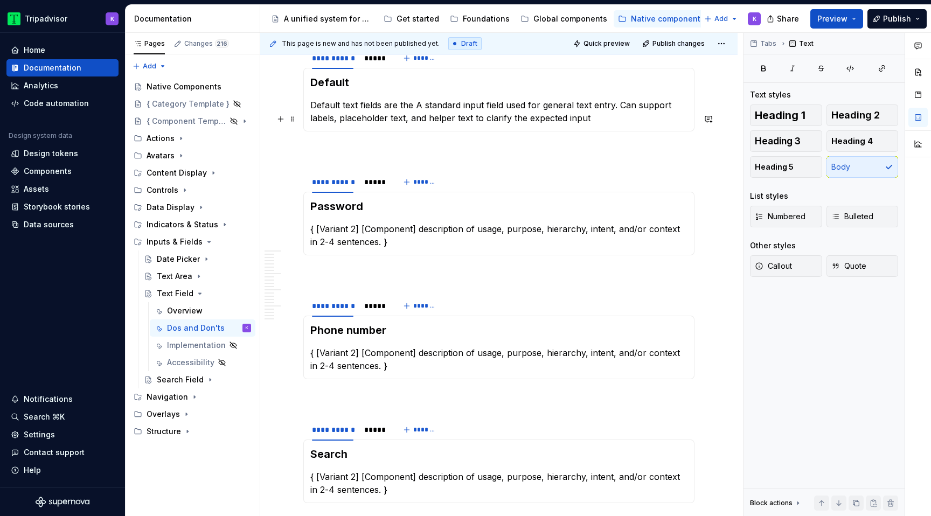
click at [420, 121] on p "Default text fields are the A standard input field used for general text entry.…" at bounding box center [498, 112] width 377 height 26
drag, startPoint x: 496, startPoint y: 118, endPoint x: 476, endPoint y: 118, distance: 19.9
click at [476, 118] on p "Default text fields are the most standard input field used for general text ent…" at bounding box center [498, 112] width 377 height 26
click at [611, 124] on p "Default text fields are the most standard field used for general text entry. Ca…" at bounding box center [498, 112] width 377 height 26
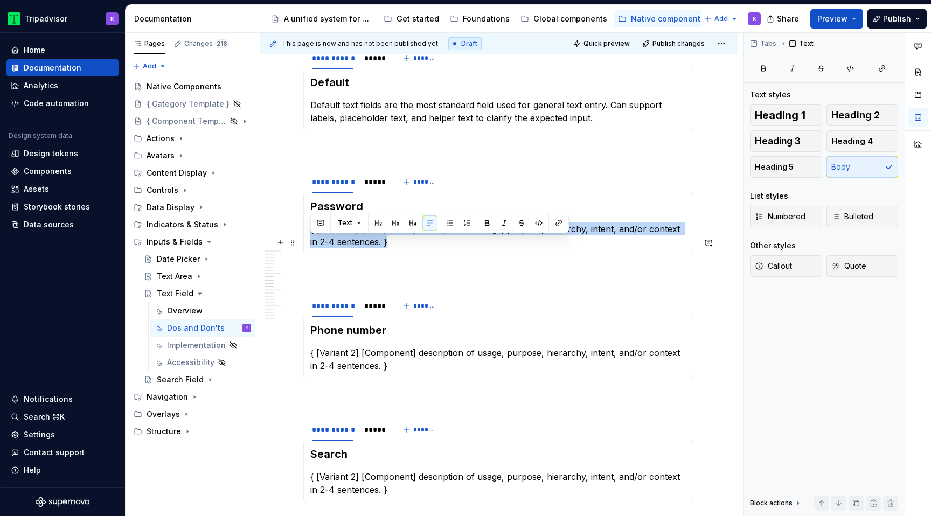
drag, startPoint x: 386, startPoint y: 264, endPoint x: 308, endPoint y: 237, distance: 82.6
click at [308, 237] on div "Password { [Variant 2] [Component] description of usage, purpose, hierarchy, in…" at bounding box center [498, 224] width 391 height 64
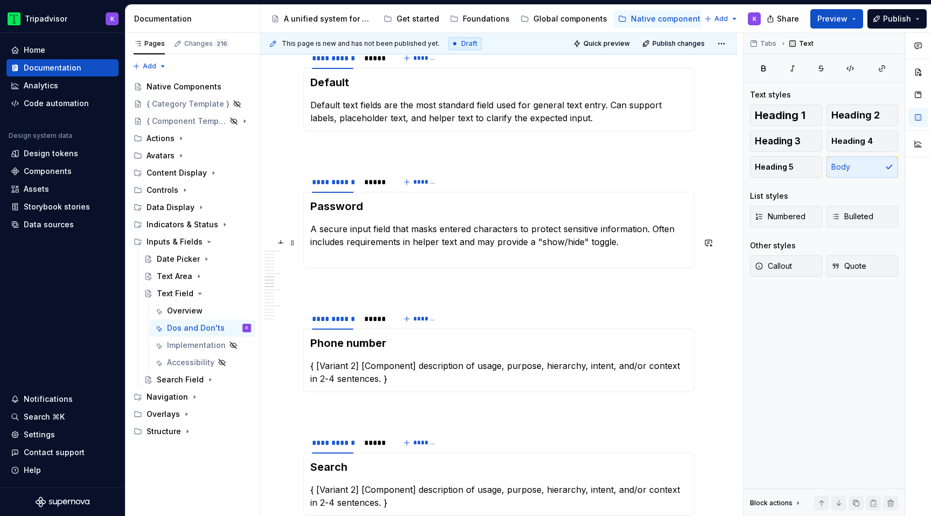
click at [309, 245] on div "Password A secure input field that masks entered characters to protect sensitiv…" at bounding box center [498, 230] width 391 height 76
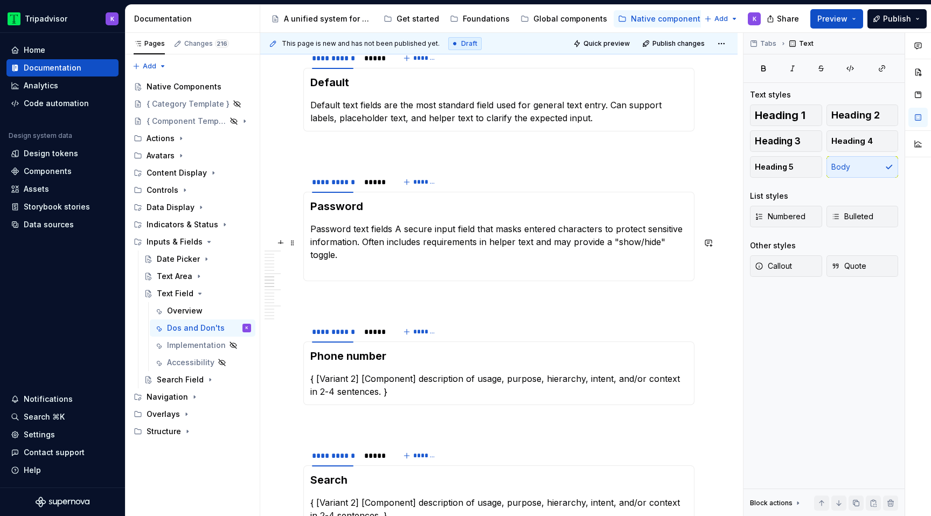
click at [399, 244] on p "Password text fields A secure input field that masks entered characters to prot…" at bounding box center [498, 248] width 377 height 52
click at [490, 274] on p "Password text fields are a secure input field that masks entered characters to …" at bounding box center [498, 248] width 377 height 52
drag, startPoint x: 609, startPoint y: 257, endPoint x: 590, endPoint y: 257, distance: 18.9
click at [590, 257] on p "Password text fields are a secure input field that masks entered characters to …" at bounding box center [498, 248] width 377 height 52
click at [622, 254] on p "Password text fields are a secure input field that masks entered characters to …" at bounding box center [498, 248] width 377 height 52
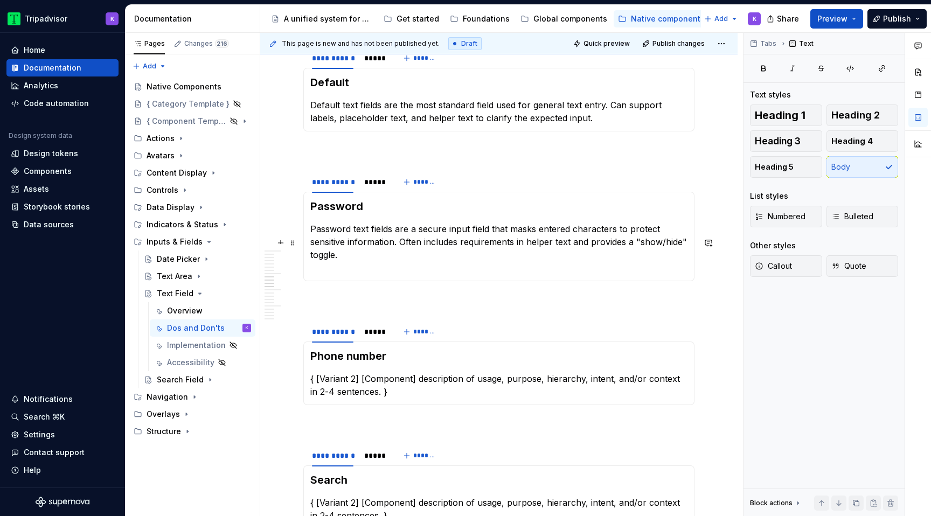
click at [310, 271] on p "Password text fields are a secure input field that masks entered characters to …" at bounding box center [498, 248] width 377 height 52
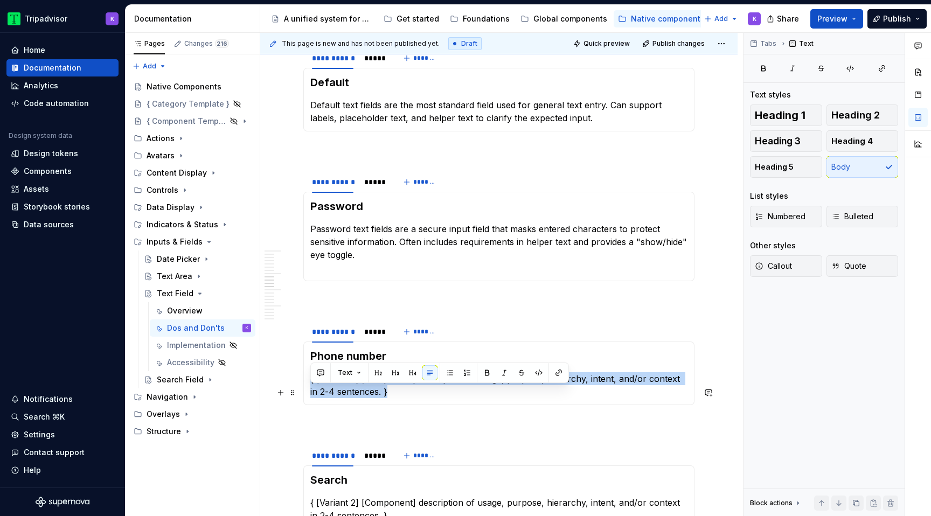
drag, startPoint x: 390, startPoint y: 404, endPoint x: 307, endPoint y: 394, distance: 84.1
click at [307, 394] on div "Phone number { [Variant 2] [Component] description of usage, purpose, hierarchy…" at bounding box center [498, 373] width 391 height 64
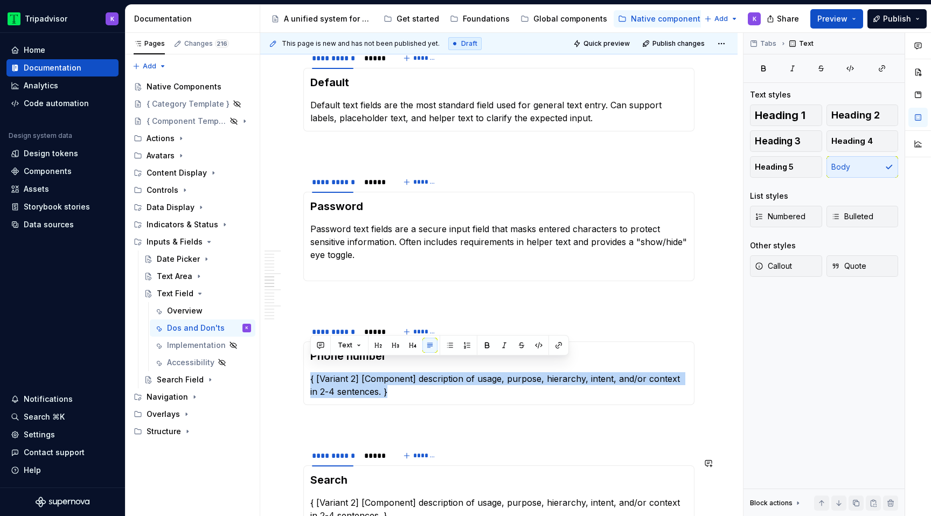
scroll to position [1874, 0]
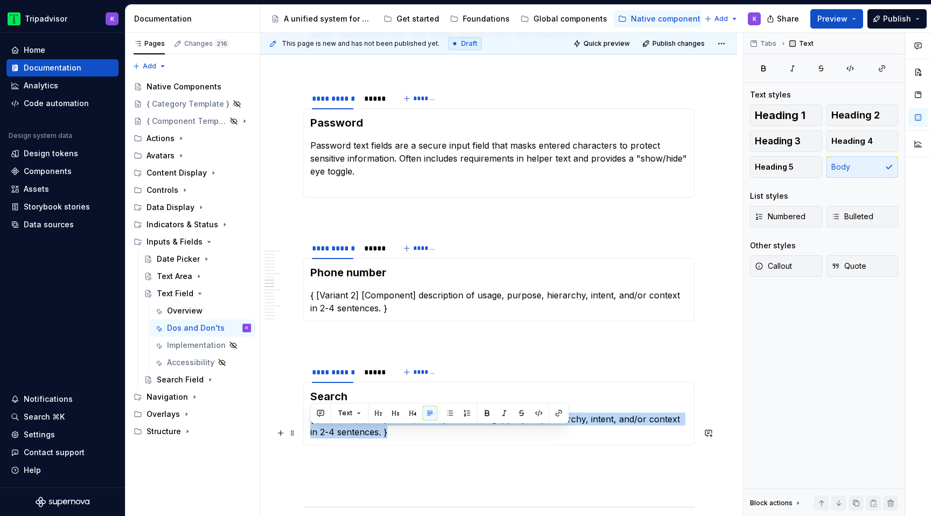
drag, startPoint x: 407, startPoint y: 446, endPoint x: 305, endPoint y: 431, distance: 102.9
click at [305, 431] on div "Search { [Variant 2] [Component] description of usage, purpose, hierarchy, inte…" at bounding box center [498, 414] width 391 height 64
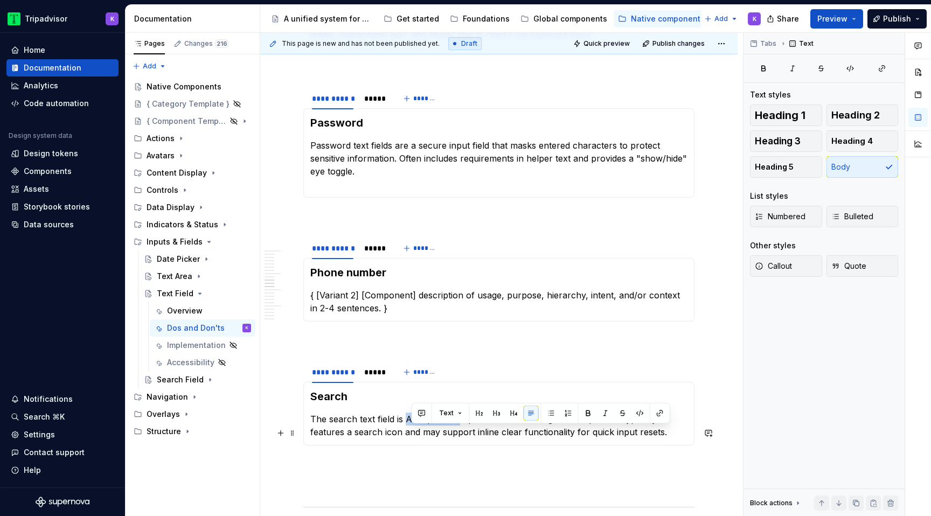
drag, startPoint x: 459, startPoint y: 434, endPoint x: 406, endPoint y: 434, distance: 53.3
click at [406, 434] on p "The search text field is An input field optimized for entering search queries. …" at bounding box center [498, 426] width 377 height 26
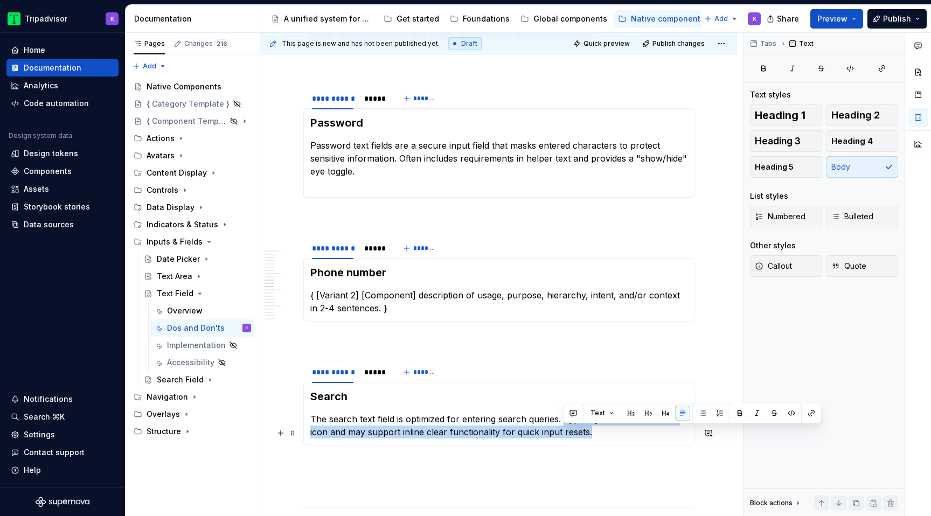
drag, startPoint x: 575, startPoint y: 444, endPoint x: 562, endPoint y: 434, distance: 15.7
click at [562, 434] on p "The search text field is optimized for entering search queries. Typically featu…" at bounding box center [498, 426] width 377 height 26
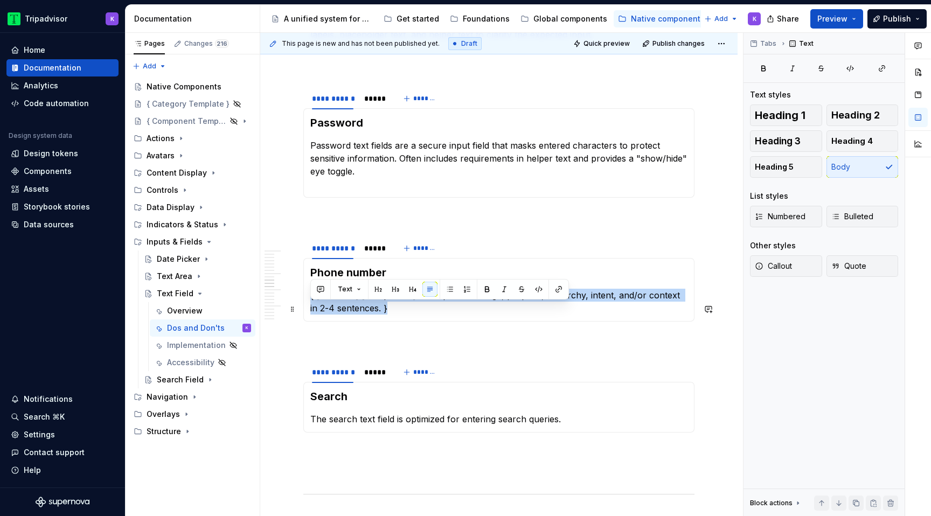
drag, startPoint x: 401, startPoint y: 328, endPoint x: 311, endPoint y: 305, distance: 92.7
click at [311, 305] on p "{ [Variant 2] [Component] description of usage, purpose, hierarchy, intent, and…" at bounding box center [498, 302] width 377 height 26
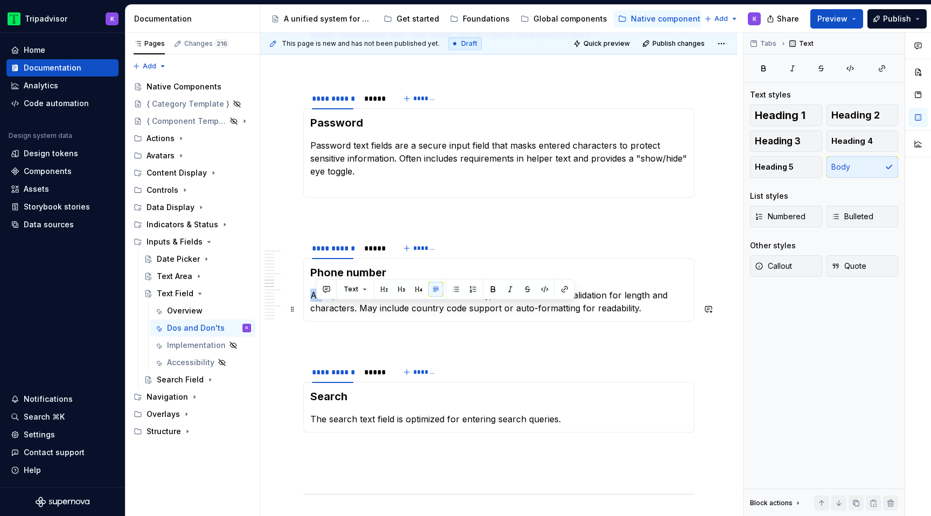
drag, startPoint x: 320, startPoint y: 309, endPoint x: 308, endPoint y: 309, distance: 11.8
click at [308, 309] on div "Phone number An input field formatted for numerical entry, often with built-in …" at bounding box center [498, 290] width 391 height 64
click at [316, 159] on p "Password text fields are a secure input field that masks entered characters to …" at bounding box center [498, 165] width 377 height 52
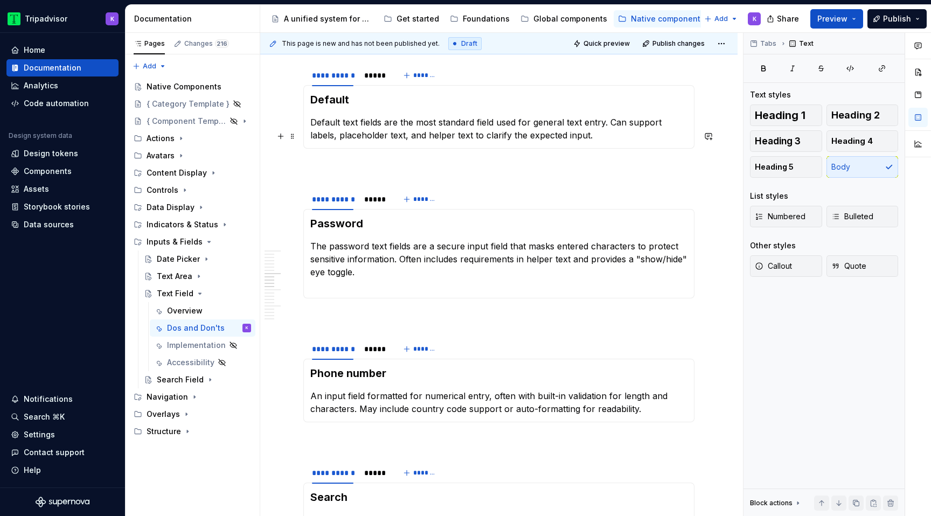
click at [317, 136] on p "Default text fields are the most standard field used for general text entry. Ca…" at bounding box center [498, 129] width 377 height 26
drag, startPoint x: 319, startPoint y: 410, endPoint x: 307, endPoint y: 410, distance: 11.8
click at [307, 410] on div "Phone number An input field formatted for numerical entry, often with built-in …" at bounding box center [498, 391] width 391 height 64
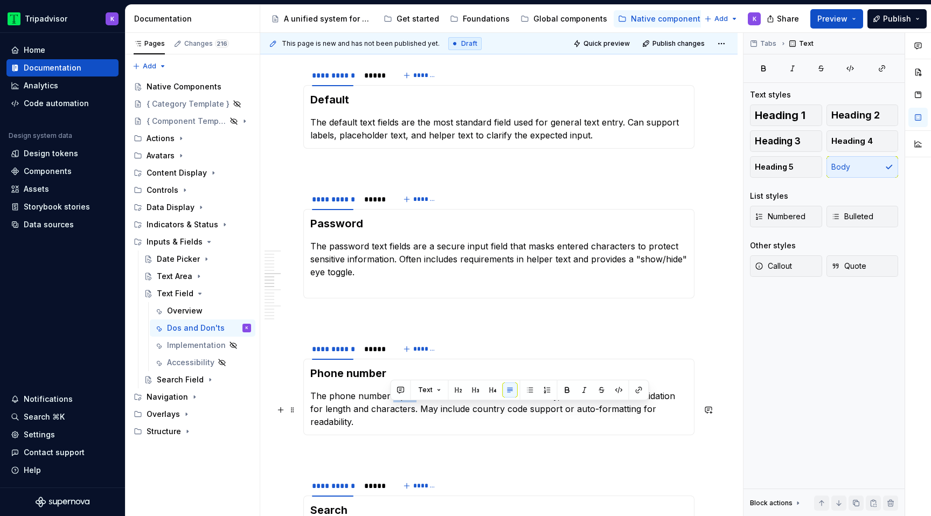
drag, startPoint x: 413, startPoint y: 413, endPoint x: 389, endPoint y: 412, distance: 23.7
click at [389, 412] on p "The phone number input field formatted for numerical entry, often with built-in…" at bounding box center [498, 408] width 377 height 39
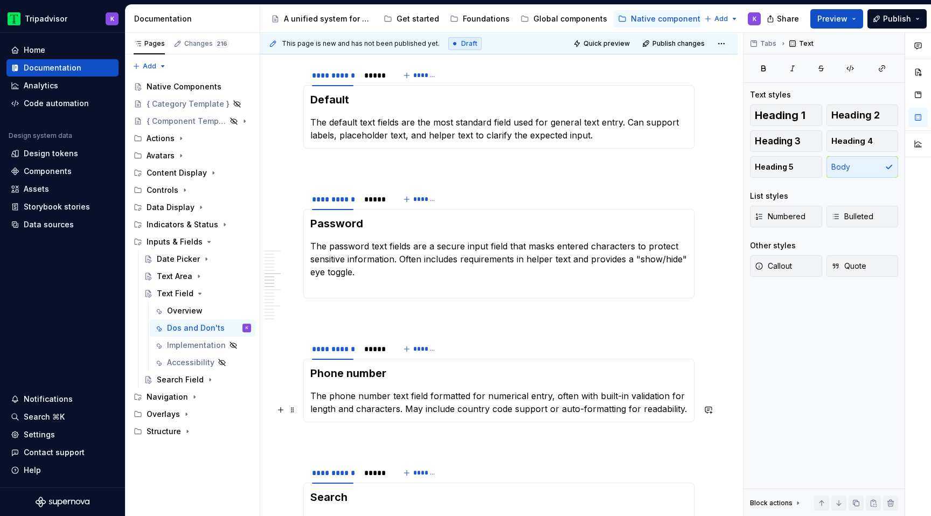
click at [430, 409] on p "The phone number text field formatted for numerical entry, often with built-in …" at bounding box center [498, 402] width 377 height 26
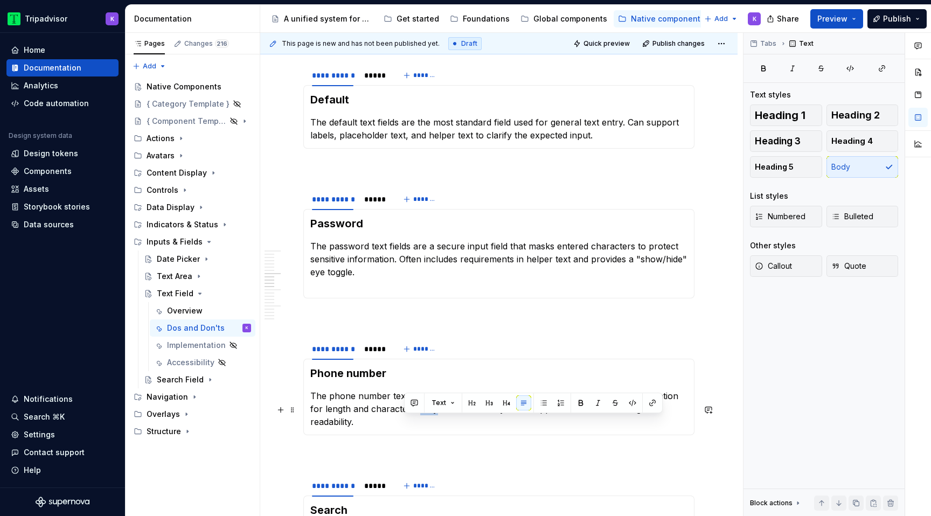
drag, startPoint x: 421, startPoint y: 422, endPoint x: 407, endPoint y: 422, distance: 14.0
click at [407, 422] on p "The phone number text field is formatted for numerical entry, often with built-…" at bounding box center [498, 408] width 377 height 39
click at [441, 425] on p "The phone number text field is formatted for numerical entry, often with built-…" at bounding box center [498, 408] width 377 height 39
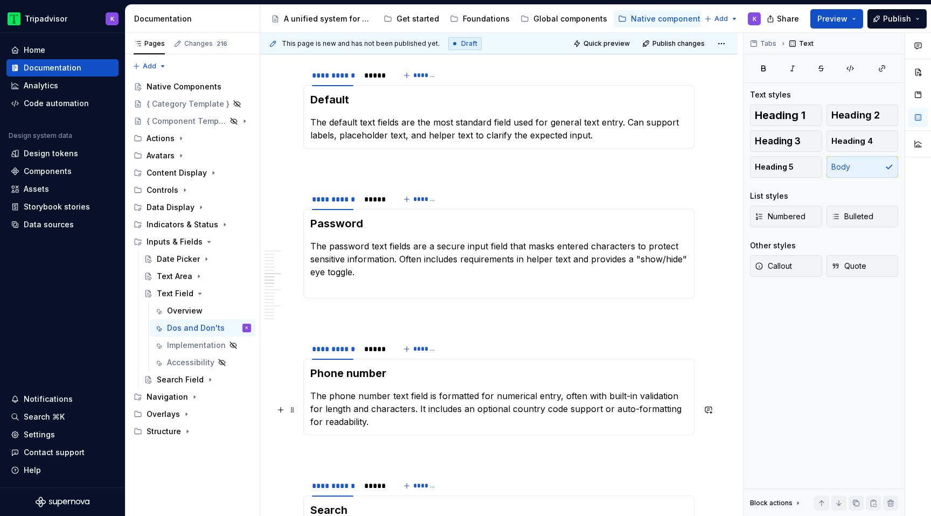
click at [514, 428] on p "The phone number text field is formatted for numerical entry, often with built-…" at bounding box center [498, 408] width 377 height 39
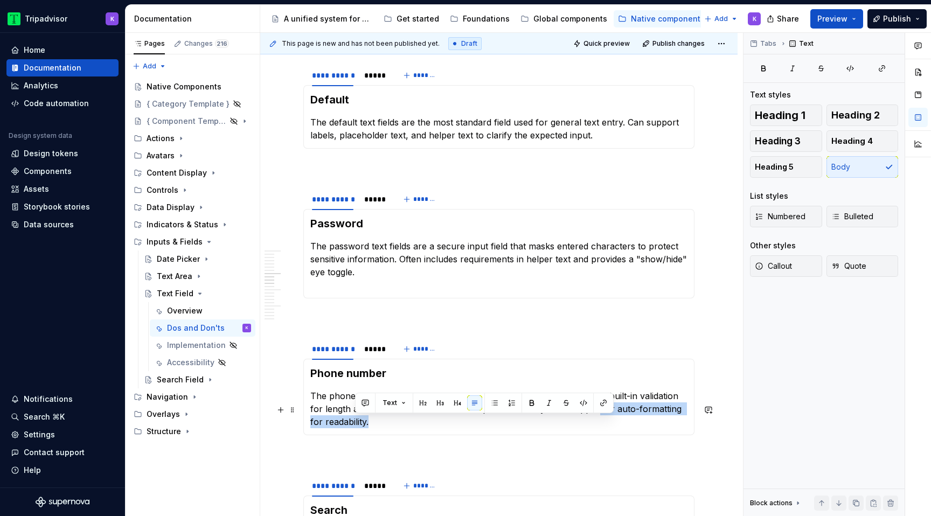
drag, startPoint x: 536, startPoint y: 438, endPoint x: 582, endPoint y: 422, distance: 48.4
click at [582, 422] on p "The phone number text field is formatted for numerical entry, often with built-…" at bounding box center [498, 408] width 377 height 39
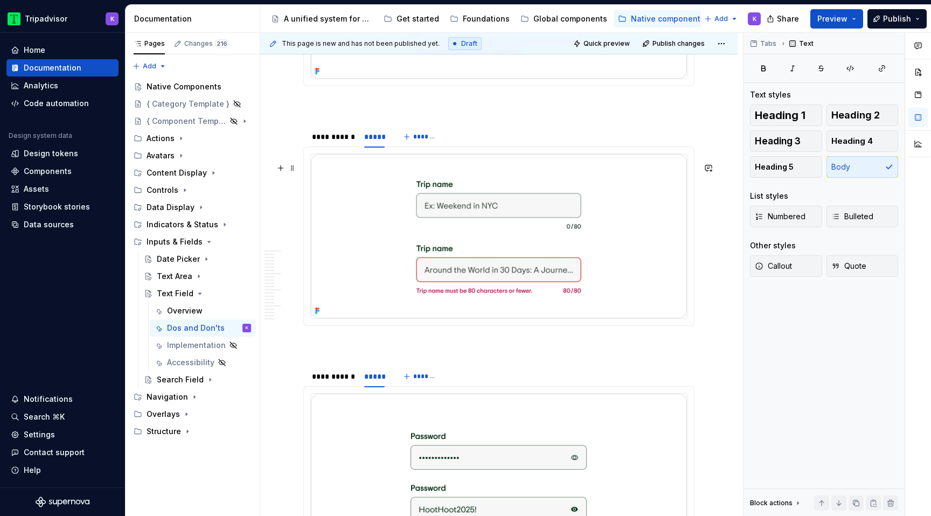
scroll to position [990, 0]
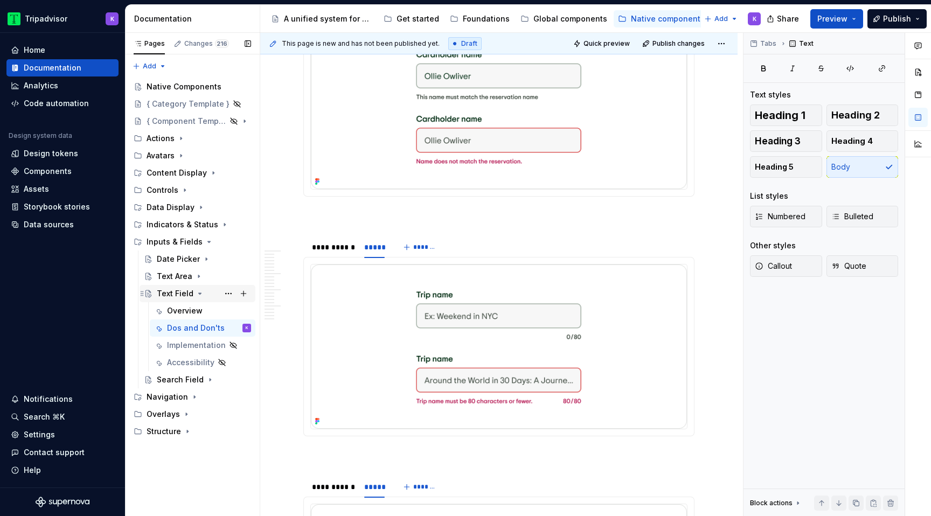
click at [199, 293] on icon "Page tree" at bounding box center [200, 293] width 3 height 1
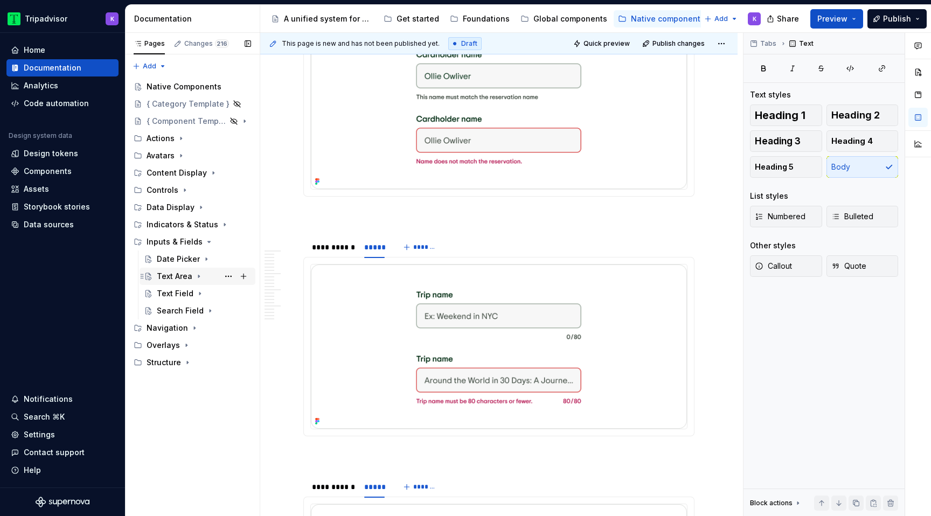
click at [198, 277] on icon "Page tree" at bounding box center [198, 276] width 1 height 3
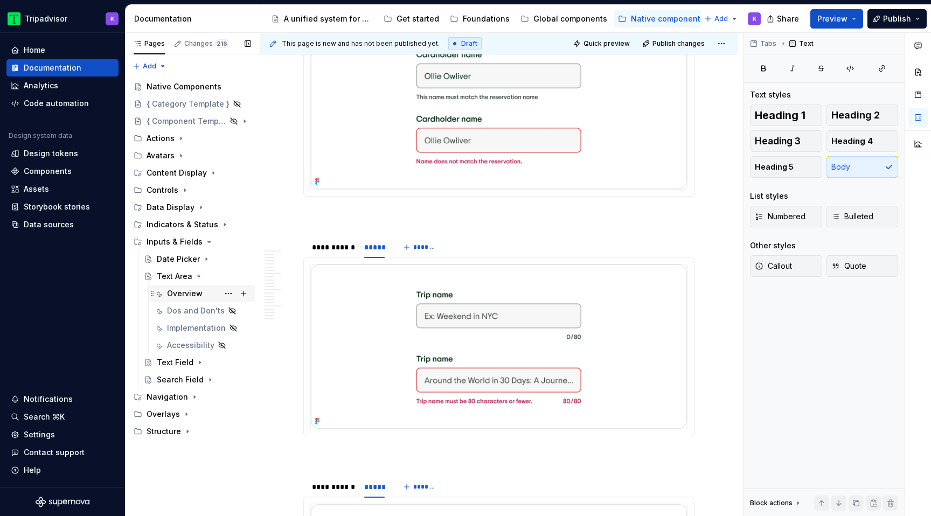
click at [198, 295] on div "Overview" at bounding box center [185, 293] width 36 height 11
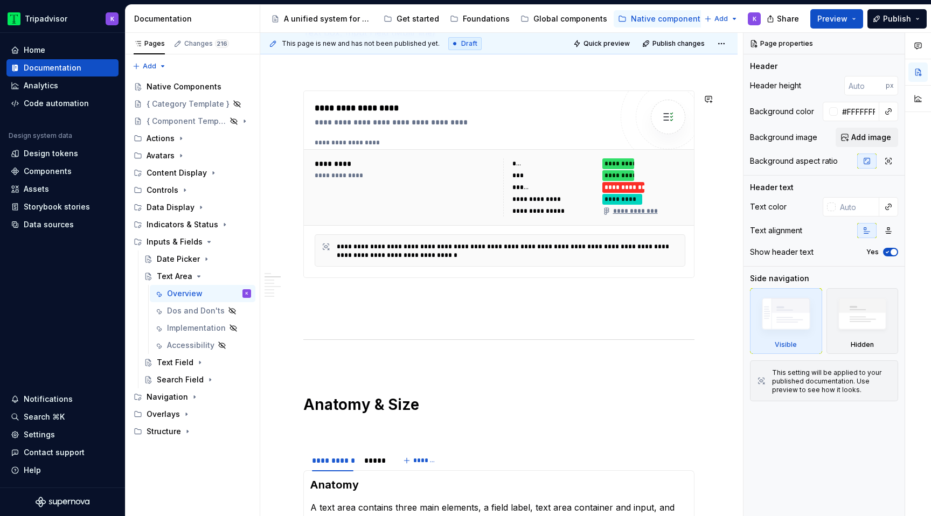
scroll to position [789, 0]
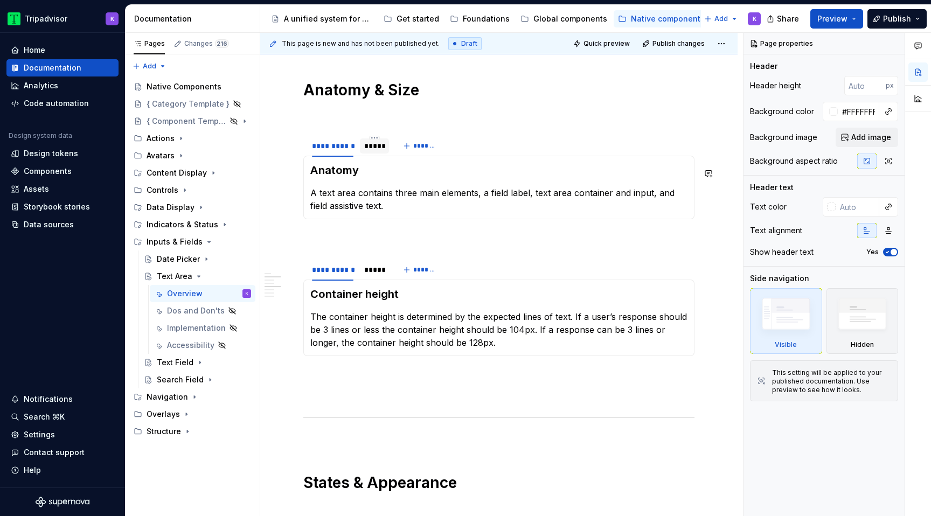
click at [376, 156] on div at bounding box center [374, 155] width 29 height 1
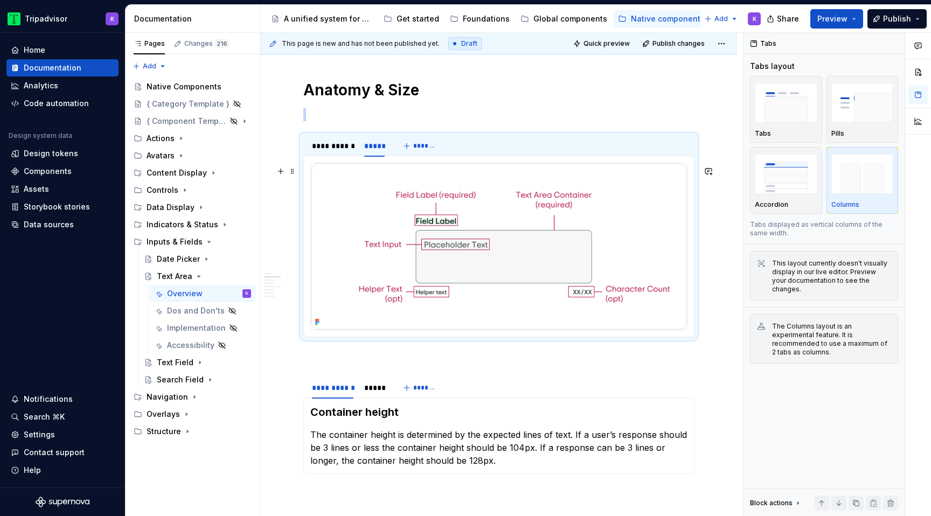
scroll to position [910, 0]
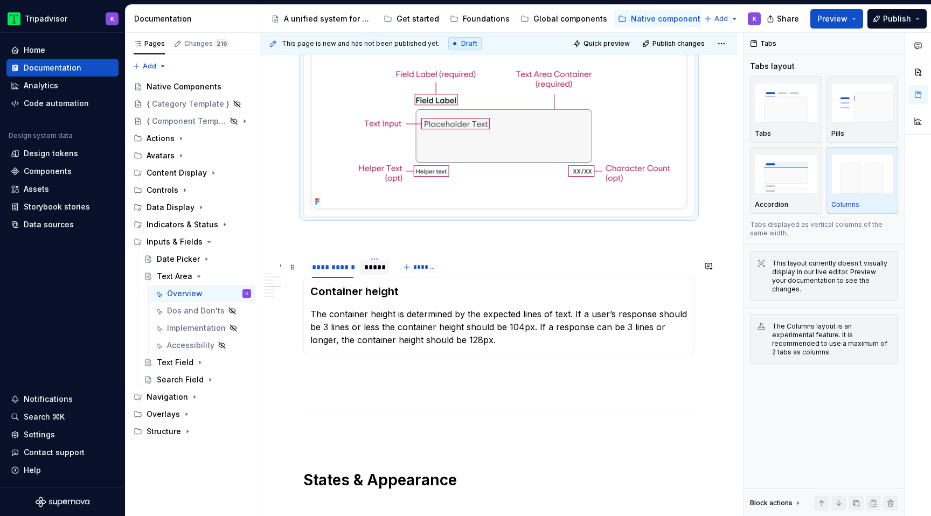
click at [379, 273] on div "*****" at bounding box center [374, 267] width 20 height 11
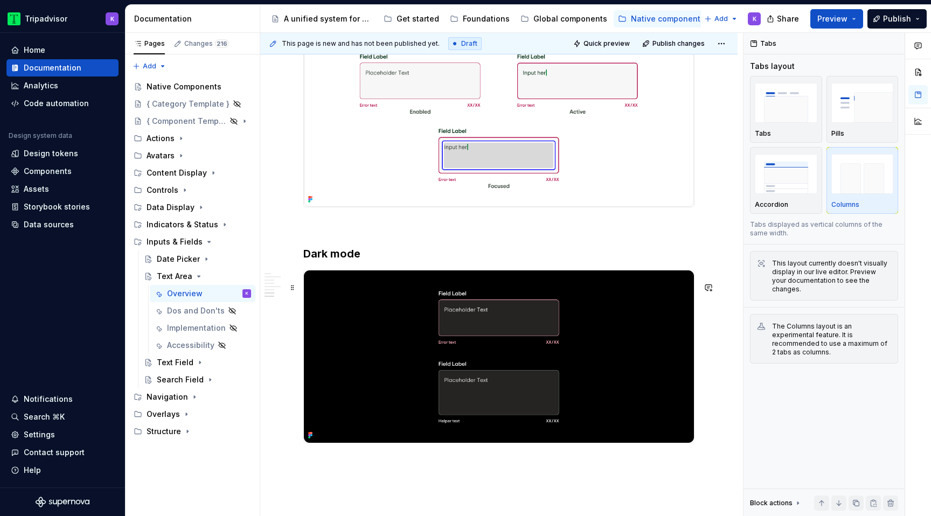
scroll to position [1873, 0]
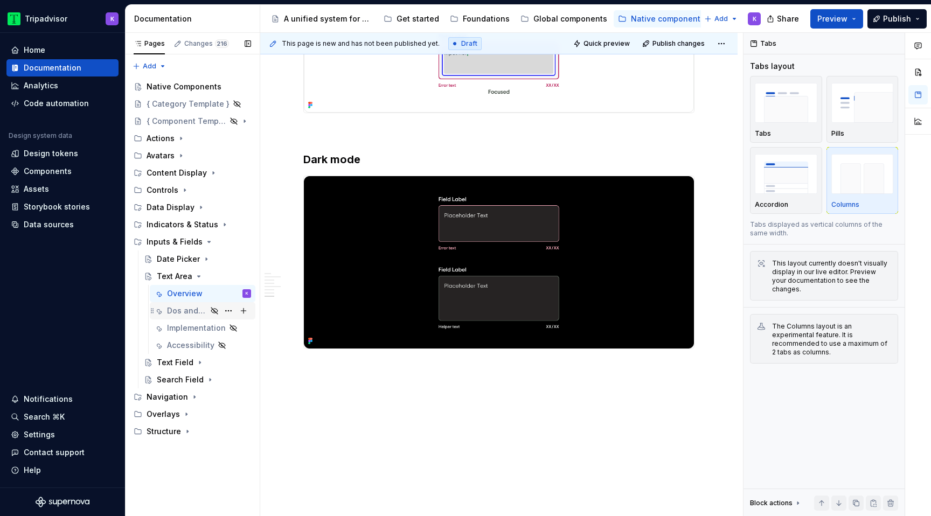
click at [193, 305] on div "Dos and Don'ts" at bounding box center [187, 310] width 40 height 11
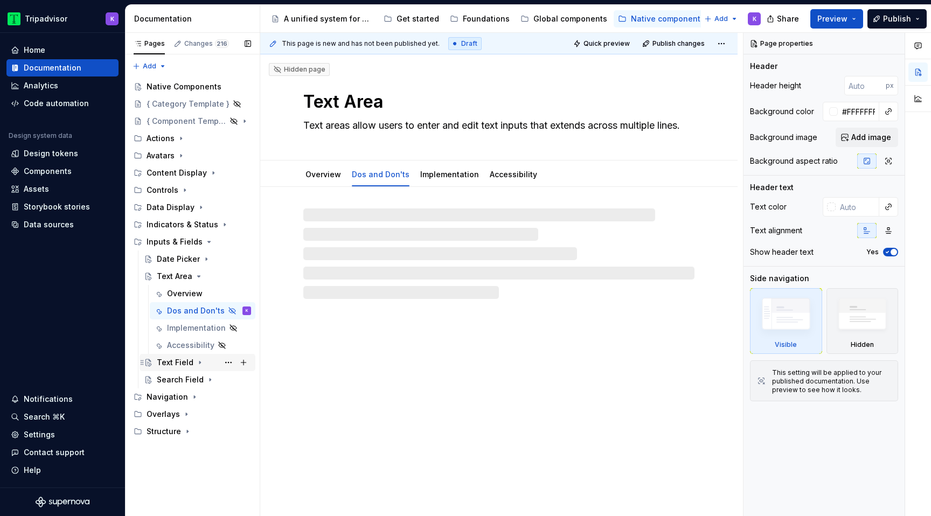
click at [196, 365] on icon "Page tree" at bounding box center [200, 362] width 9 height 9
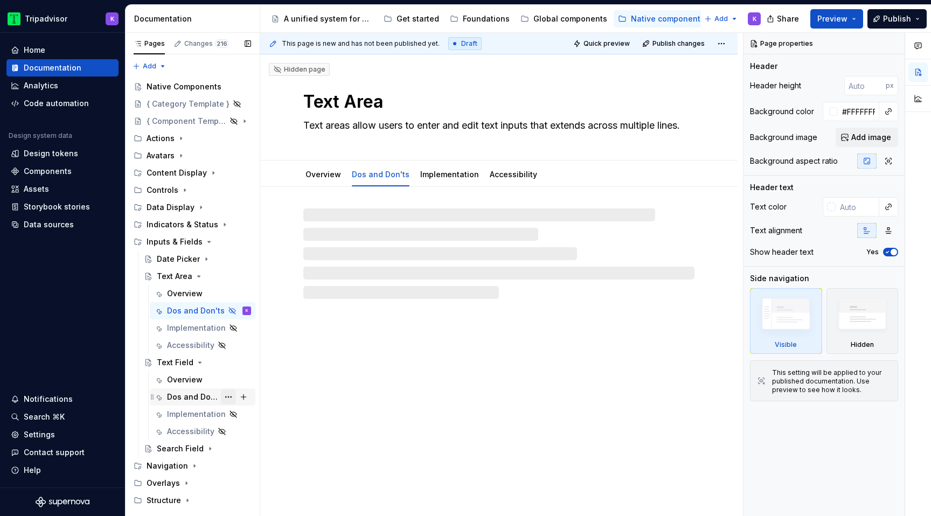
click at [229, 395] on button "Page tree" at bounding box center [228, 396] width 15 height 15
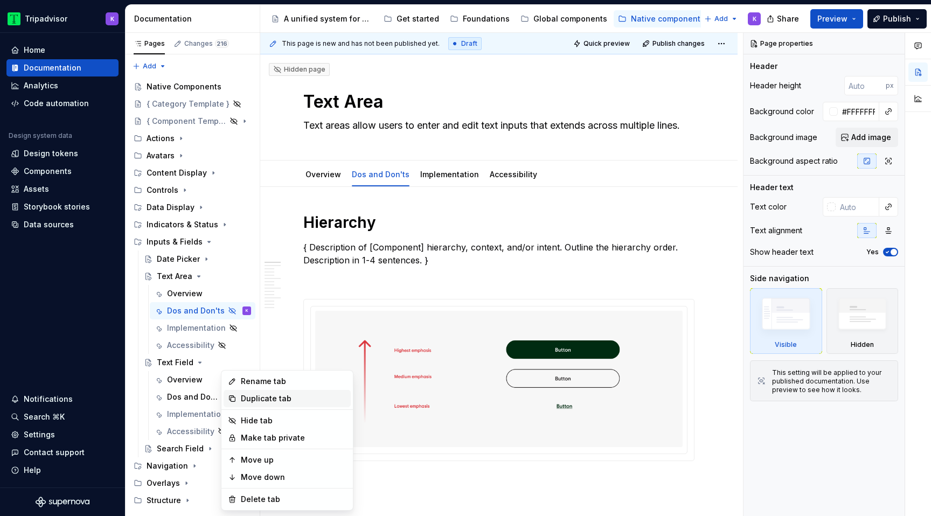
click at [262, 395] on div "Duplicate tab" at bounding box center [294, 398] width 106 height 11
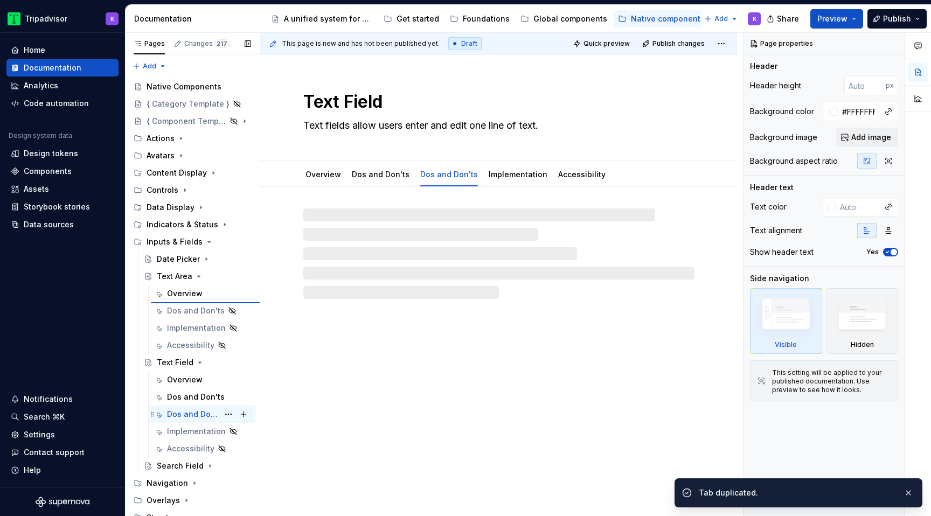
type textarea "*"
type textarea "Text Area"
type textarea "Text areas allow users to enter and edit text inputs that extends across multip…"
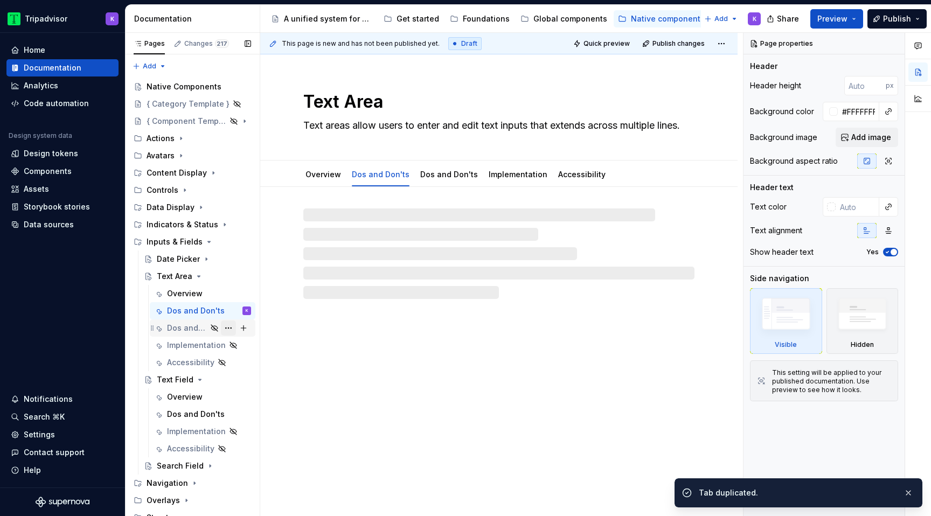
click at [231, 327] on button "Page tree" at bounding box center [228, 327] width 15 height 15
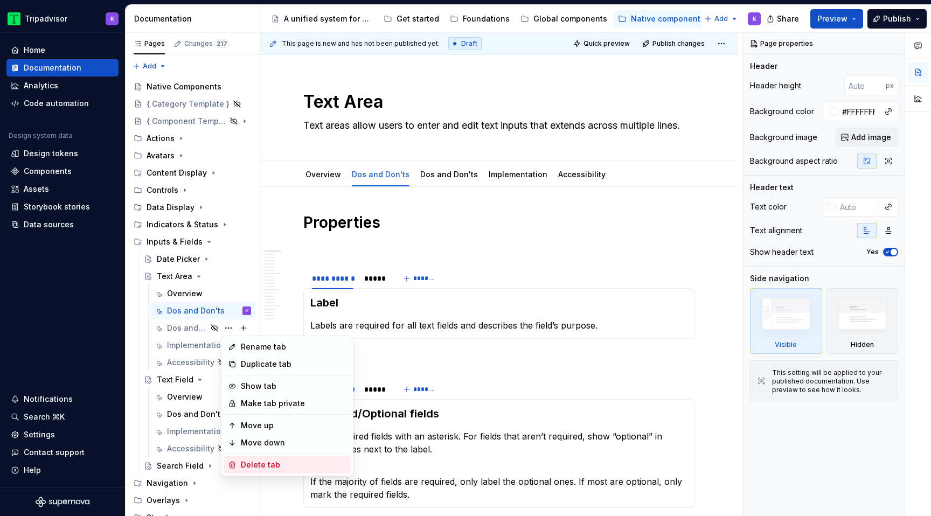
click at [259, 469] on div "Delete tab" at bounding box center [294, 464] width 106 height 11
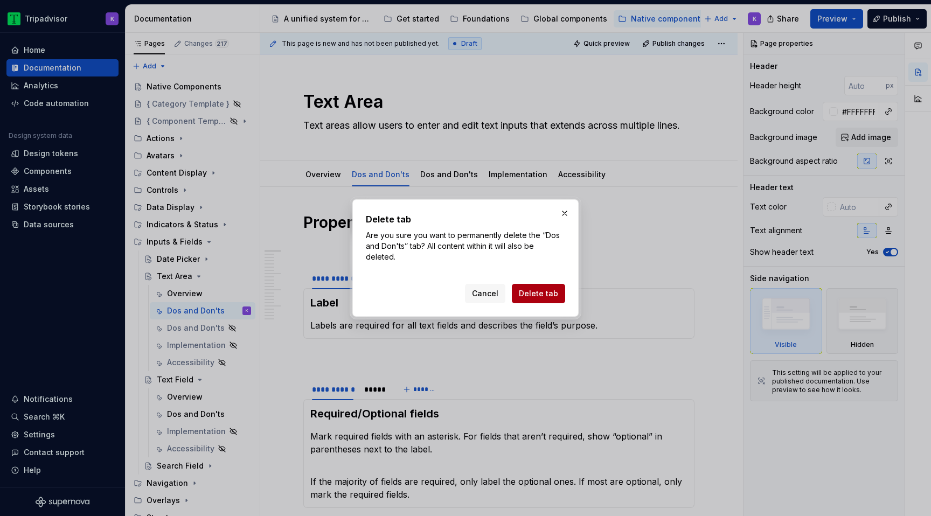
click at [528, 290] on span "Delete tab" at bounding box center [538, 293] width 39 height 11
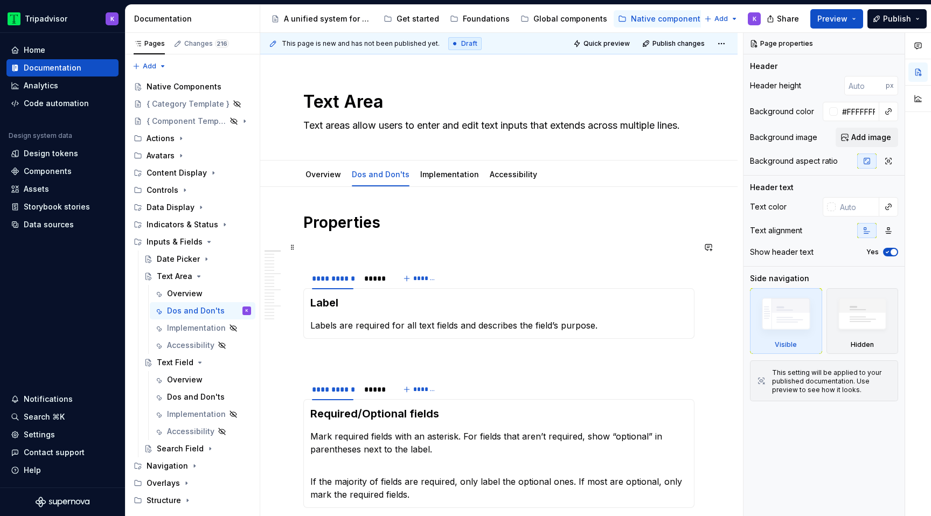
type textarea "*"
